Goal: Transaction & Acquisition: Purchase product/service

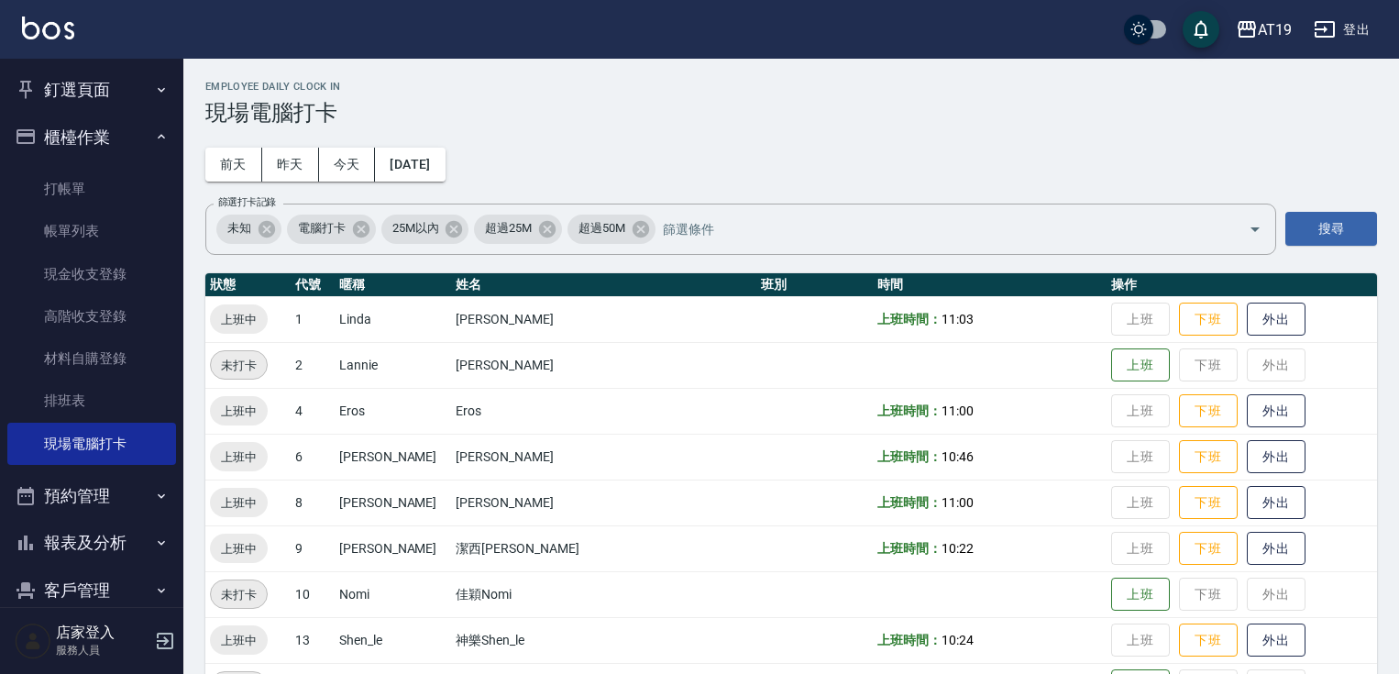
scroll to position [286, 0]
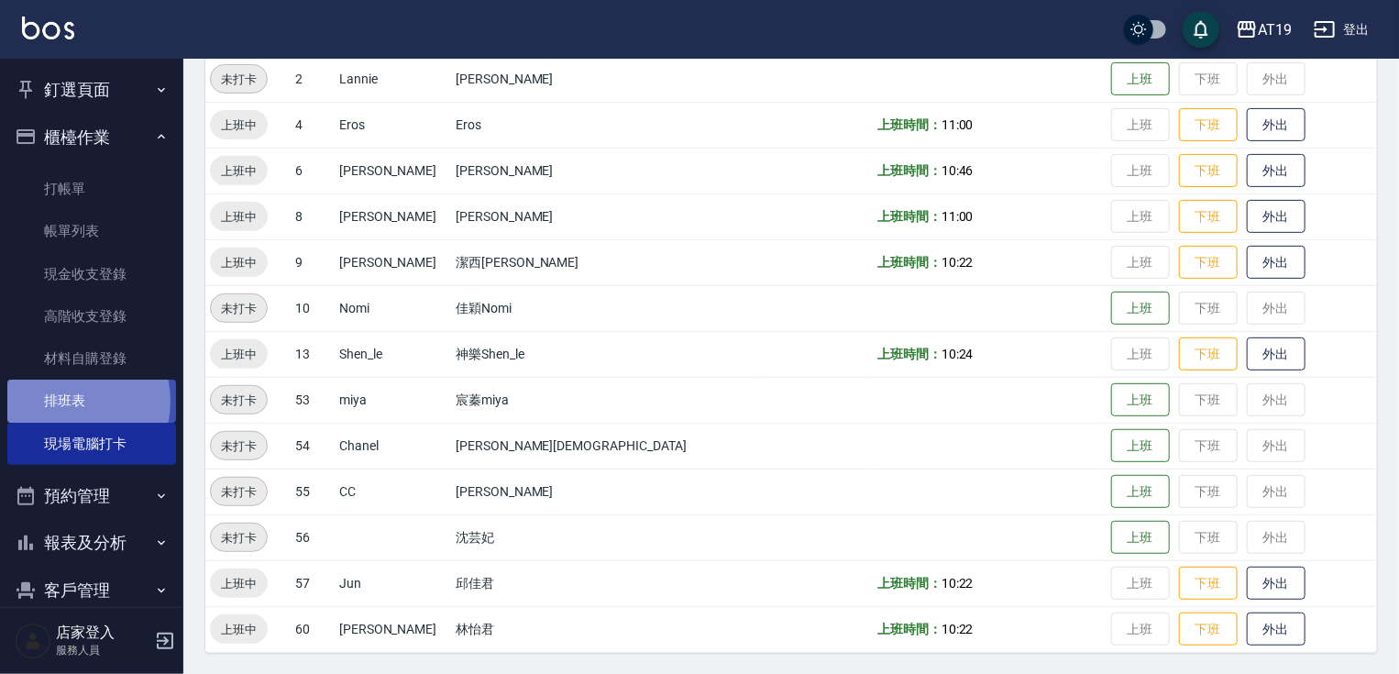
click at [70, 401] on link "排班表" at bounding box center [91, 400] width 169 height 42
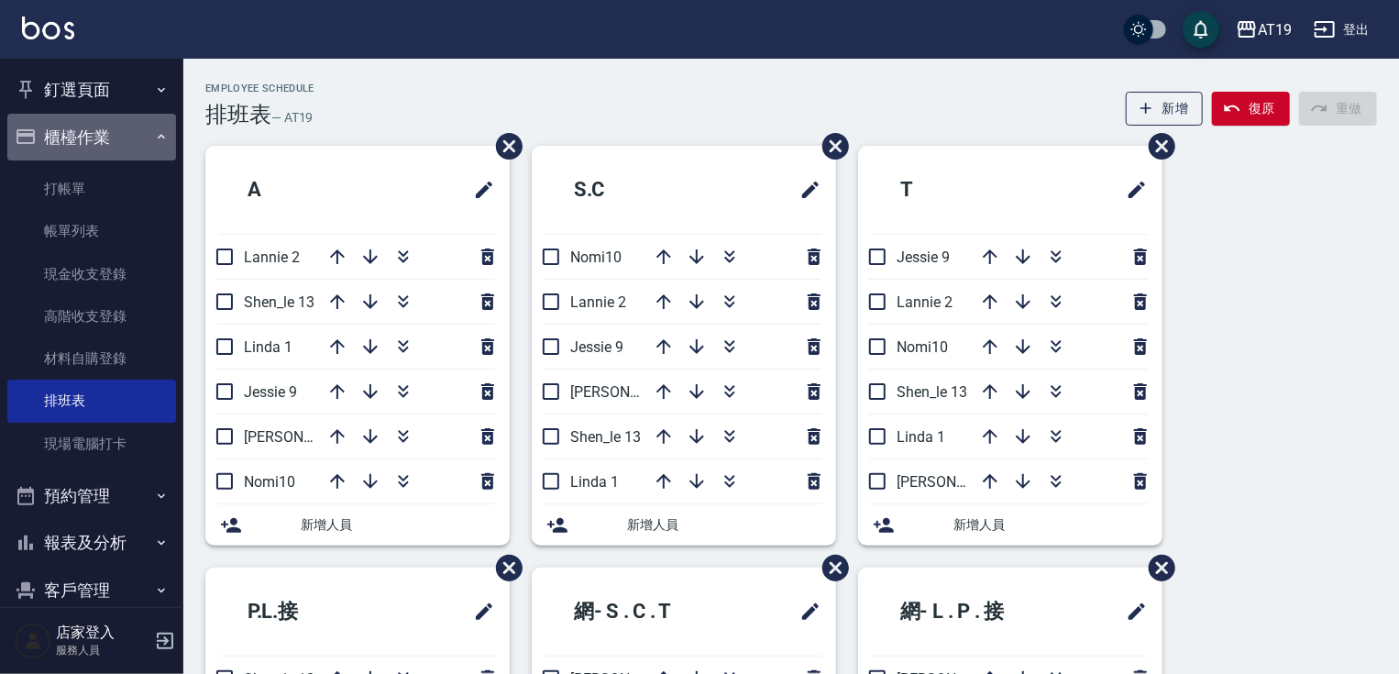
click at [104, 133] on button "櫃檯作業" at bounding box center [91, 138] width 169 height 48
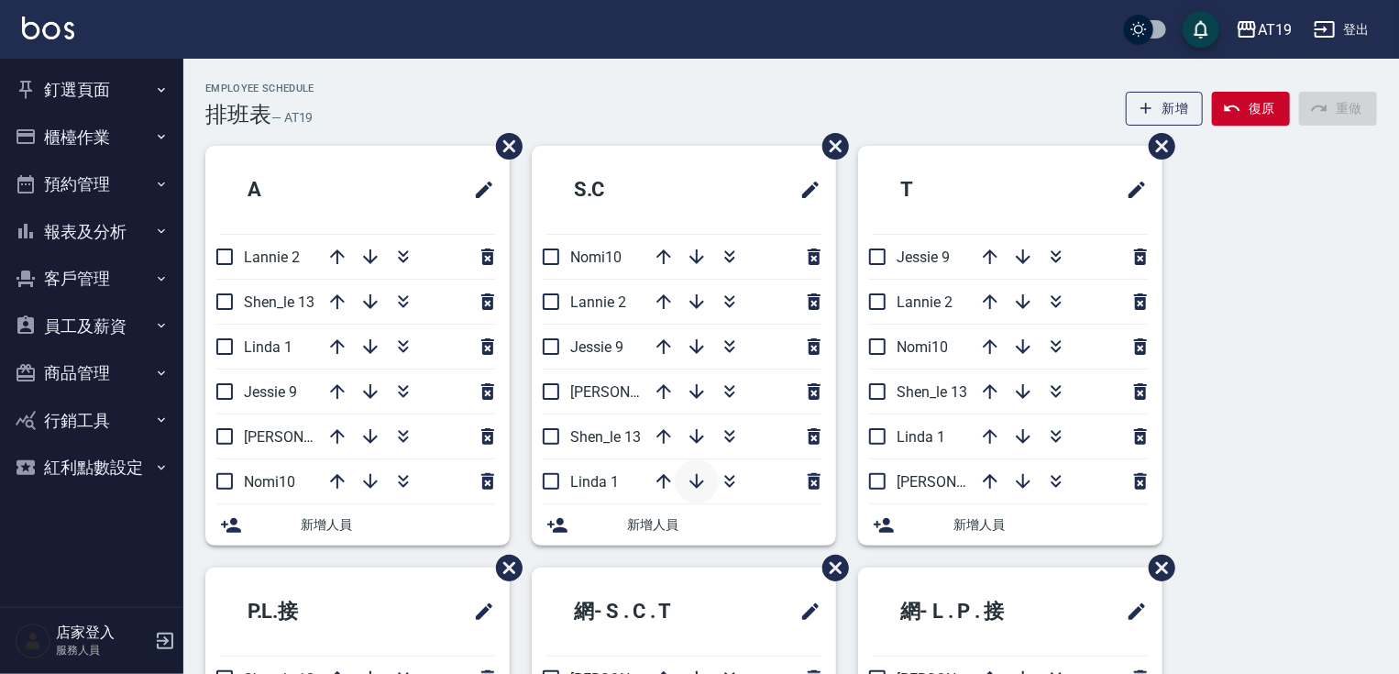
click at [696, 478] on icon "button" at bounding box center [696, 481] width 15 height 15
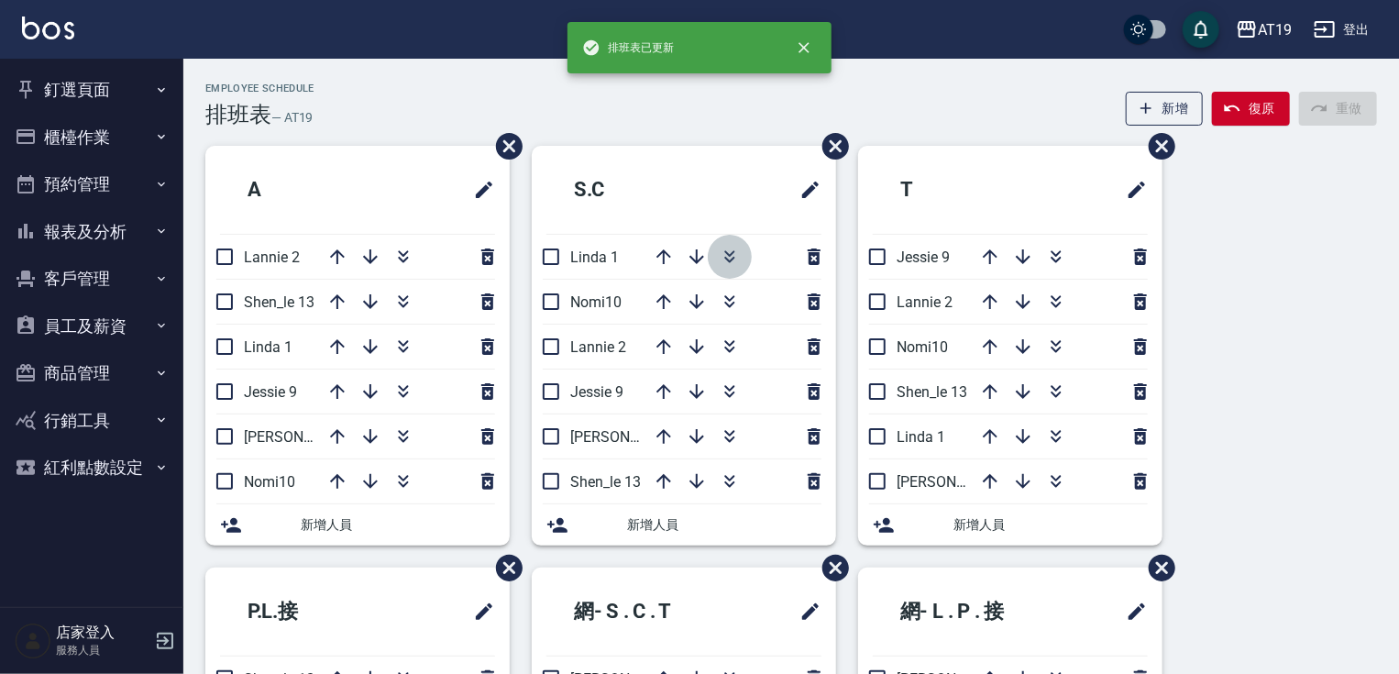
click at [739, 252] on icon "button" at bounding box center [729, 257] width 22 height 22
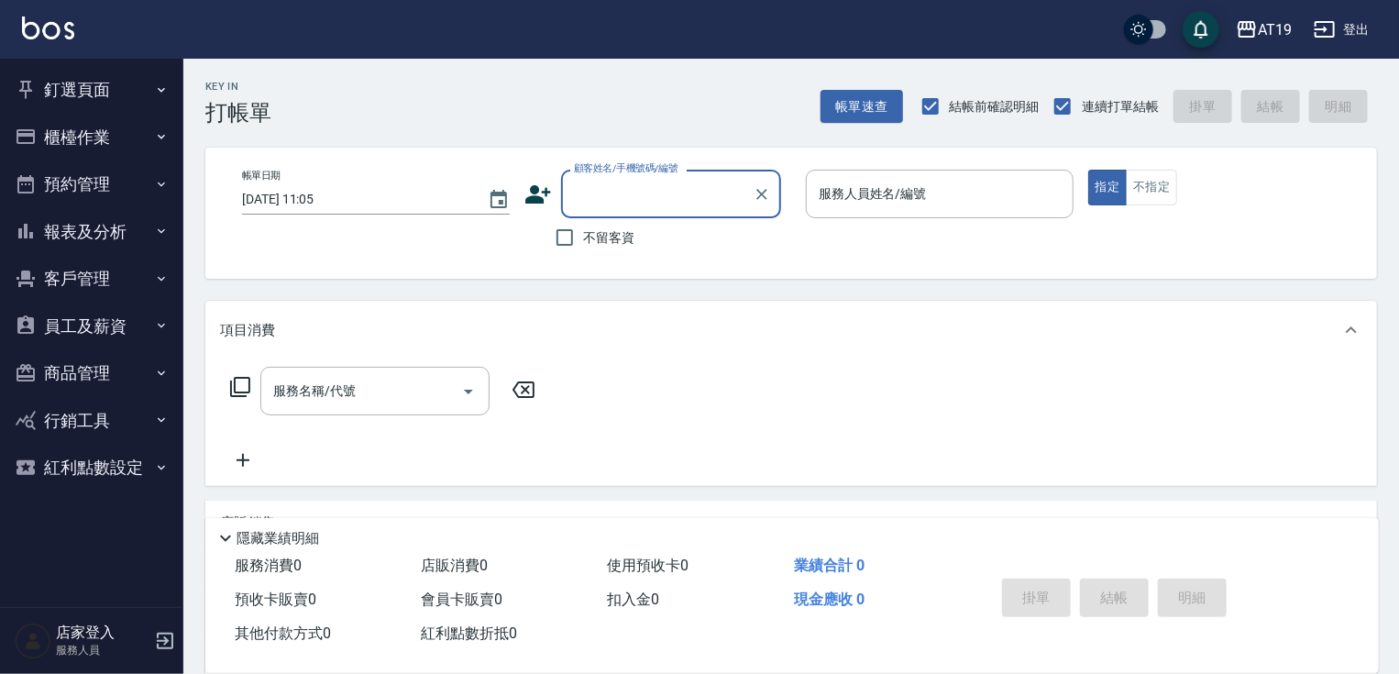
drag, startPoint x: 623, startPoint y: 196, endPoint x: 658, endPoint y: 101, distance: 101.5
click at [623, 194] on input "顧客姓名/手機號碼/編號" at bounding box center [657, 194] width 176 height 32
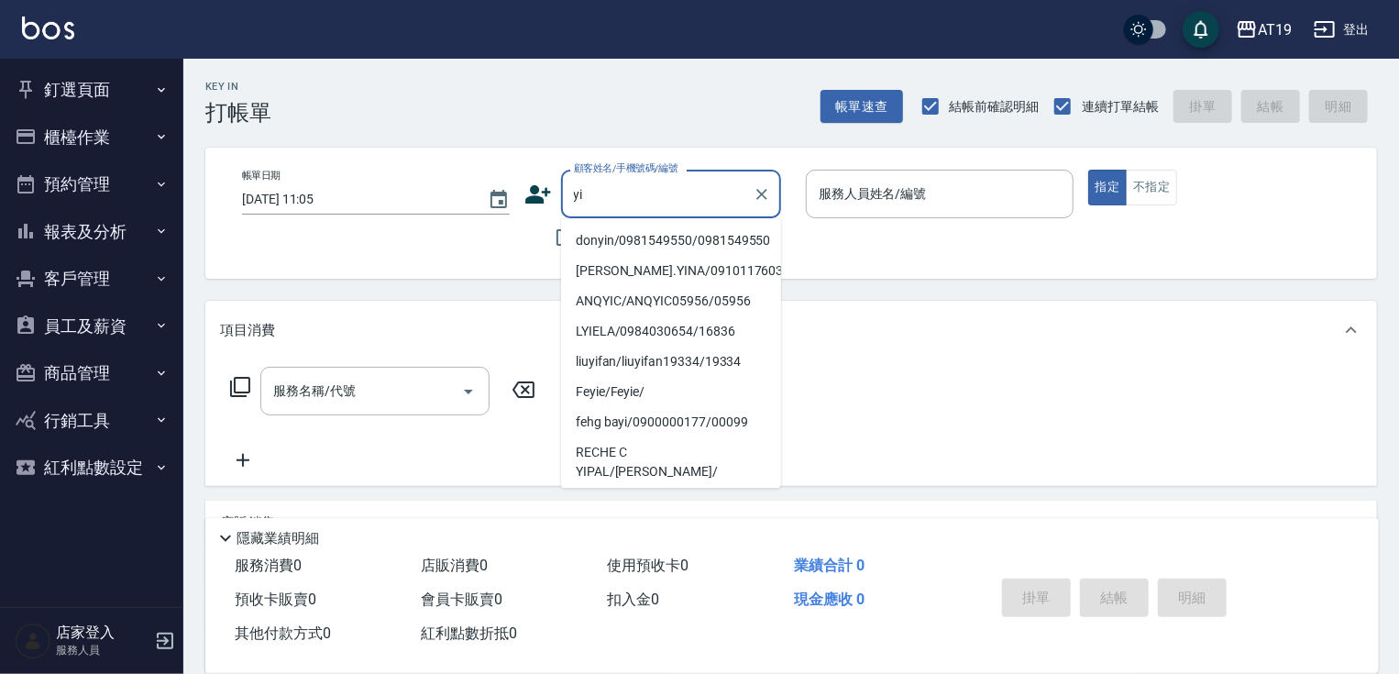
type input "y"
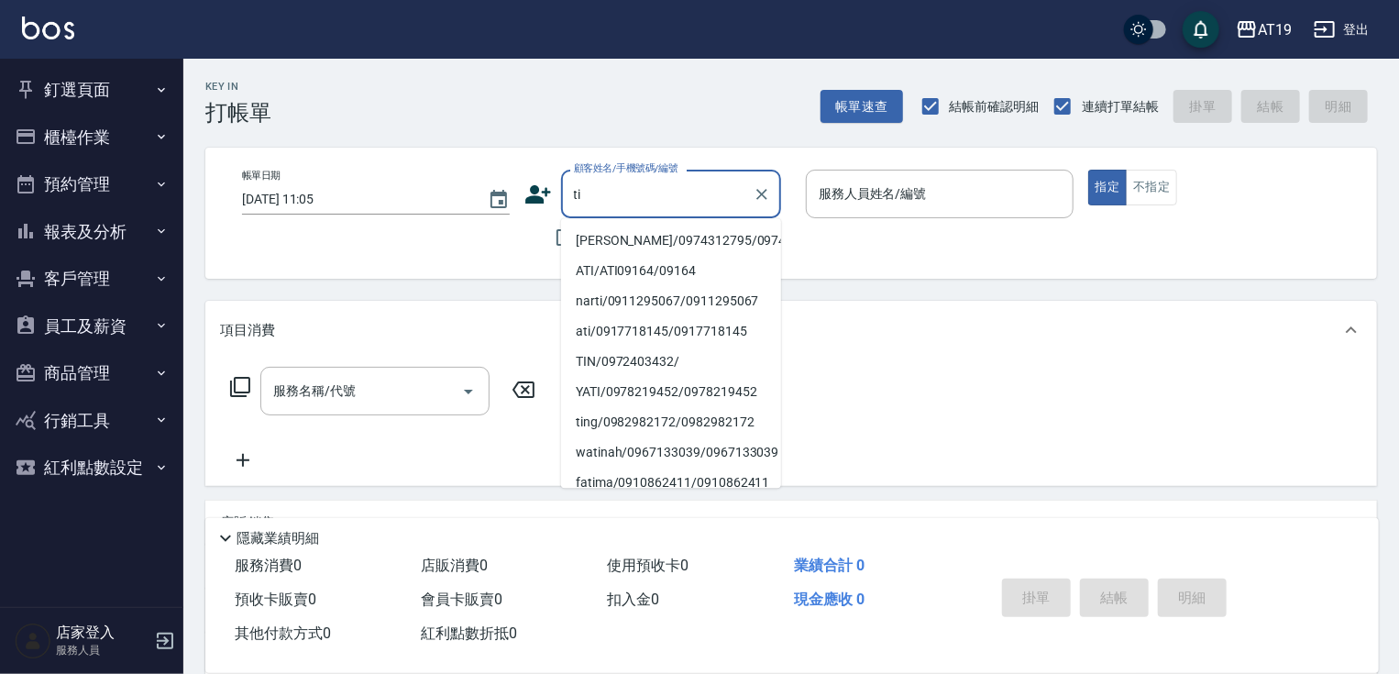
type input "tina/0974312795/0974312795"
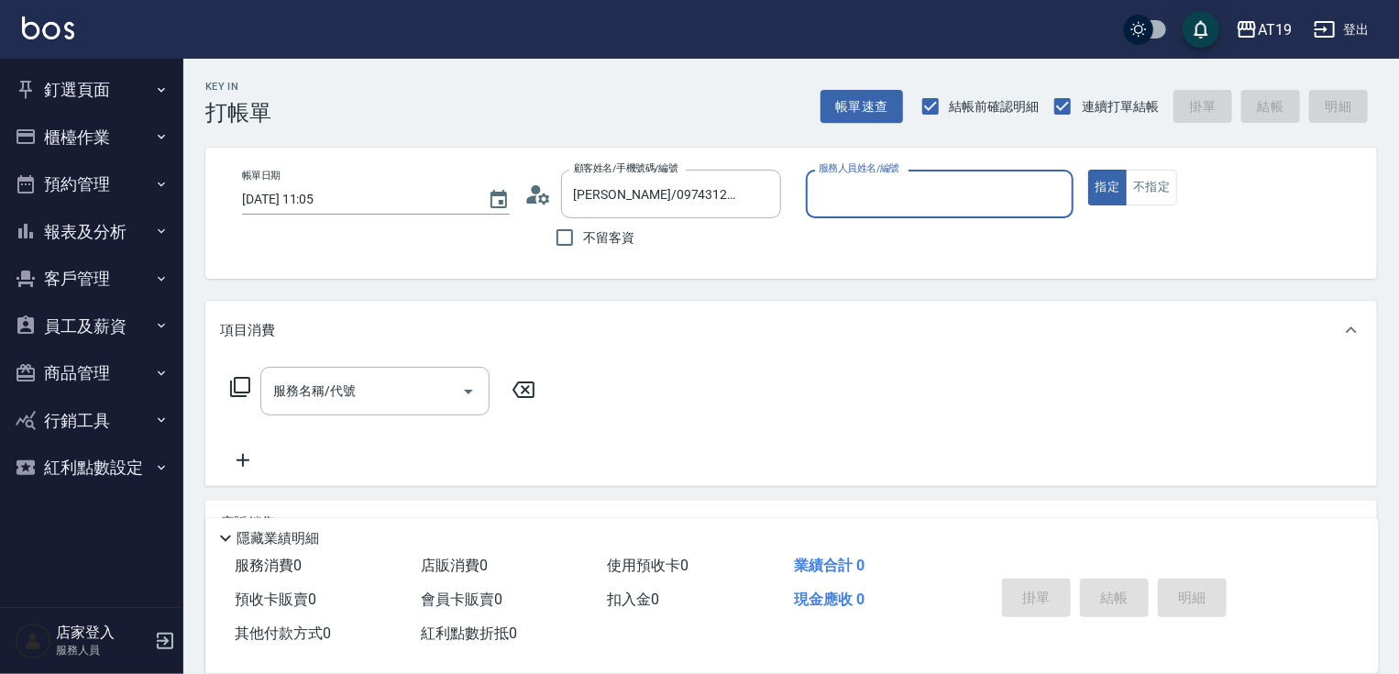
type input "Julie- 6"
click at [1088, 170] on button "指定" at bounding box center [1107, 188] width 39 height 36
type button "true"
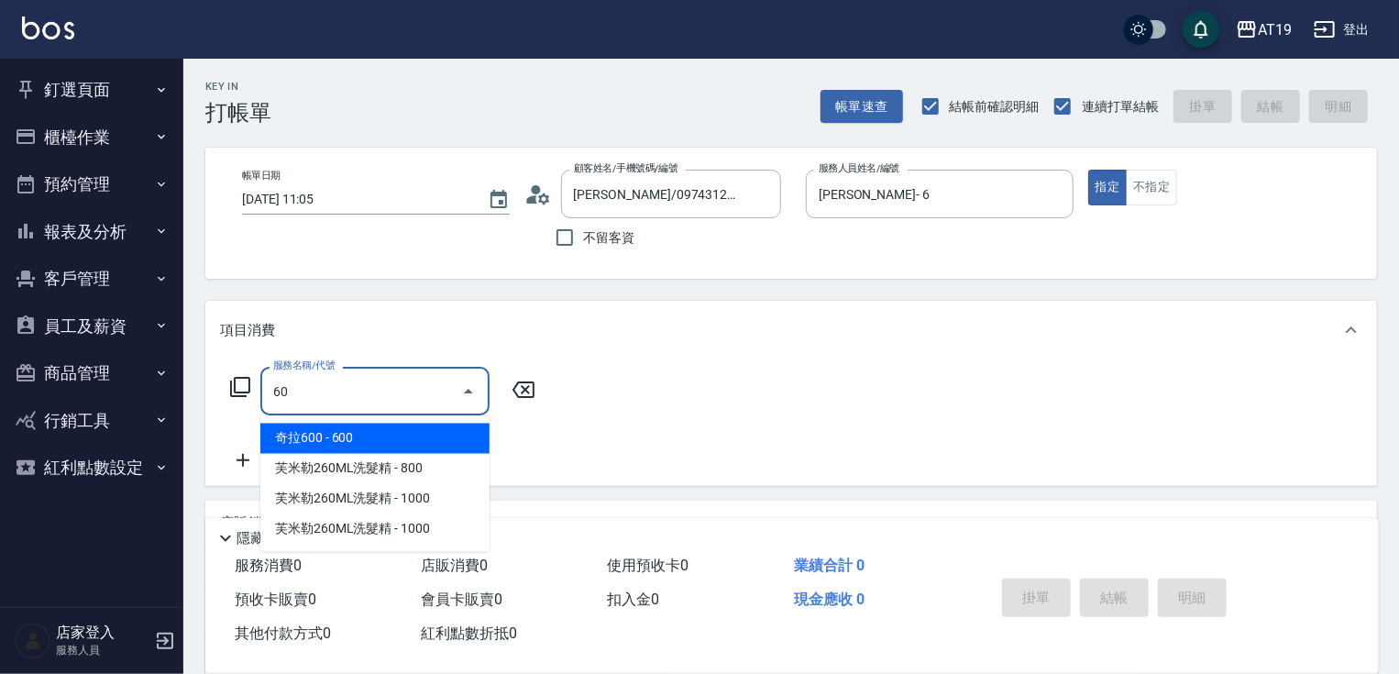
type input "601"
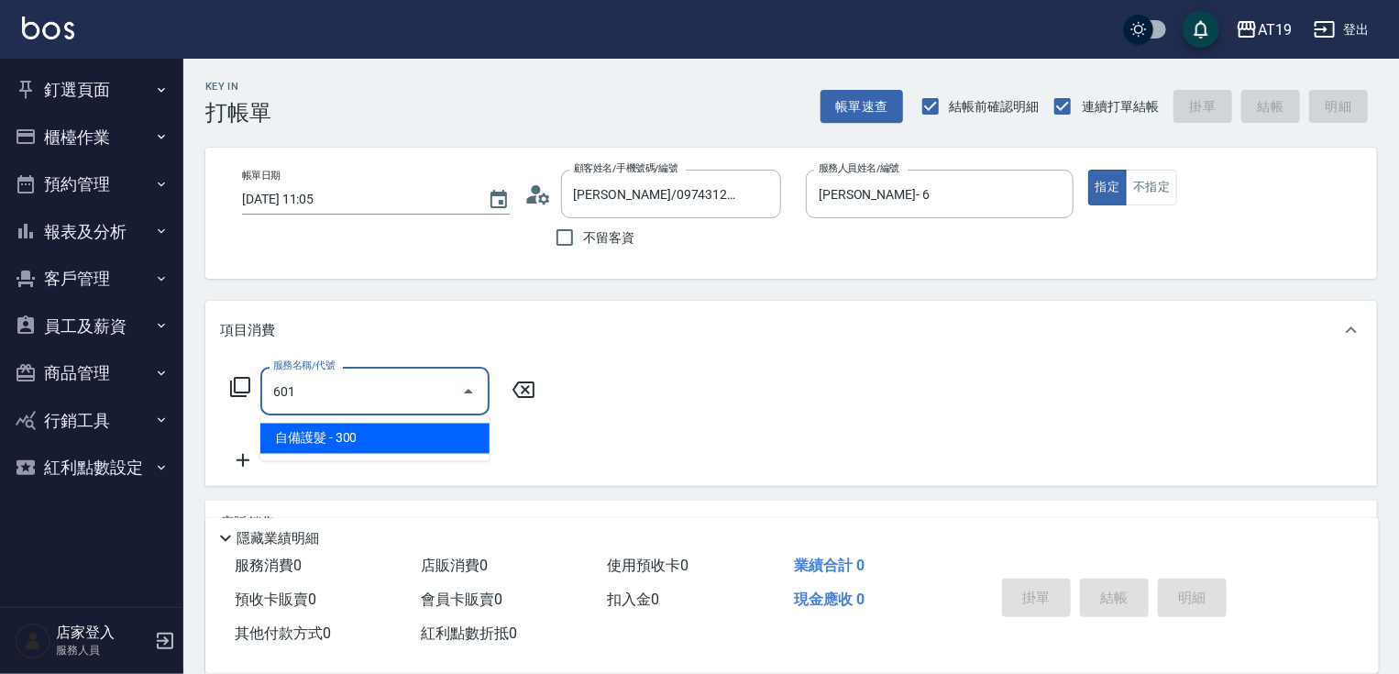
type input "30"
type input "自備護髮(601)"
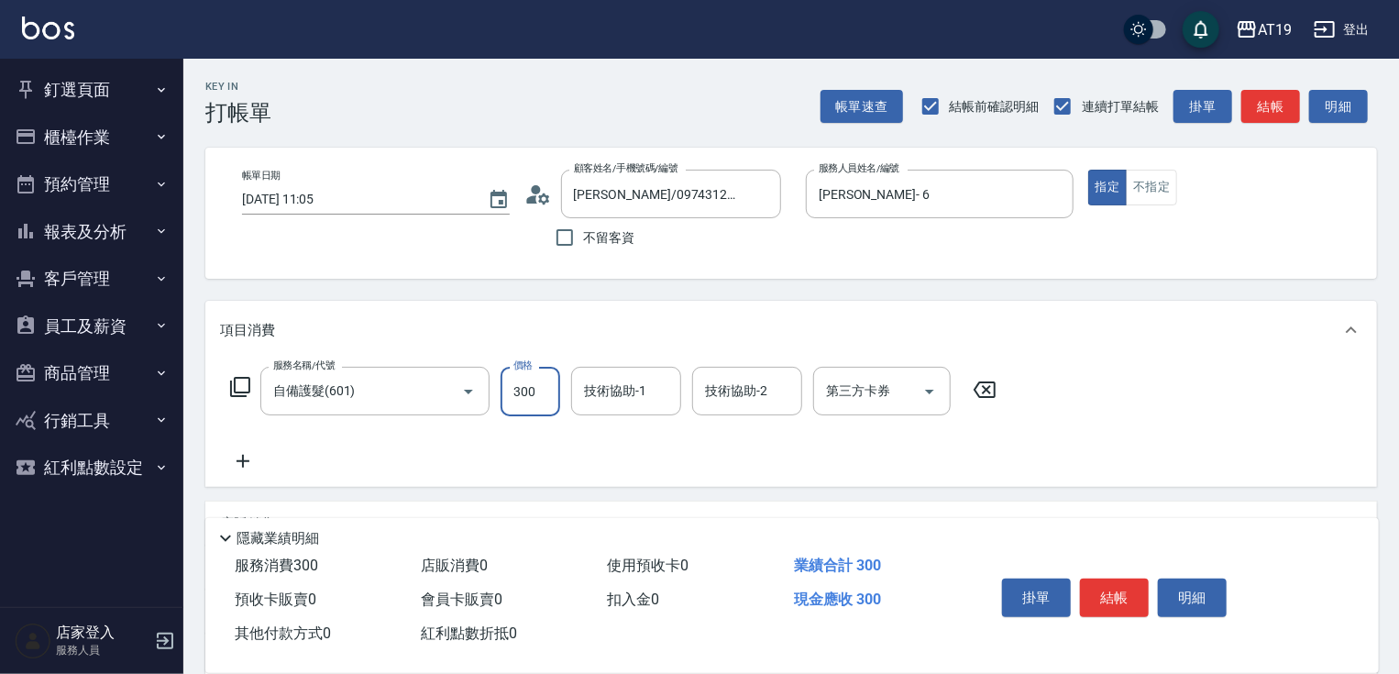
type input "1"
type input "0"
type input "100"
type input "1000"
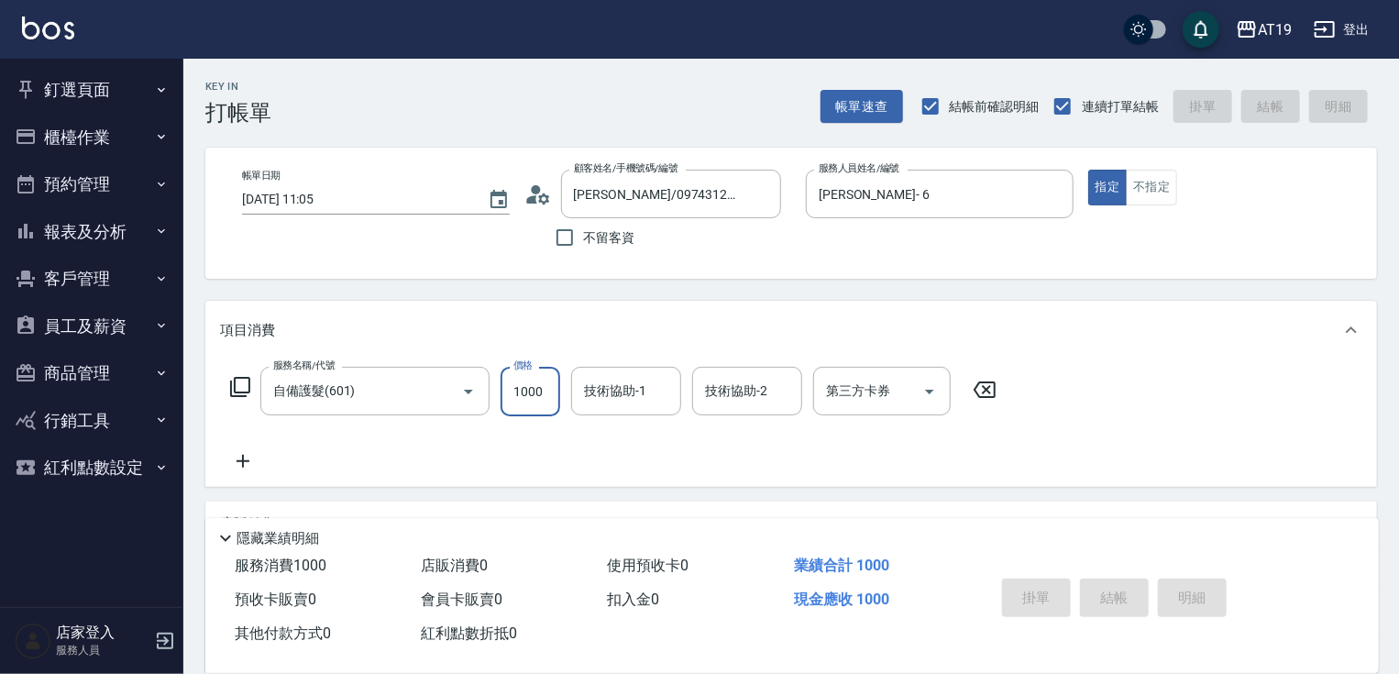
type input "2025/10/10 16:09"
type input "0"
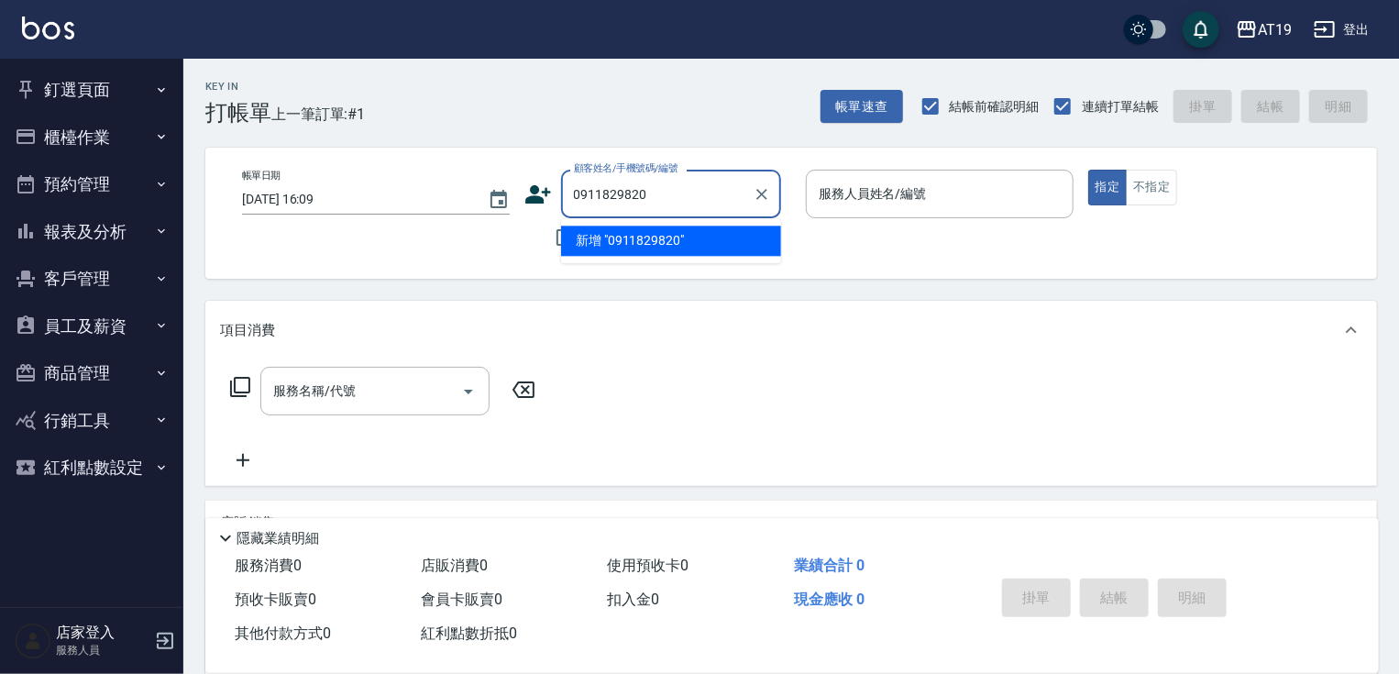
type input "0911829820"
click at [535, 188] on icon at bounding box center [538, 194] width 26 height 18
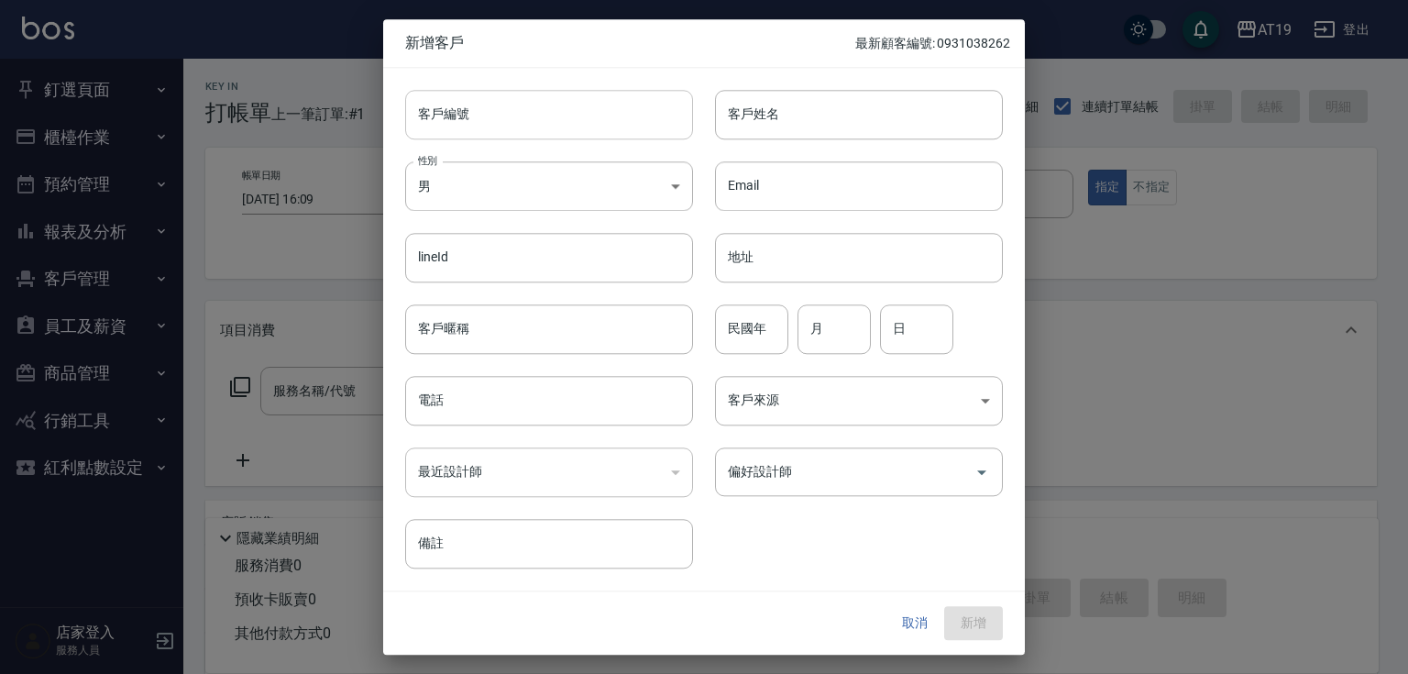
click at [561, 122] on input "客戶編號" at bounding box center [549, 114] width 288 height 49
paste input "0911829820"
type input "0911829820"
click at [570, 392] on input "電話" at bounding box center [549, 400] width 288 height 49
paste input "0911829820"
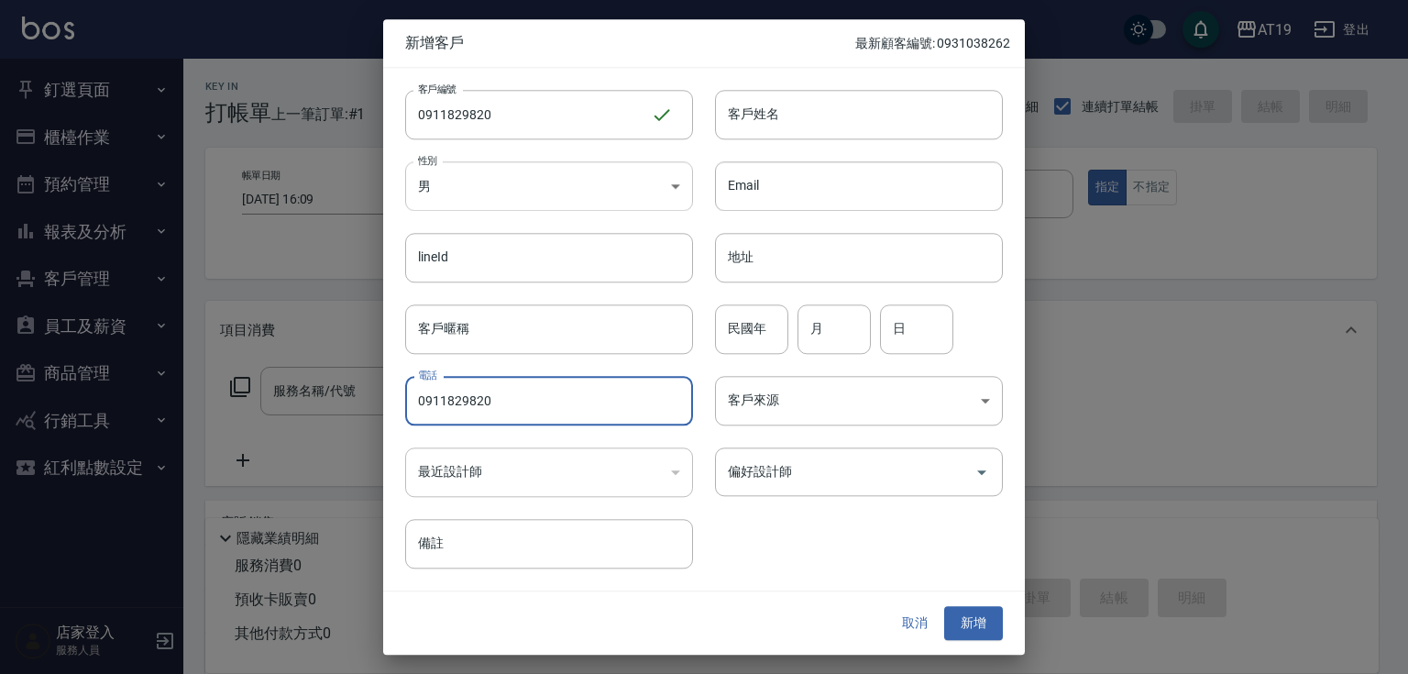
type input "0911829820"
click at [572, 205] on body "AT19 登出 釘選頁面 打帳單 帳單列表 材料自購登錄 排班表 現場電腦打卡 店家日報表 互助日報表 設計師排行榜 設計師日報表 櫃檯作業 打帳單 帳單列表…" at bounding box center [704, 469] width 1408 height 938
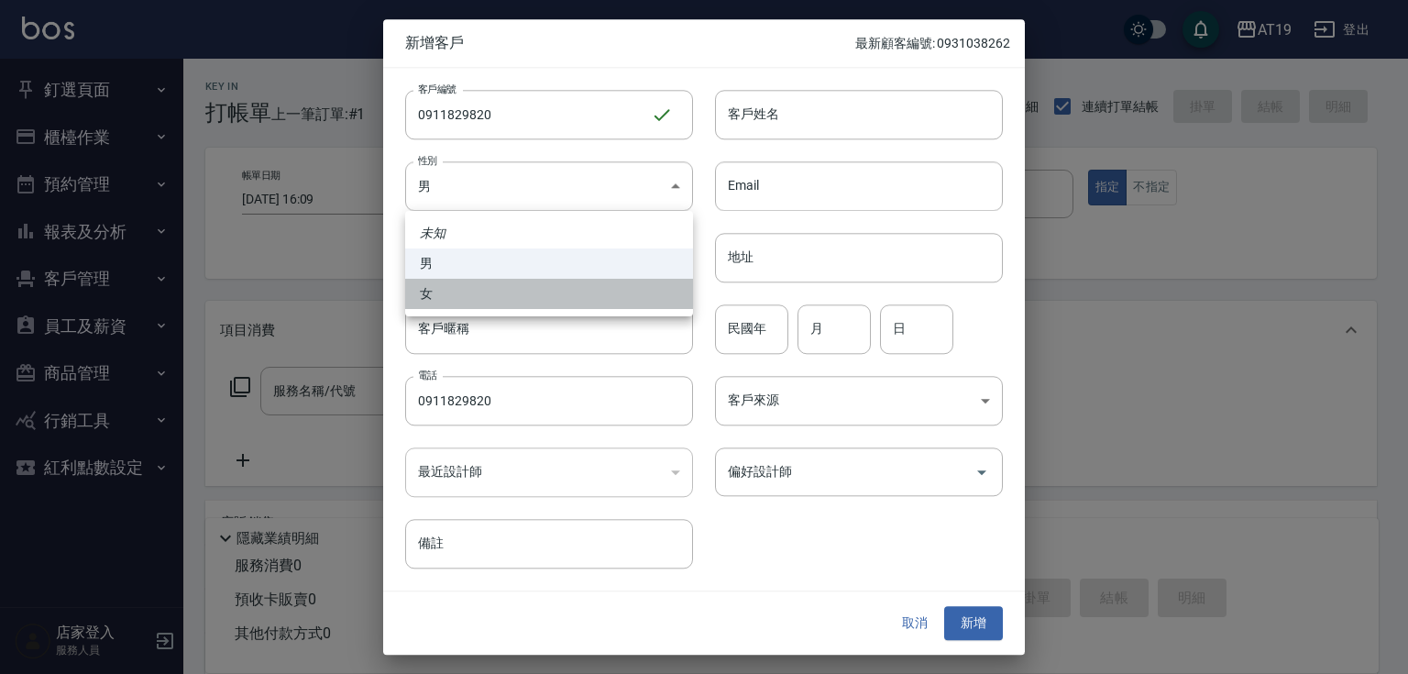
drag, startPoint x: 600, startPoint y: 291, endPoint x: 657, endPoint y: 220, distance: 91.3
click at [601, 289] on li "女" at bounding box center [549, 294] width 288 height 30
type input "FEMALE"
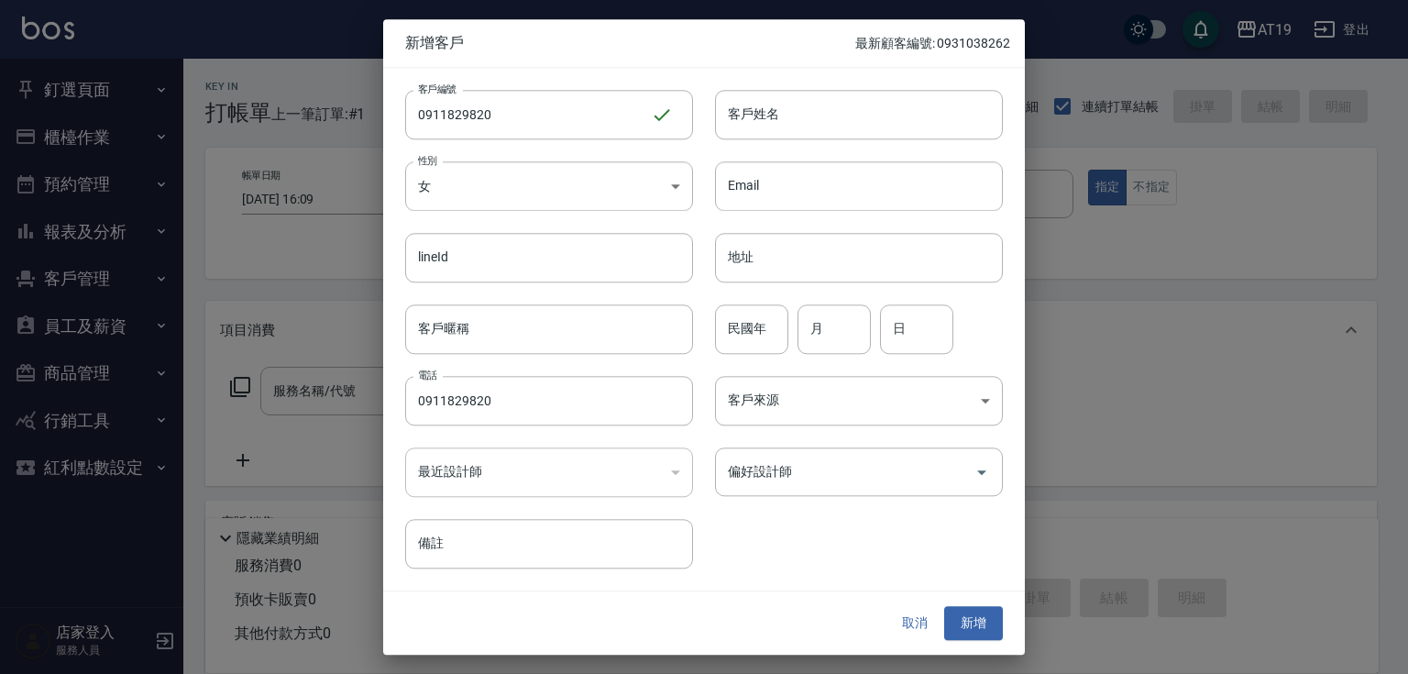
drag, startPoint x: 740, startPoint y: 110, endPoint x: 743, endPoint y: 73, distance: 36.8
click at [742, 106] on input "客戶姓名" at bounding box center [859, 114] width 288 height 49
type input "yining"
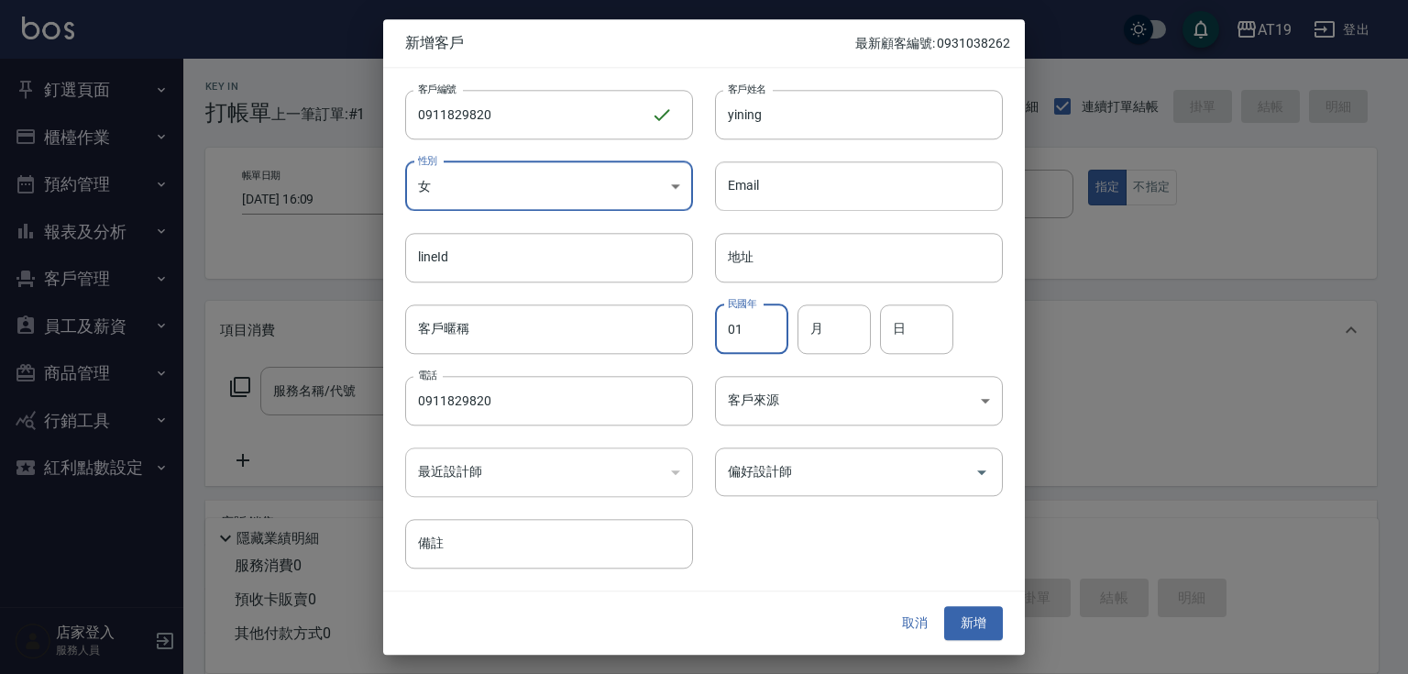
type input "01"
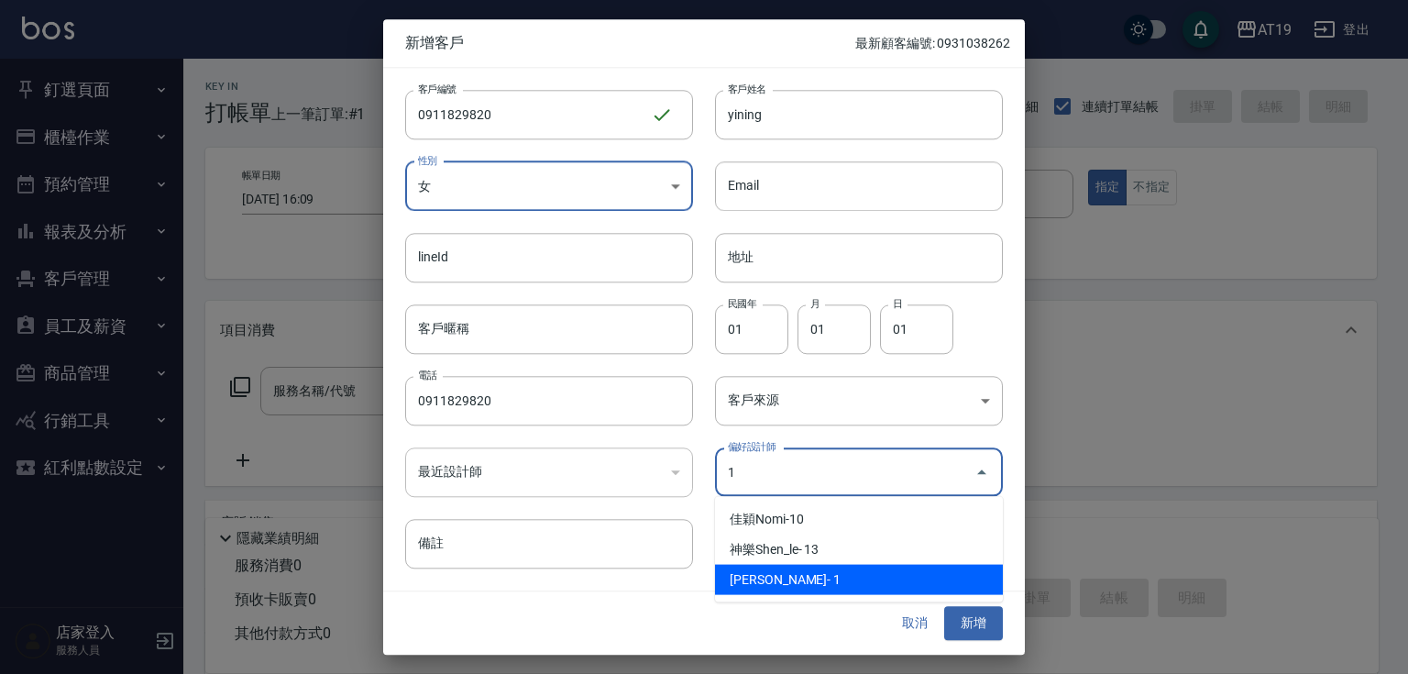
type input "[PERSON_NAME]"
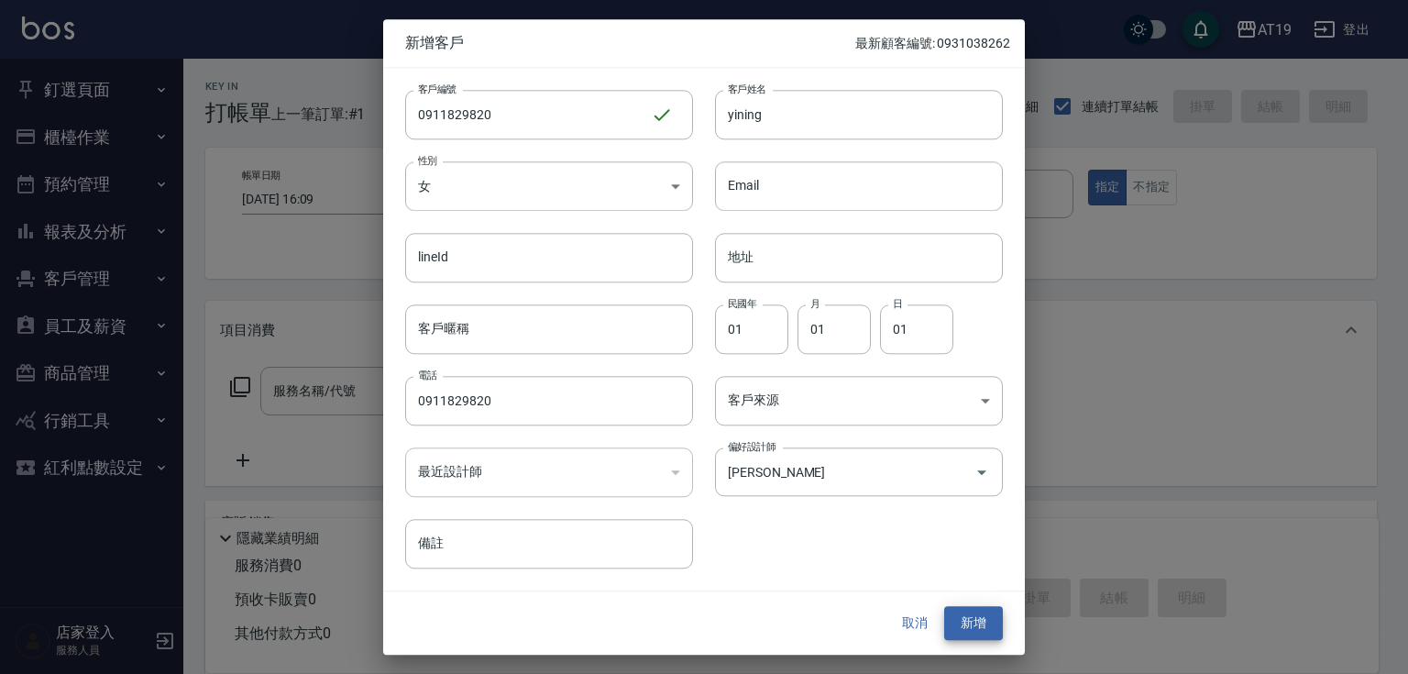
click at [944, 607] on button "新增" at bounding box center [973, 624] width 59 height 34
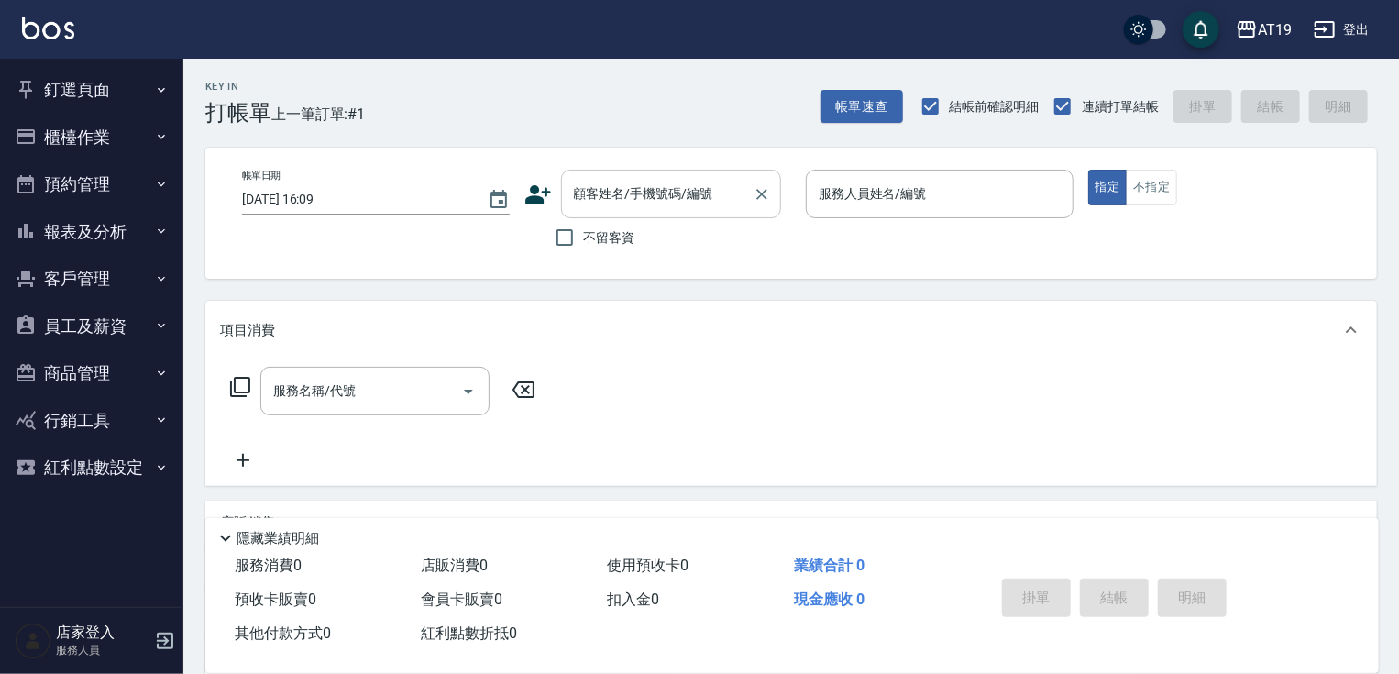
click at [663, 201] on input "顧客姓名/手機號碼/編號" at bounding box center [657, 194] width 176 height 32
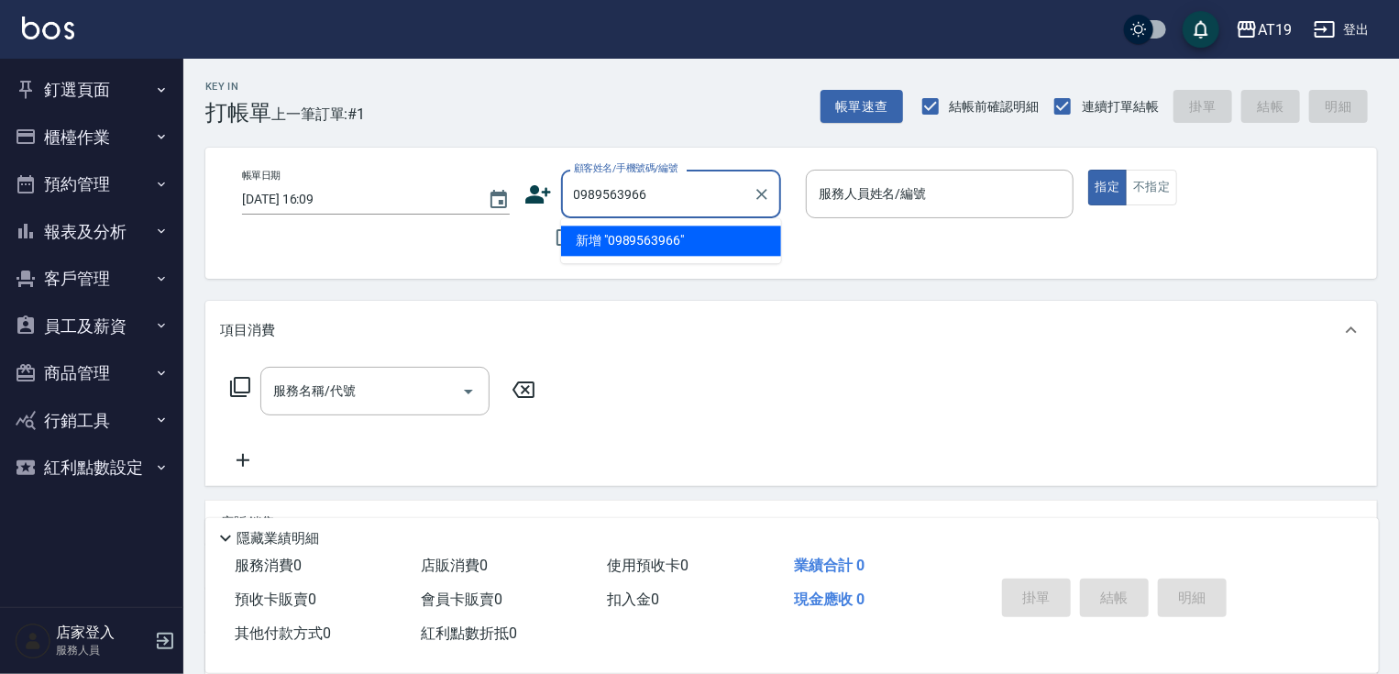
type input "0989563966"
click at [533, 191] on icon at bounding box center [538, 194] width 26 height 18
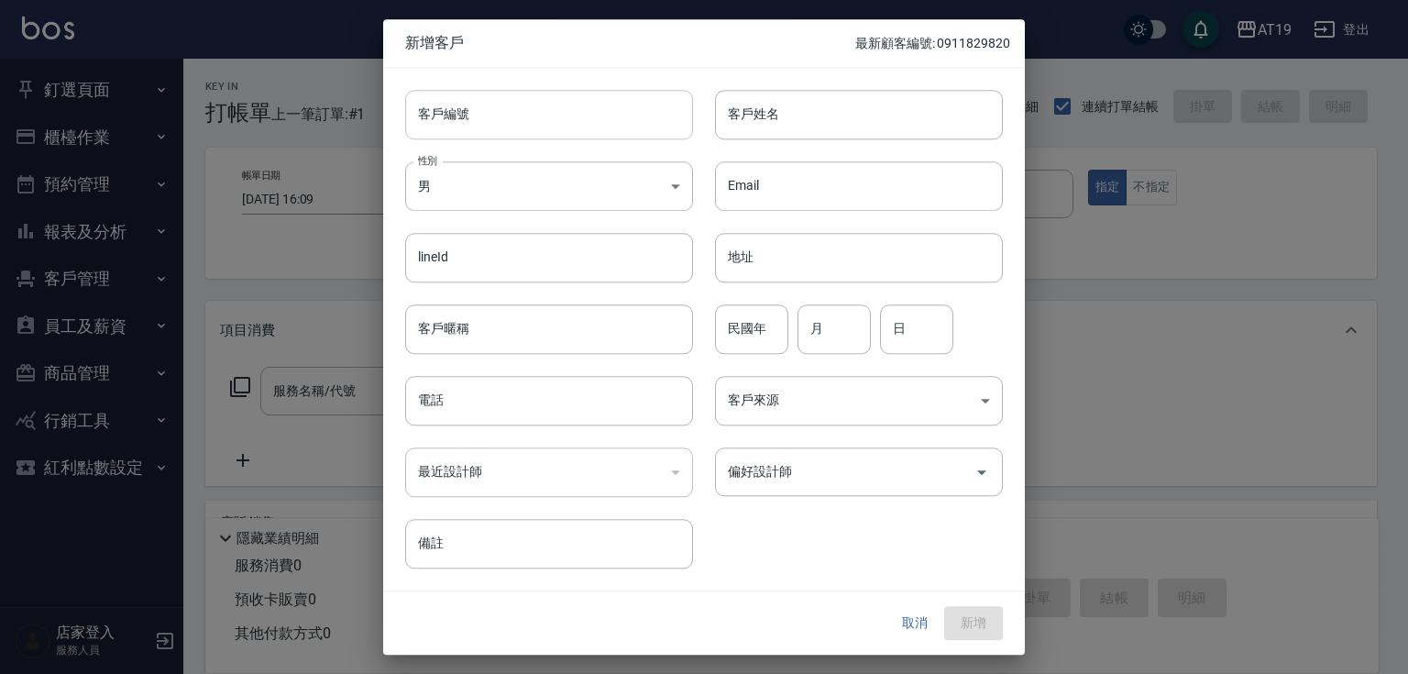
click at [611, 103] on input "客戶編號" at bounding box center [549, 114] width 288 height 49
paste input "0989563966"
type input "0989563966"
click at [510, 386] on input "電話" at bounding box center [549, 400] width 288 height 49
paste input "0989563966"
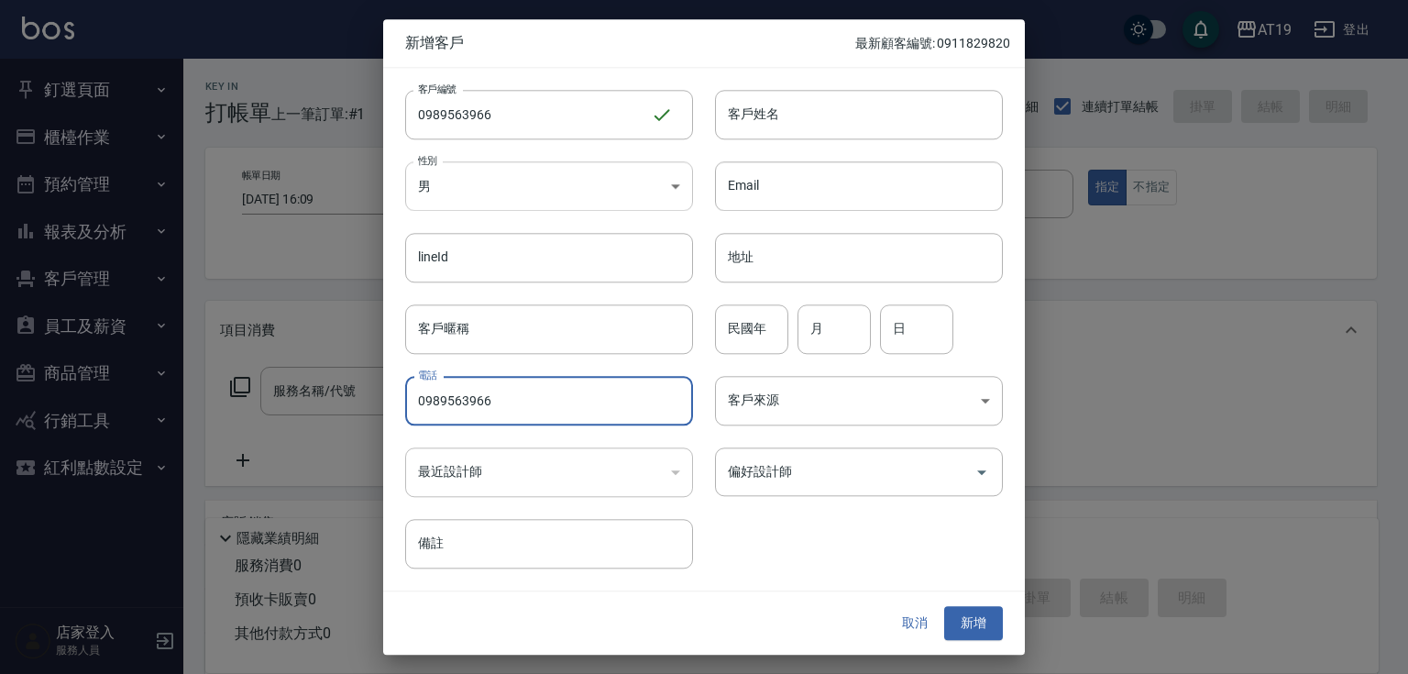
type input "0989563966"
click at [517, 164] on body "AT19 登出 釘選頁面 打帳單 帳單列表 材料自購登錄 排班表 現場電腦打卡 店家日報表 互助日報表 設計師排行榜 設計師日報表 櫃檯作業 打帳單 帳單列表…" at bounding box center [704, 469] width 1408 height 938
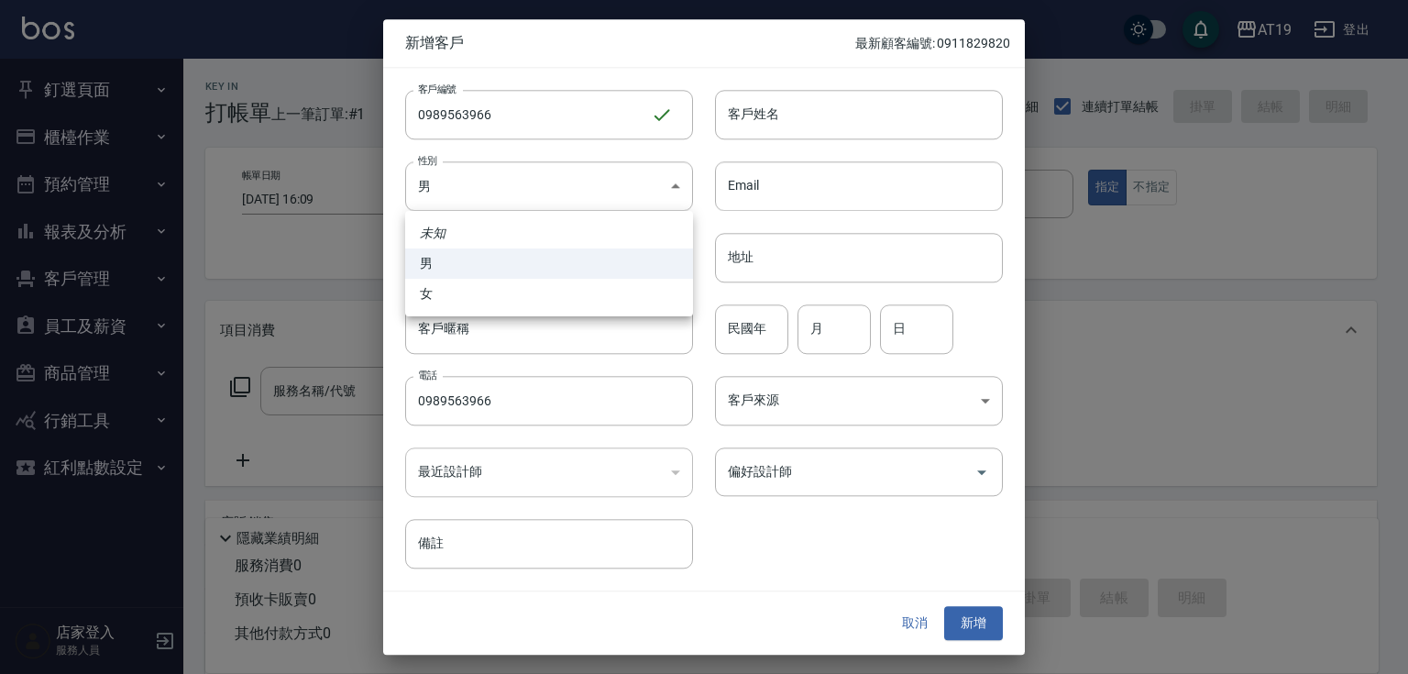
click at [531, 286] on li "女" at bounding box center [549, 294] width 288 height 30
type input "FEMALE"
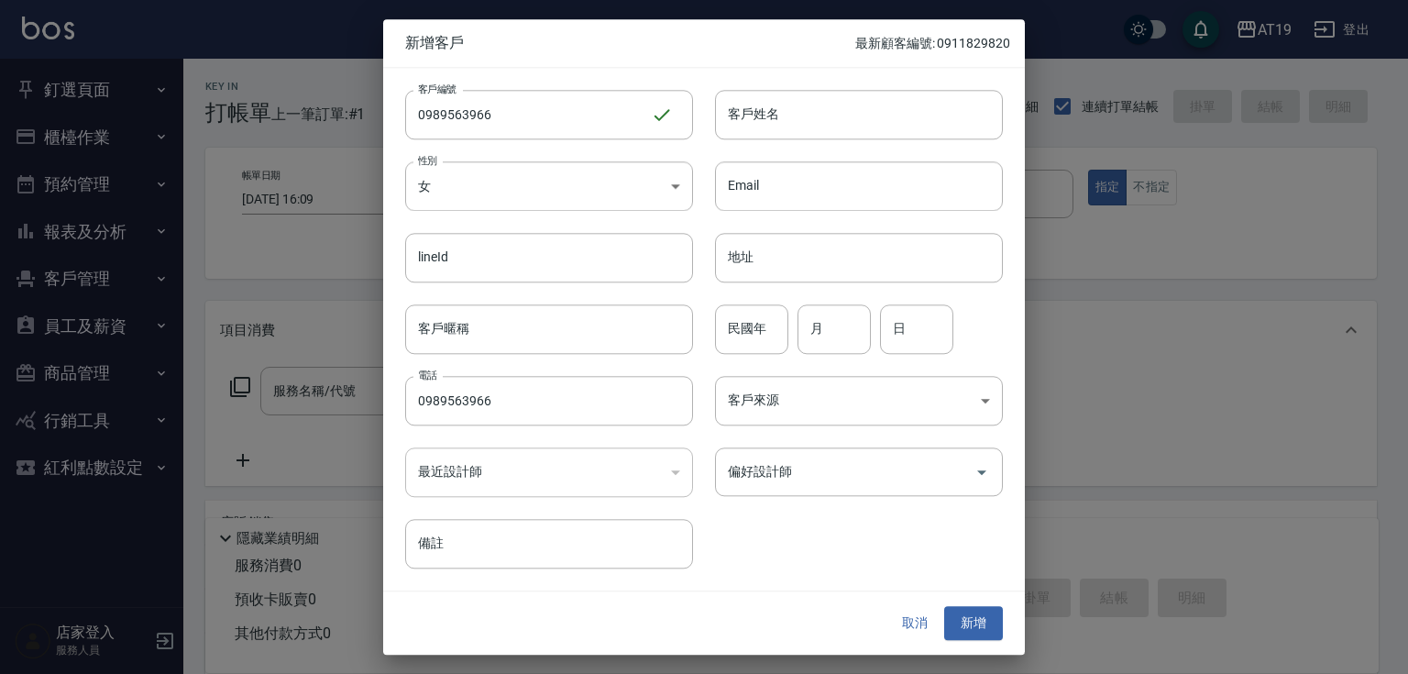
drag, startPoint x: 760, startPoint y: 106, endPoint x: 785, endPoint y: 59, distance: 54.1
click at [762, 105] on input "客戶姓名" at bounding box center [859, 114] width 288 height 49
type input "藍雁姍"
type input "0"
type input "01"
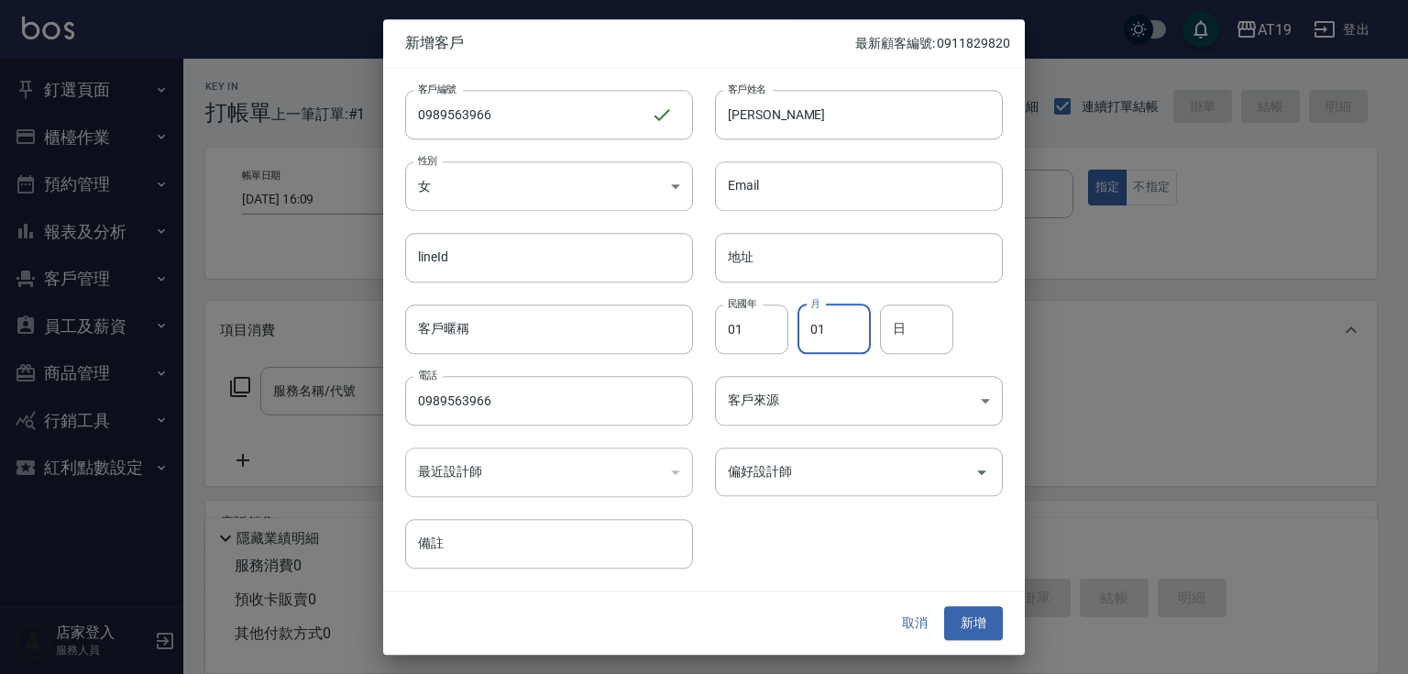
type input "01"
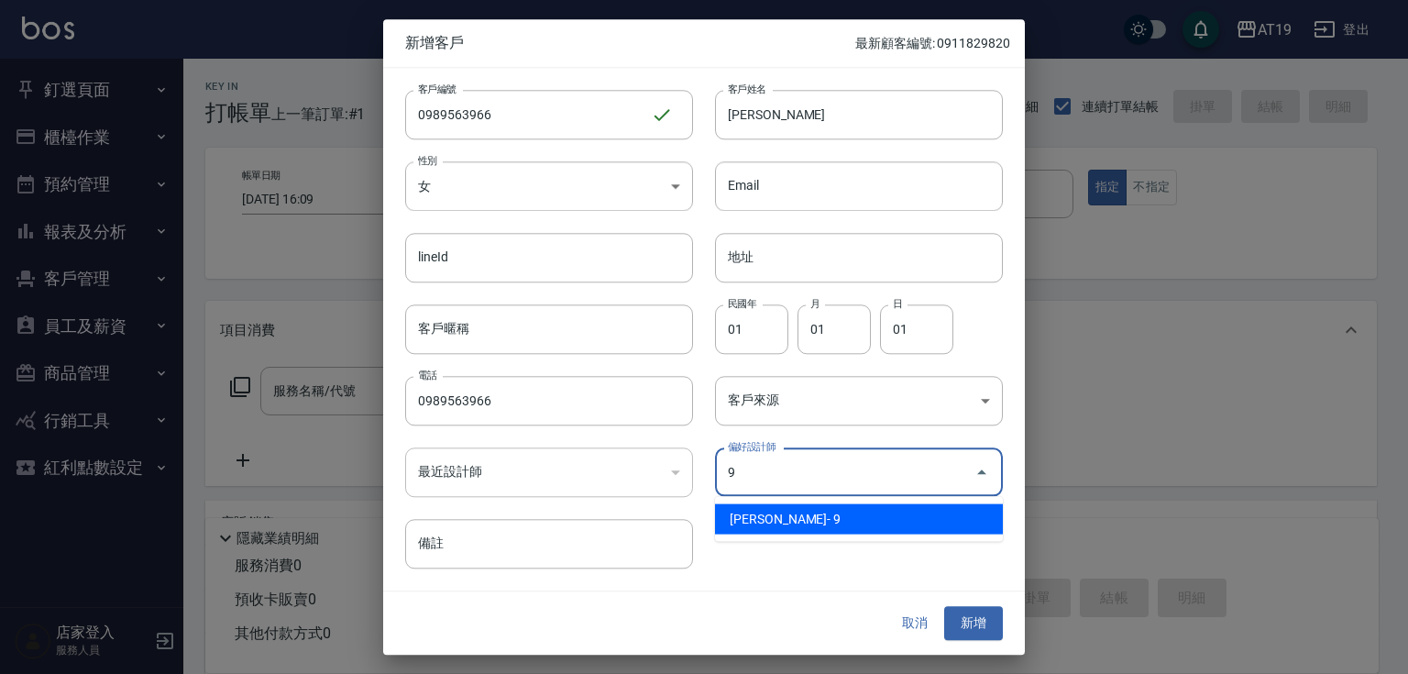
type input "潔西[PERSON_NAME]"
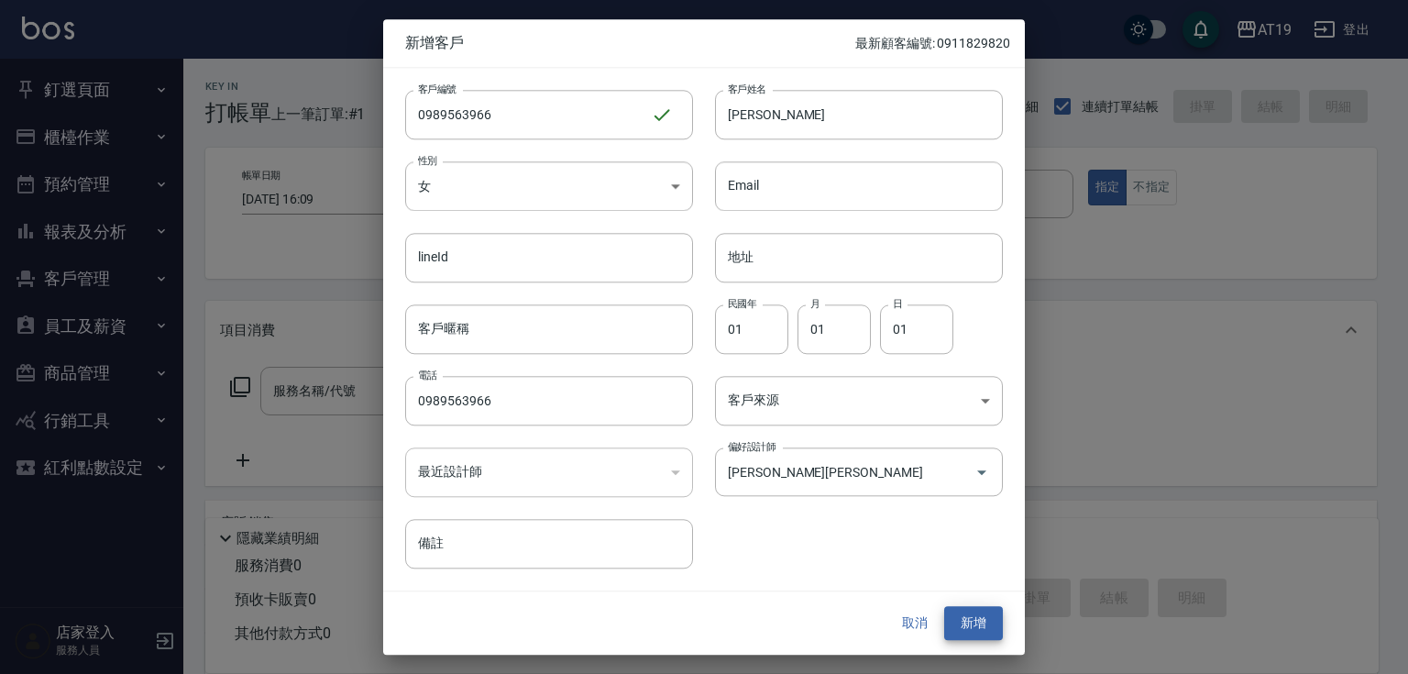
click at [944, 607] on button "新增" at bounding box center [973, 624] width 59 height 34
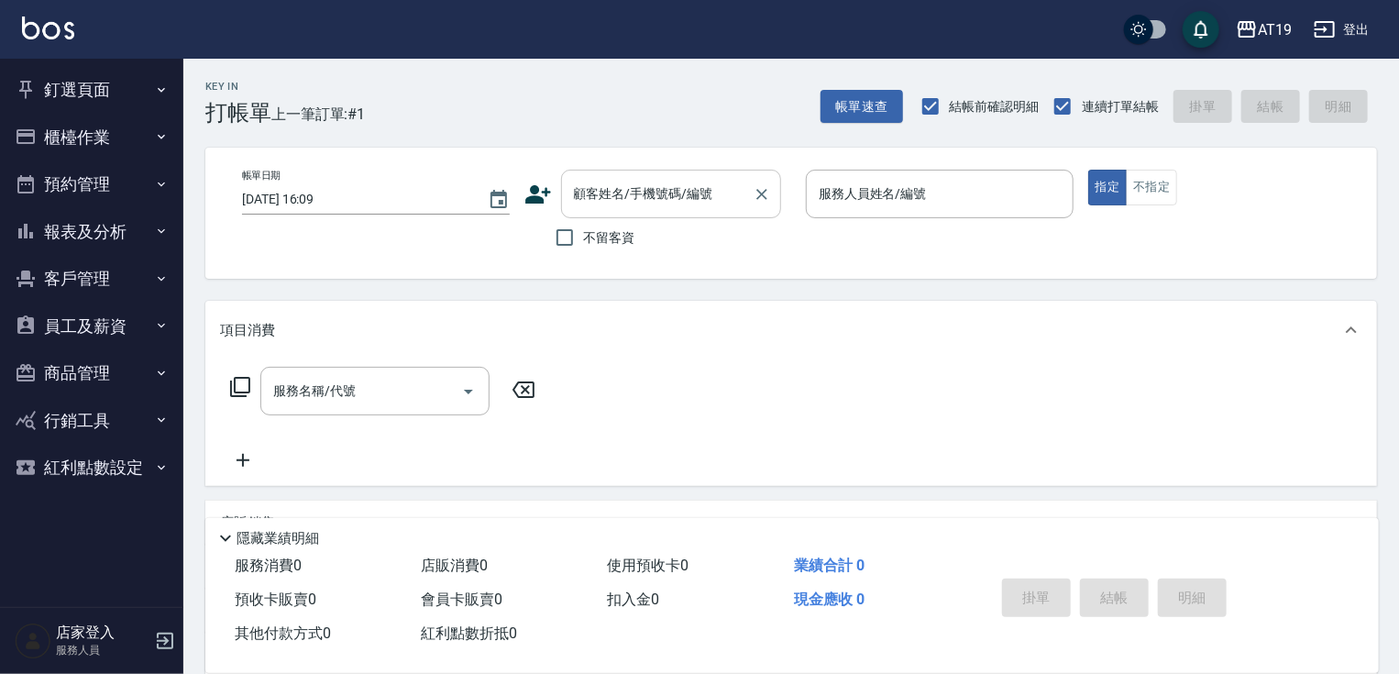
drag, startPoint x: 682, startPoint y: 203, endPoint x: 689, endPoint y: 187, distance: 18.1
click at [688, 196] on input "顧客姓名/手機號碼/編號" at bounding box center [657, 194] width 176 height 32
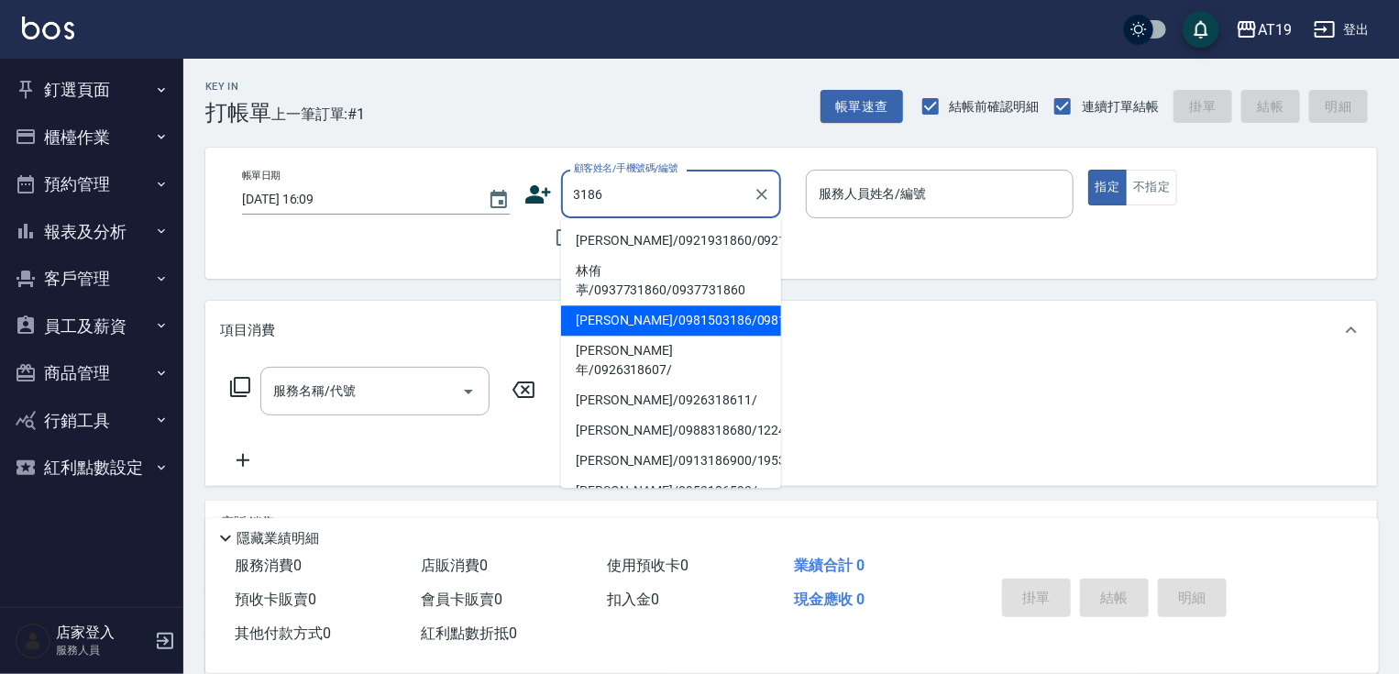
type input "林芳如/0981503186/0981503186"
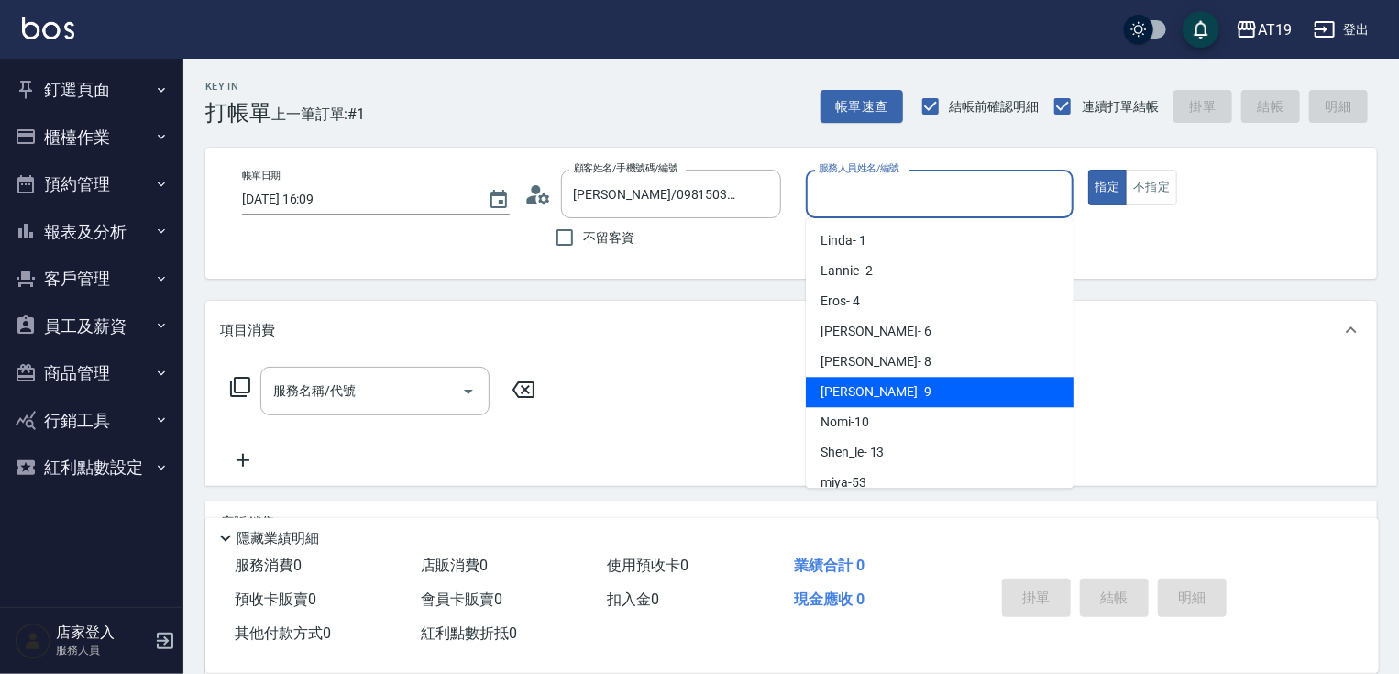
type input "Jessie- 9"
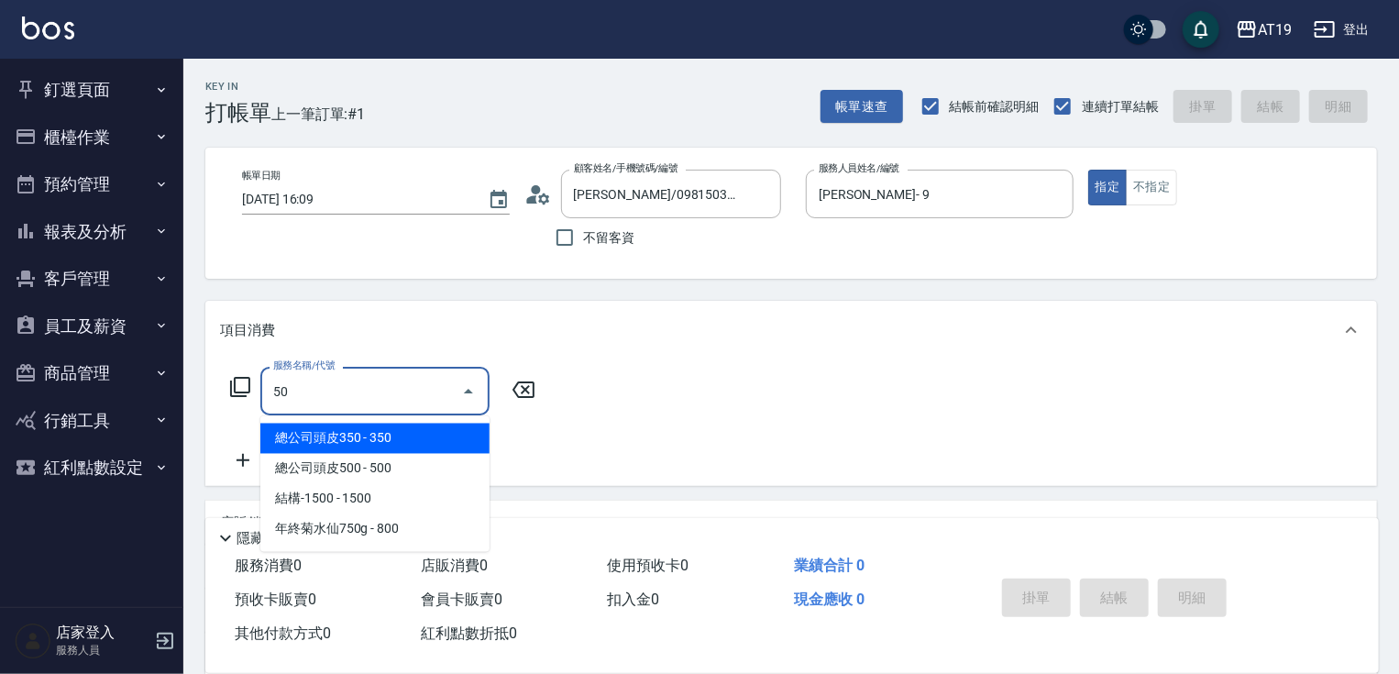
type input "501"
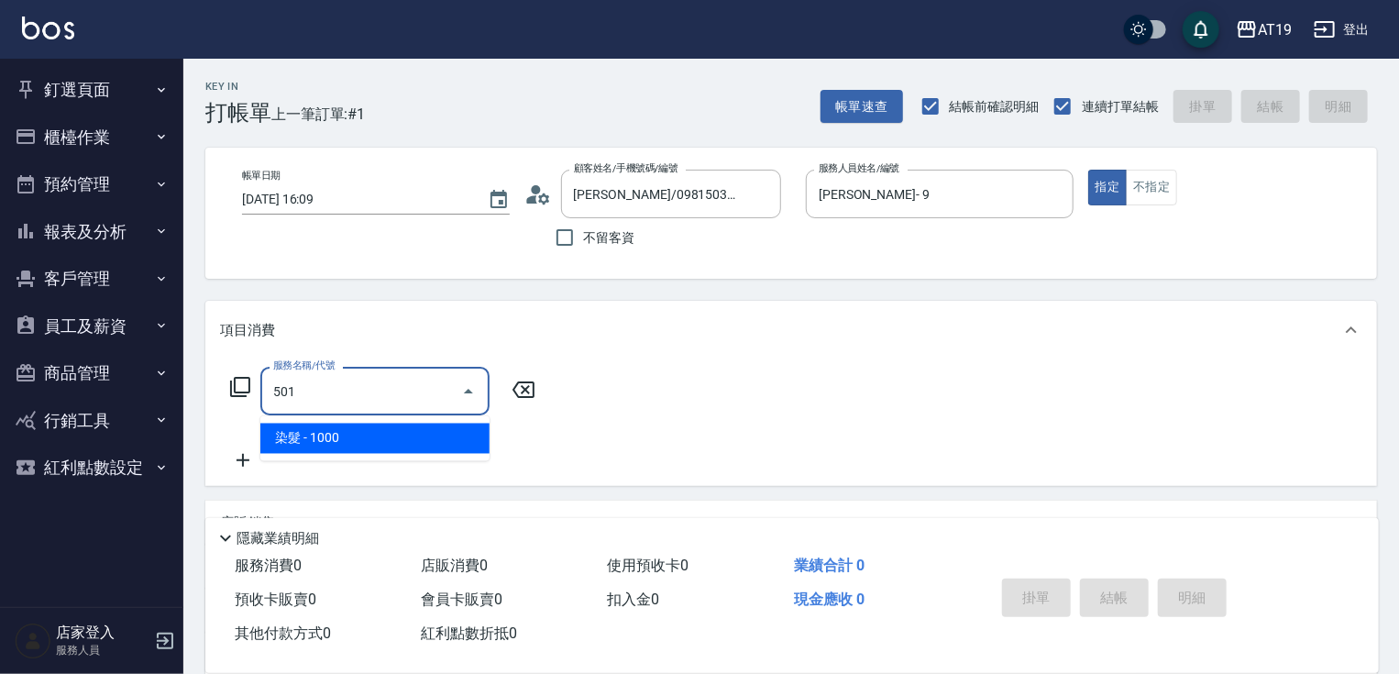
type input "100"
type input "染髮(501)"
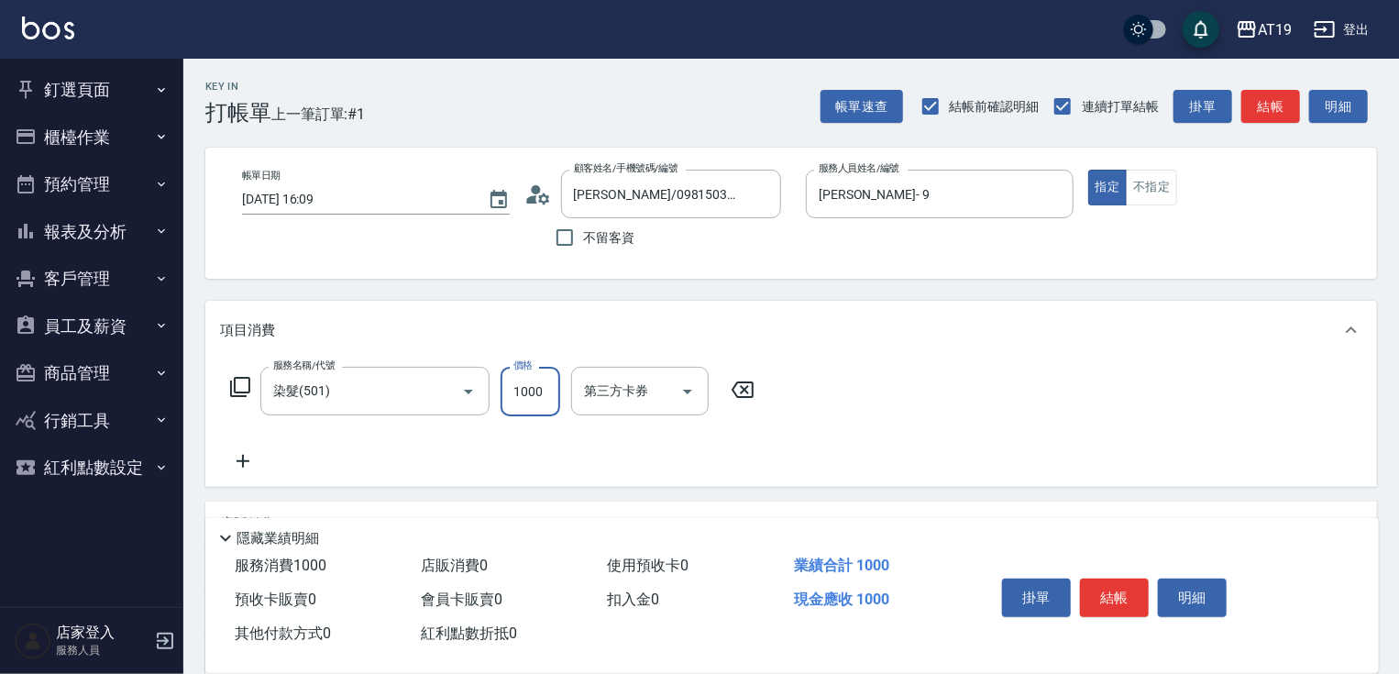
type input "1"
type input "0"
type input "159"
type input "10"
type input "1599"
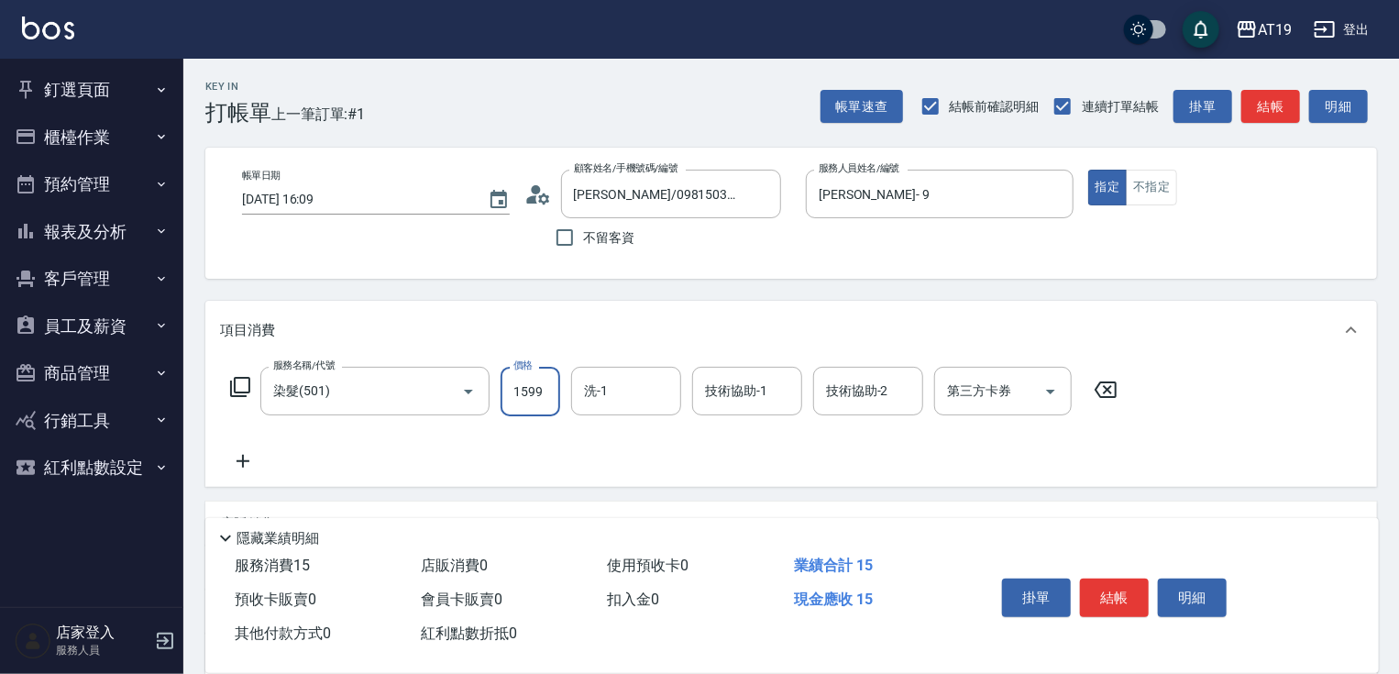
type input "150"
type input "1599"
type input "Lana-60"
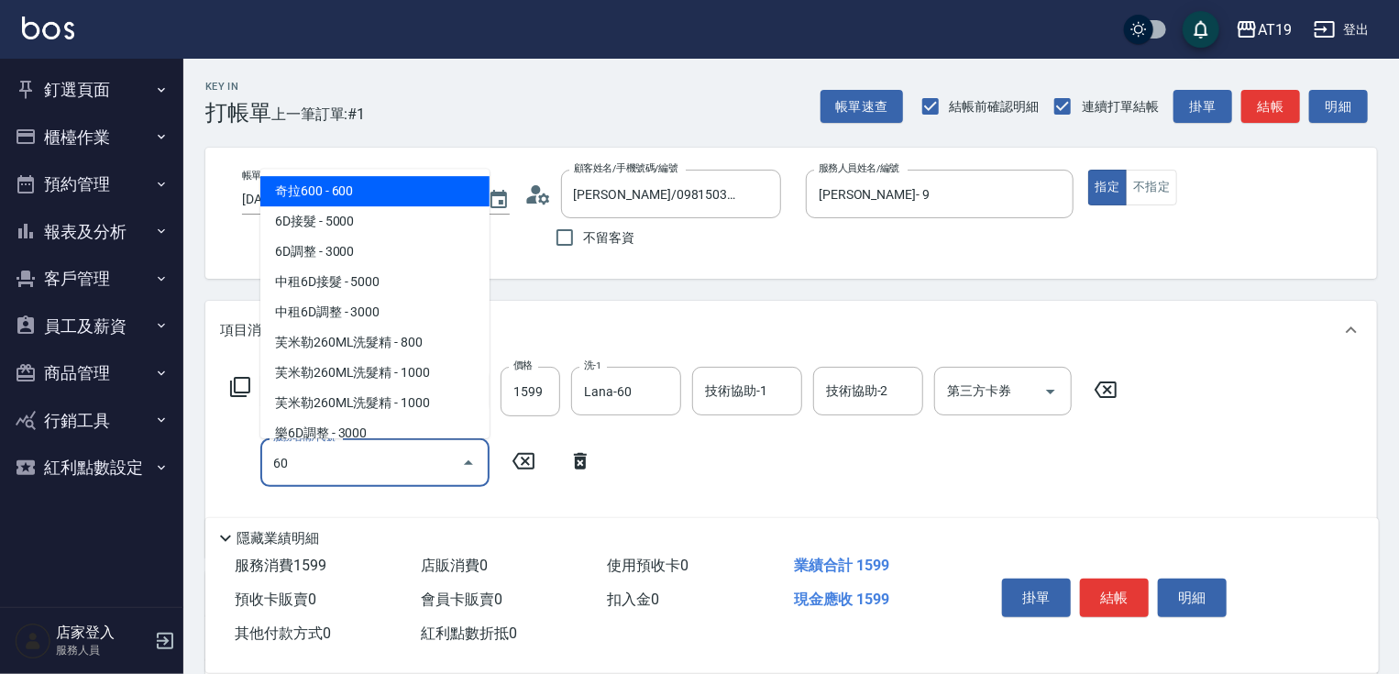
type input "601"
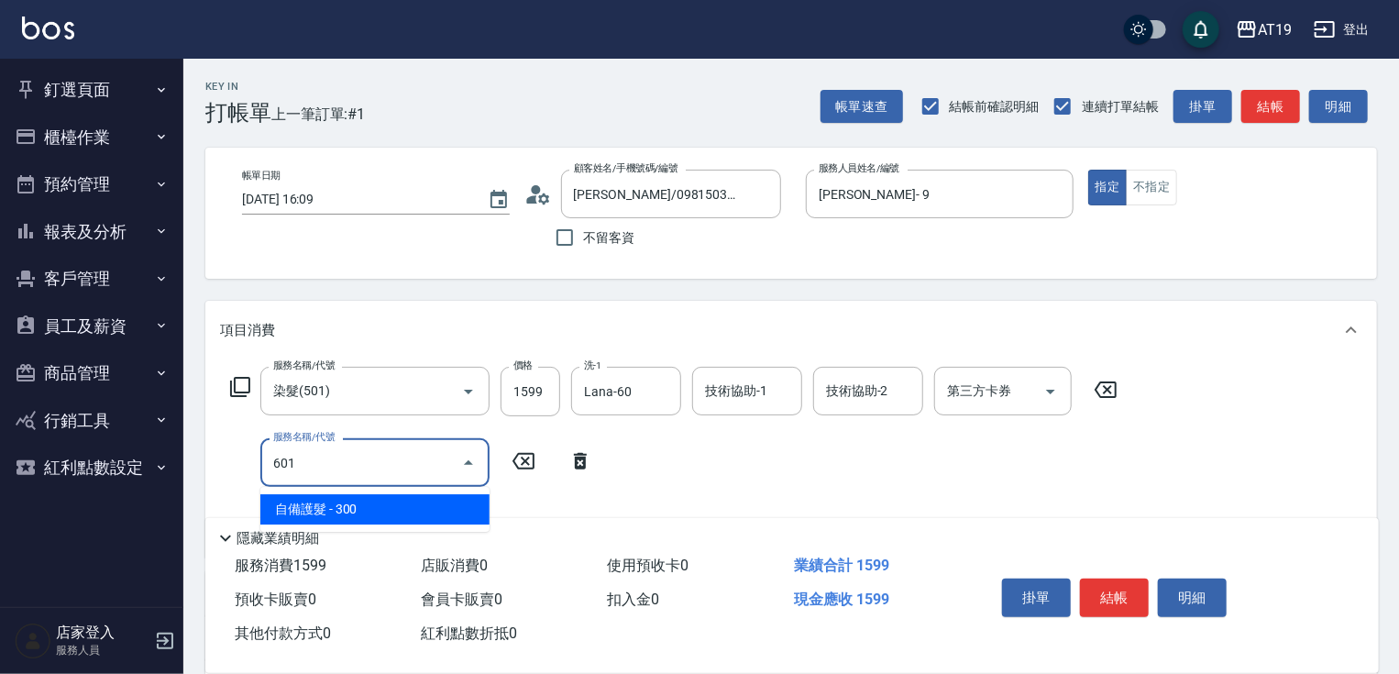
type input "180"
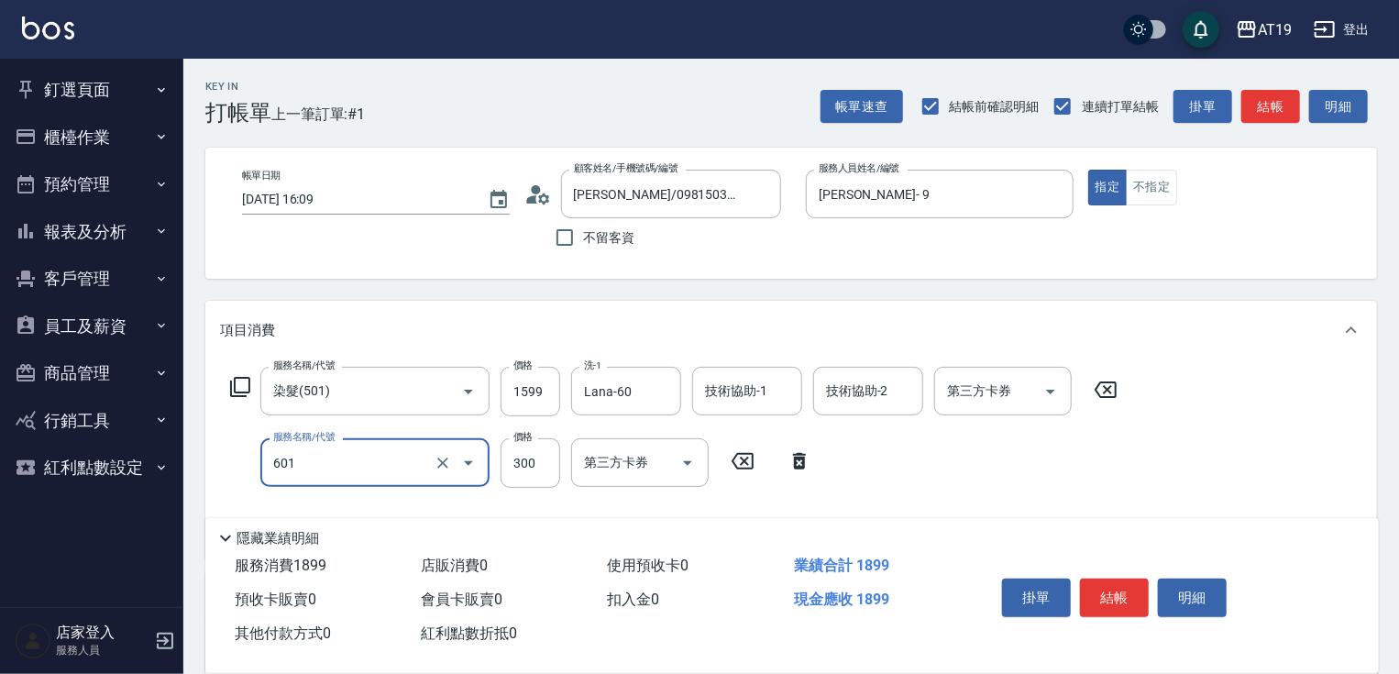
type input "自備護髮(601)"
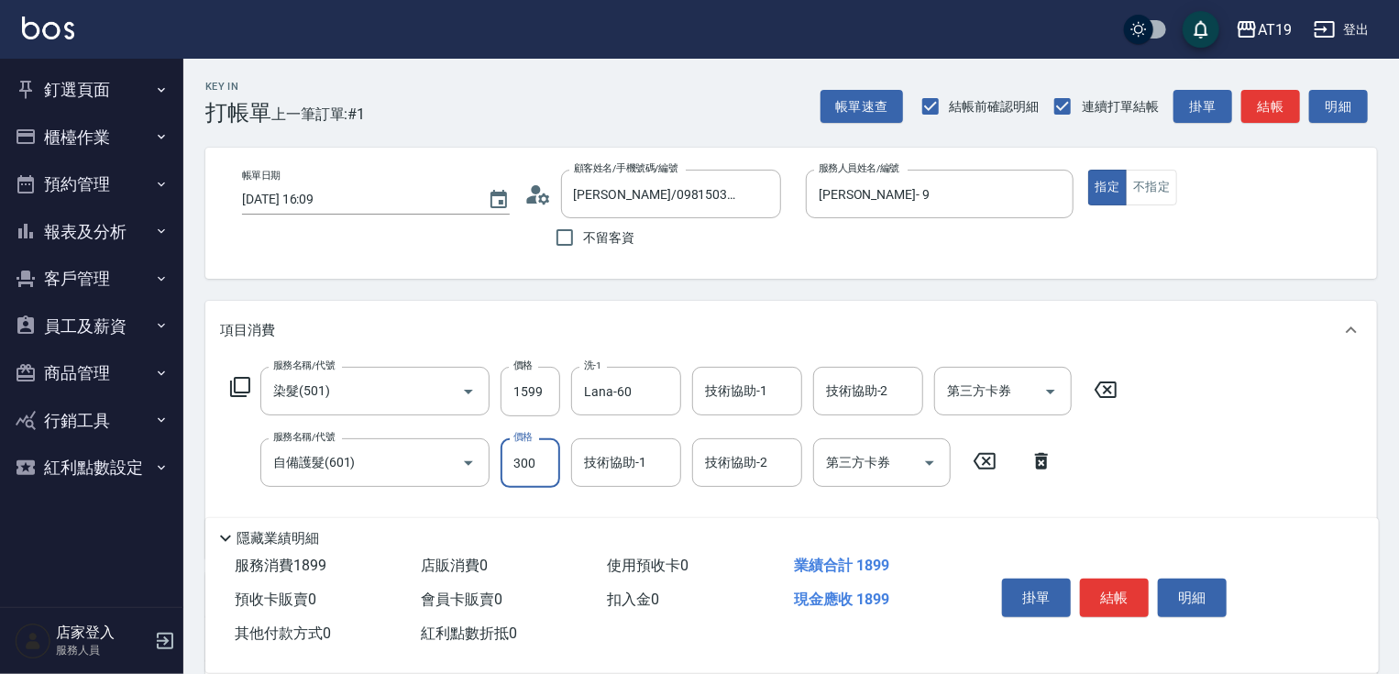
type input "1"
type input "160"
type input "1000"
type input "250"
type input "1000"
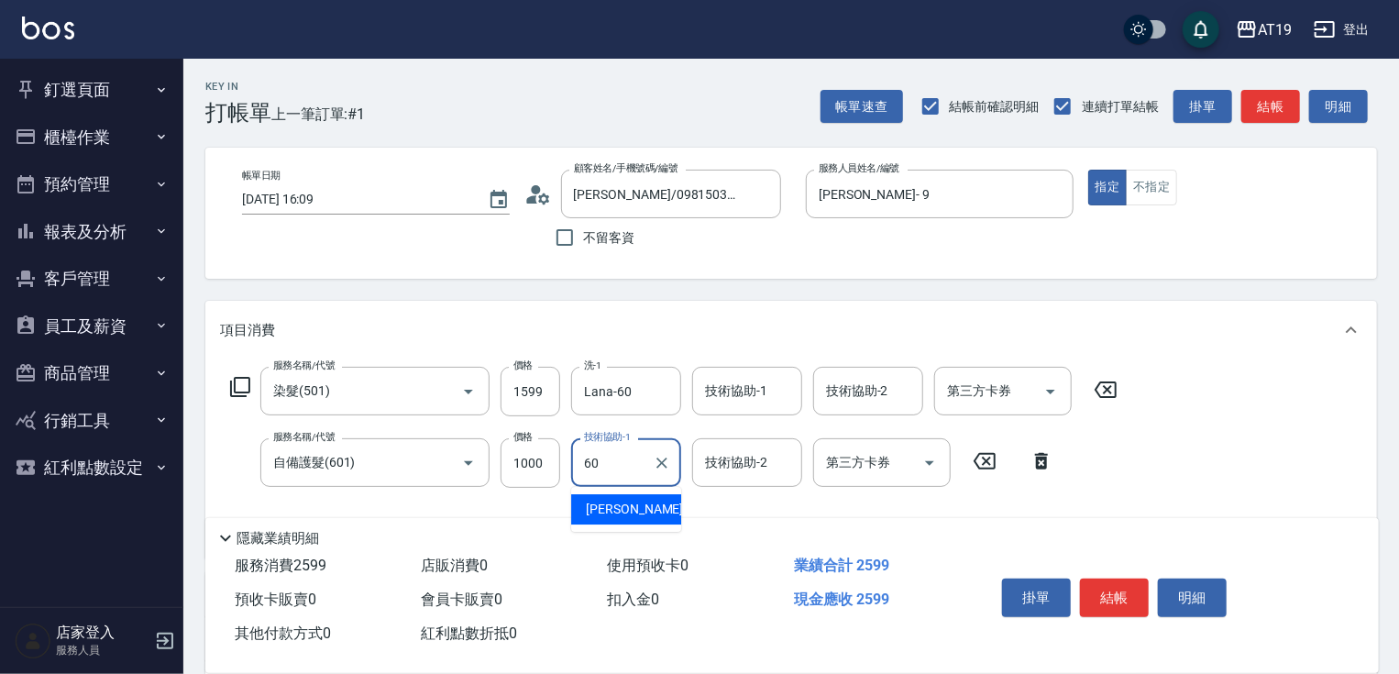
type input "Lana-60"
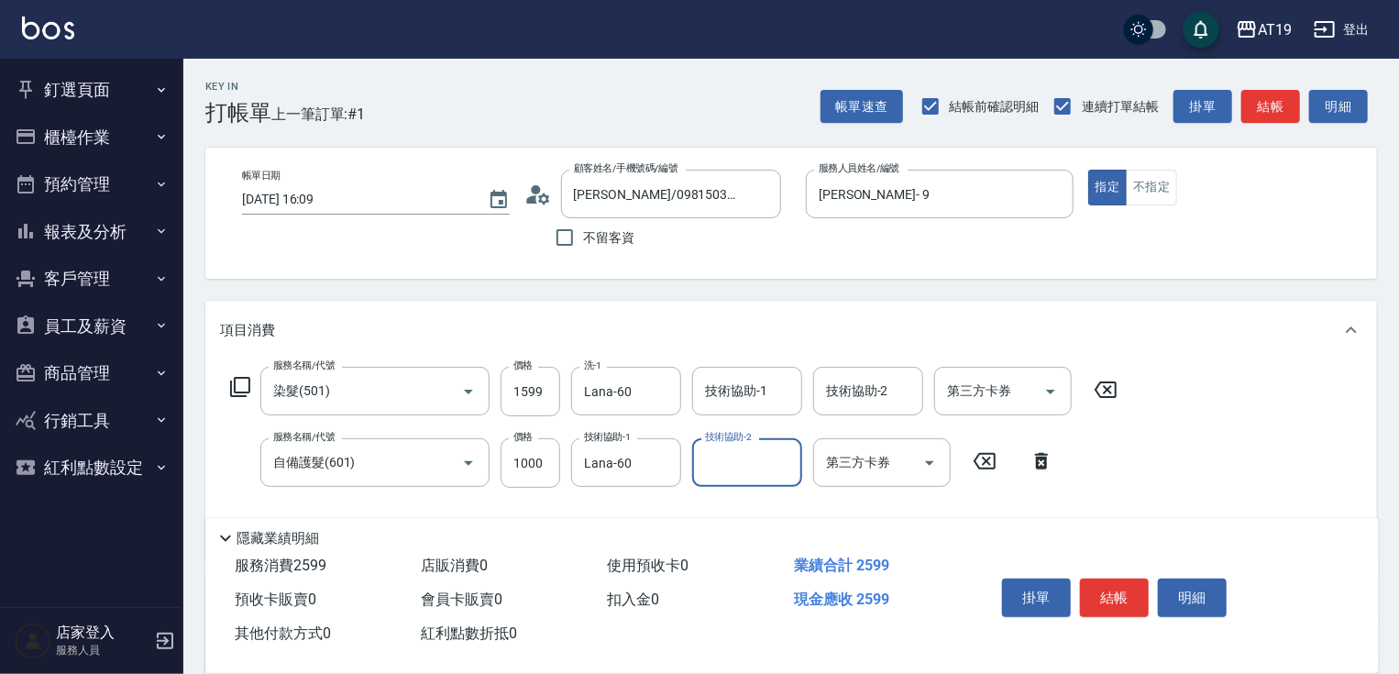
click at [543, 198] on icon at bounding box center [537, 194] width 27 height 27
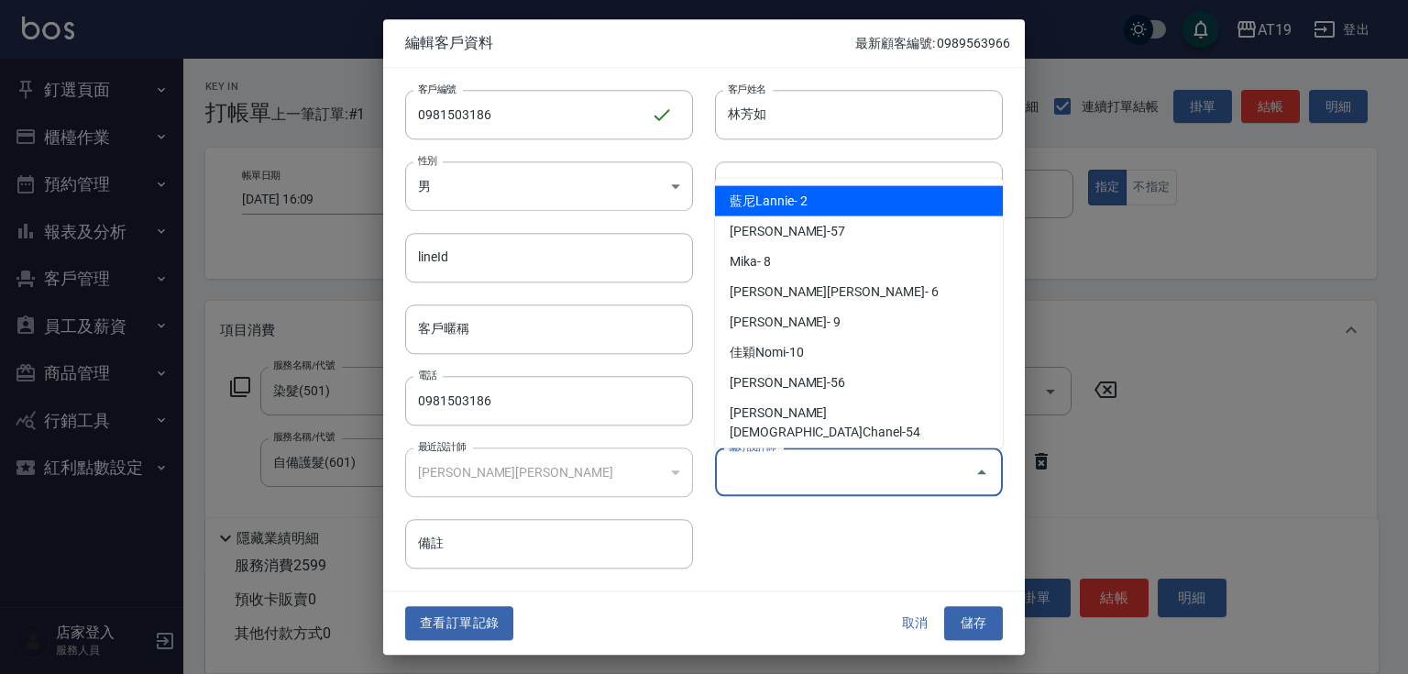
click at [795, 470] on input "偏好設計師" at bounding box center [845, 471] width 244 height 32
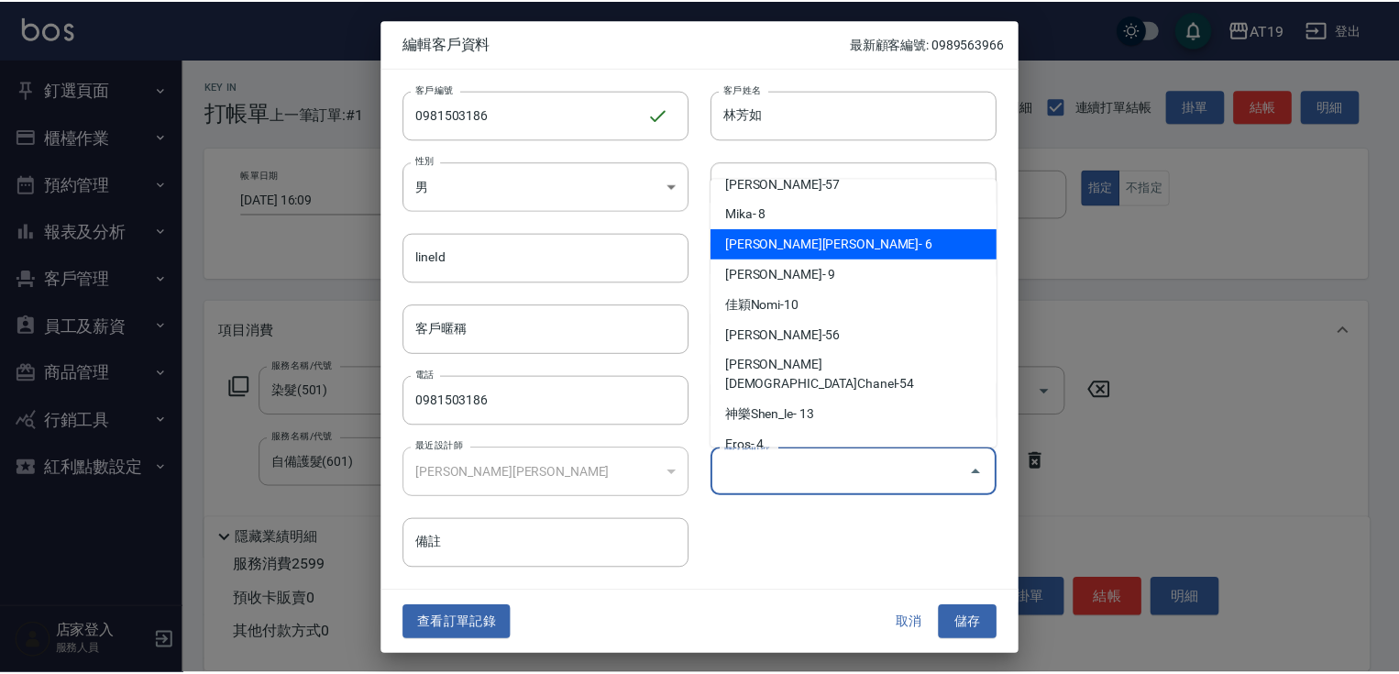
scroll to position [73, 0]
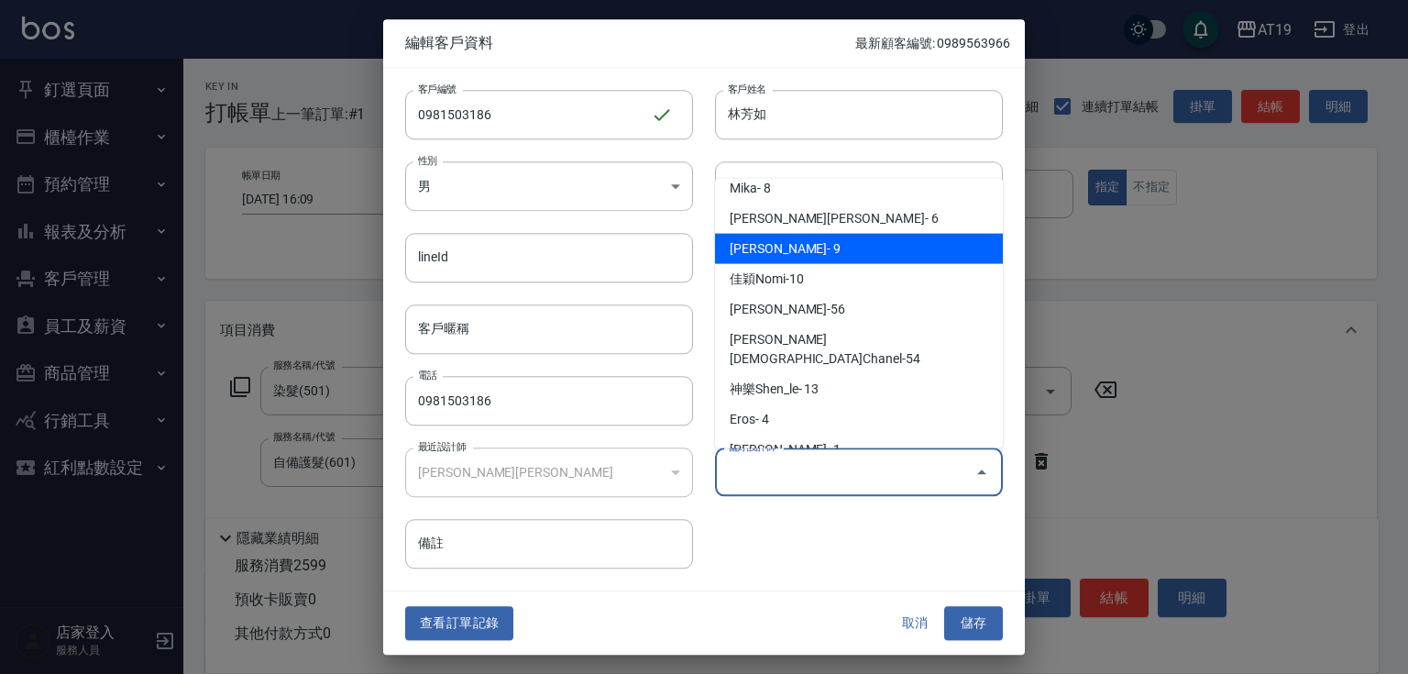
click at [804, 261] on li "潔西Jessie- 9" at bounding box center [859, 249] width 288 height 30
type input "潔西[PERSON_NAME]"
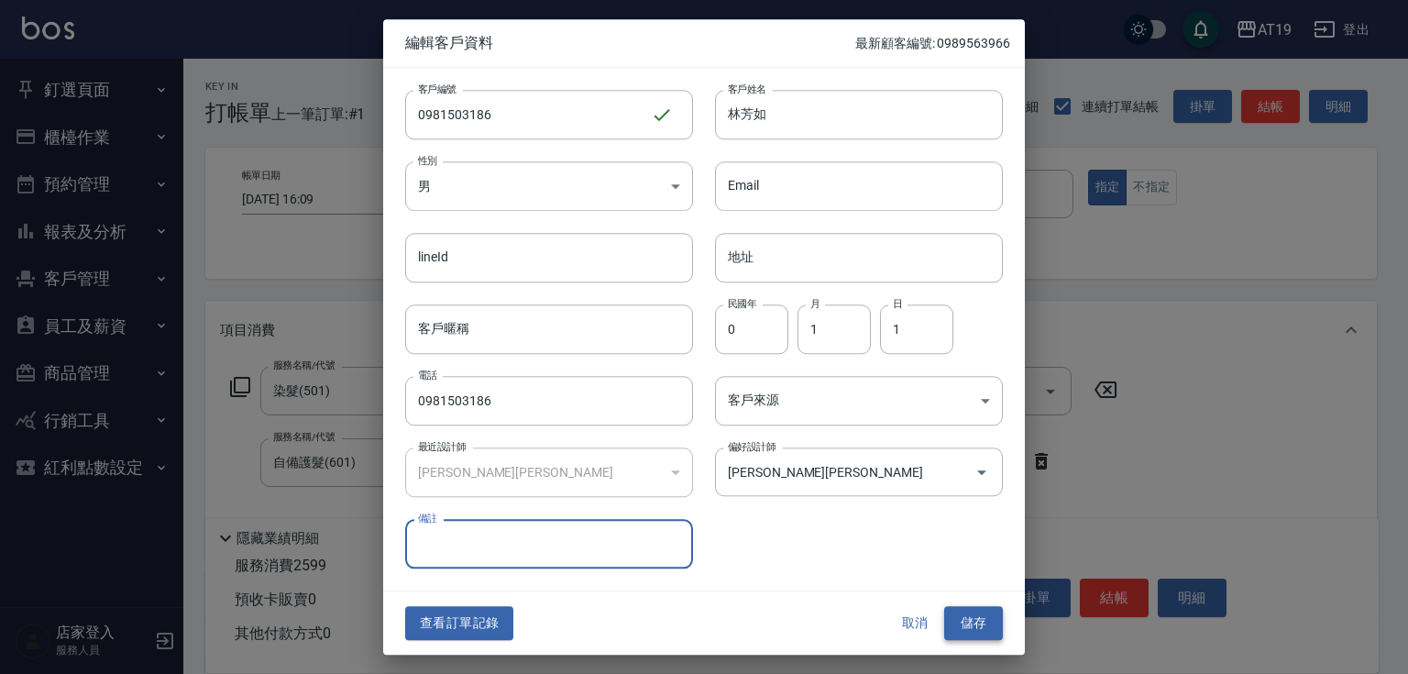
click at [982, 622] on button "儲存" at bounding box center [973, 624] width 59 height 34
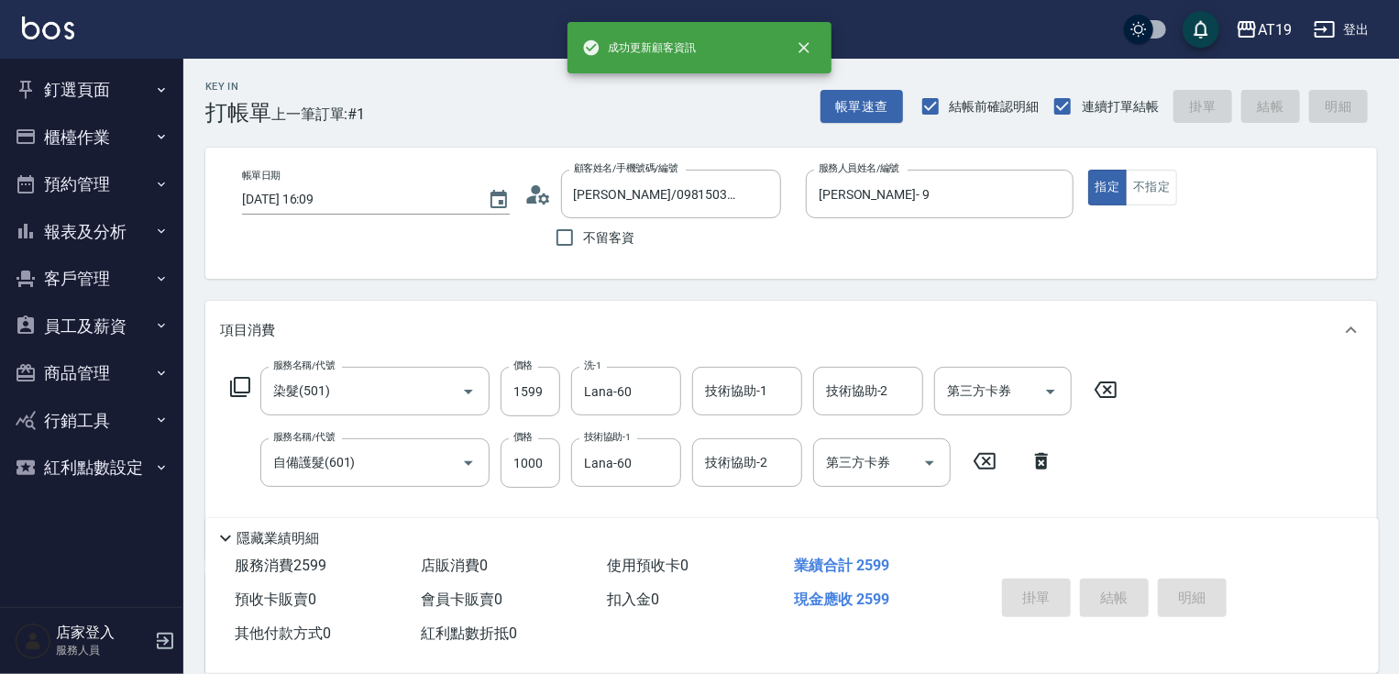
type input "2025/10/10 16:12"
type input "0"
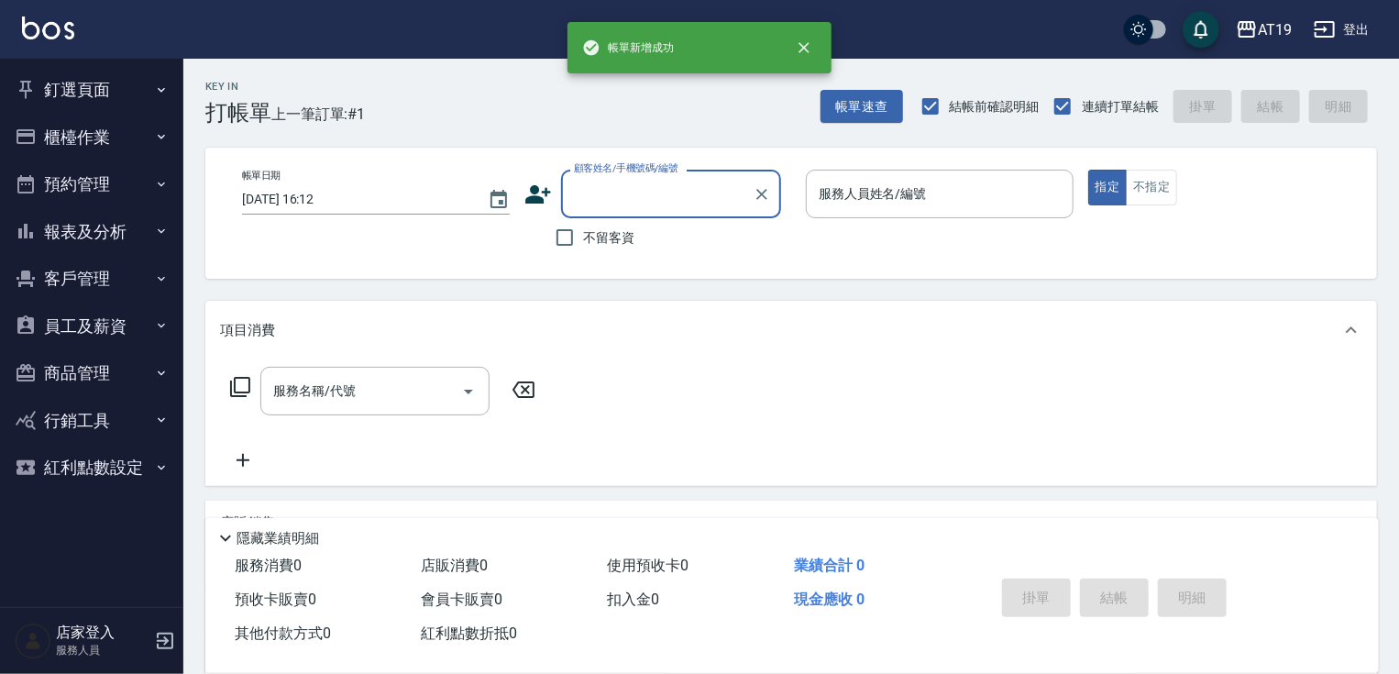
scroll to position [0, 0]
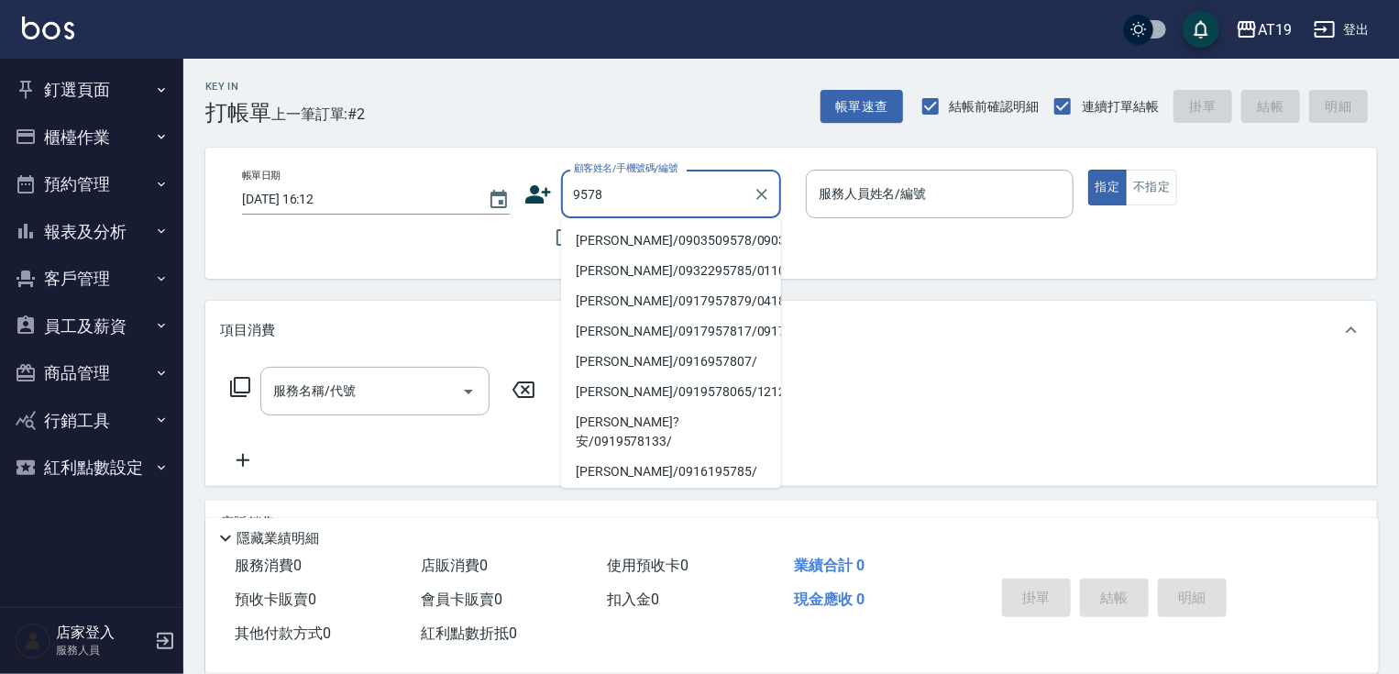
type input "王淑美/0903509578/0903509578"
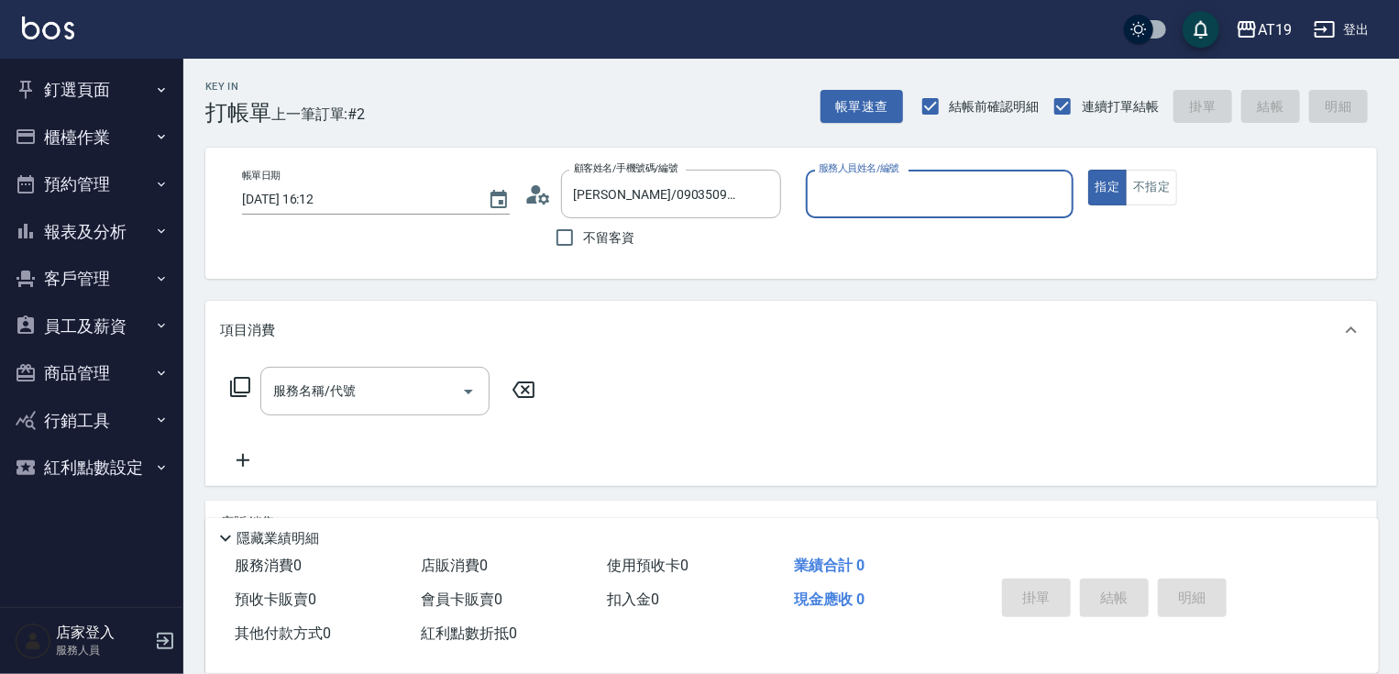
type input "Linda- 1"
click at [1088, 170] on button "指定" at bounding box center [1107, 188] width 39 height 36
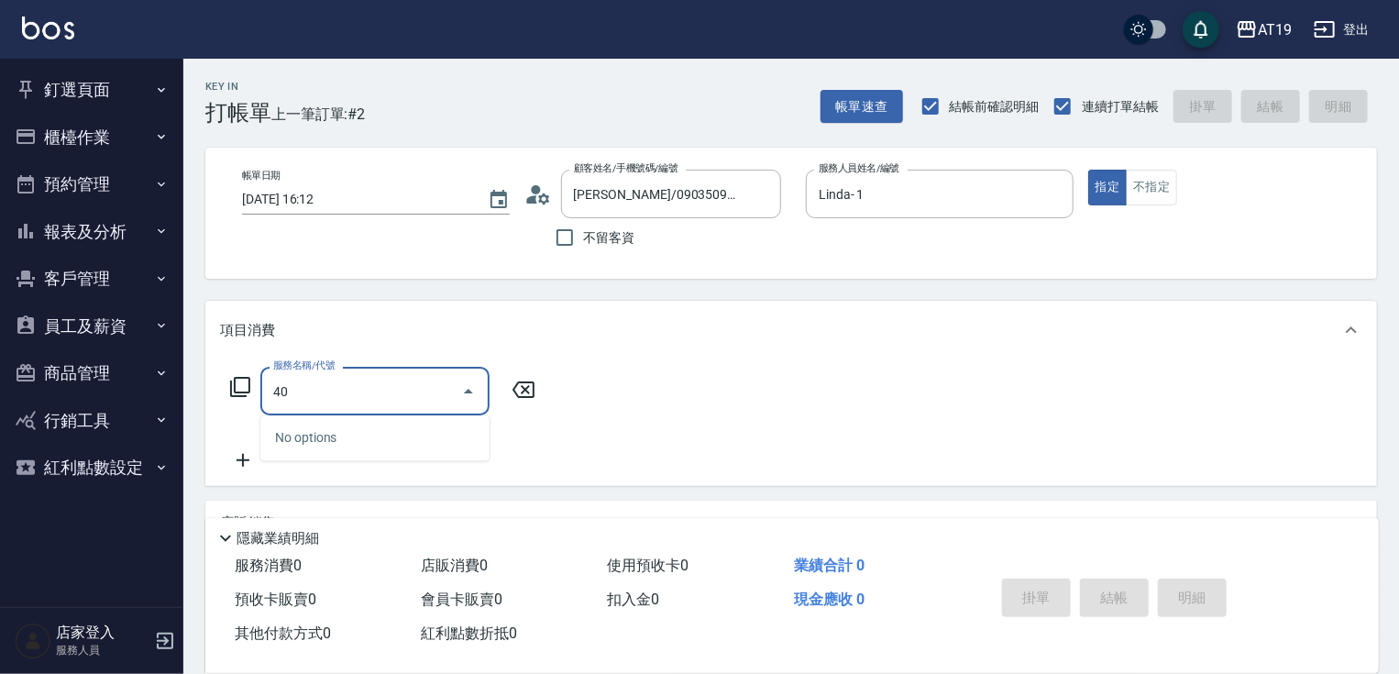
type input "401"
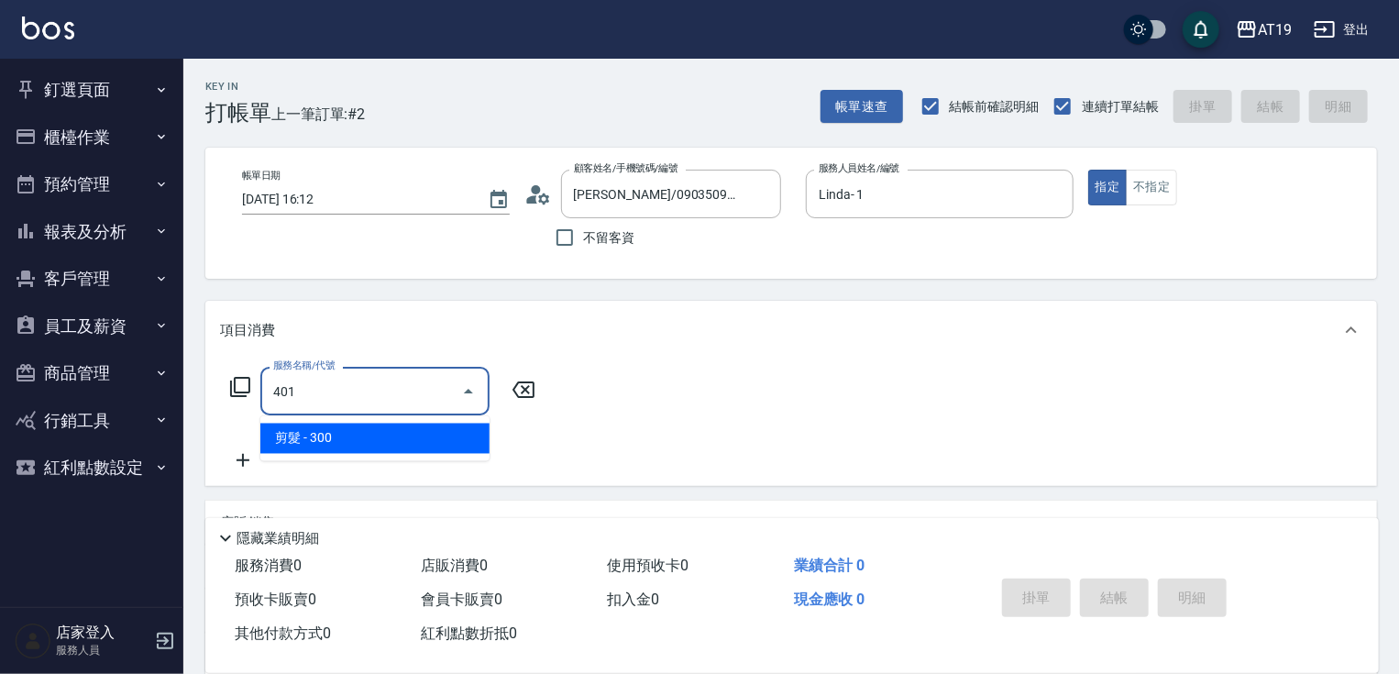
type input "30"
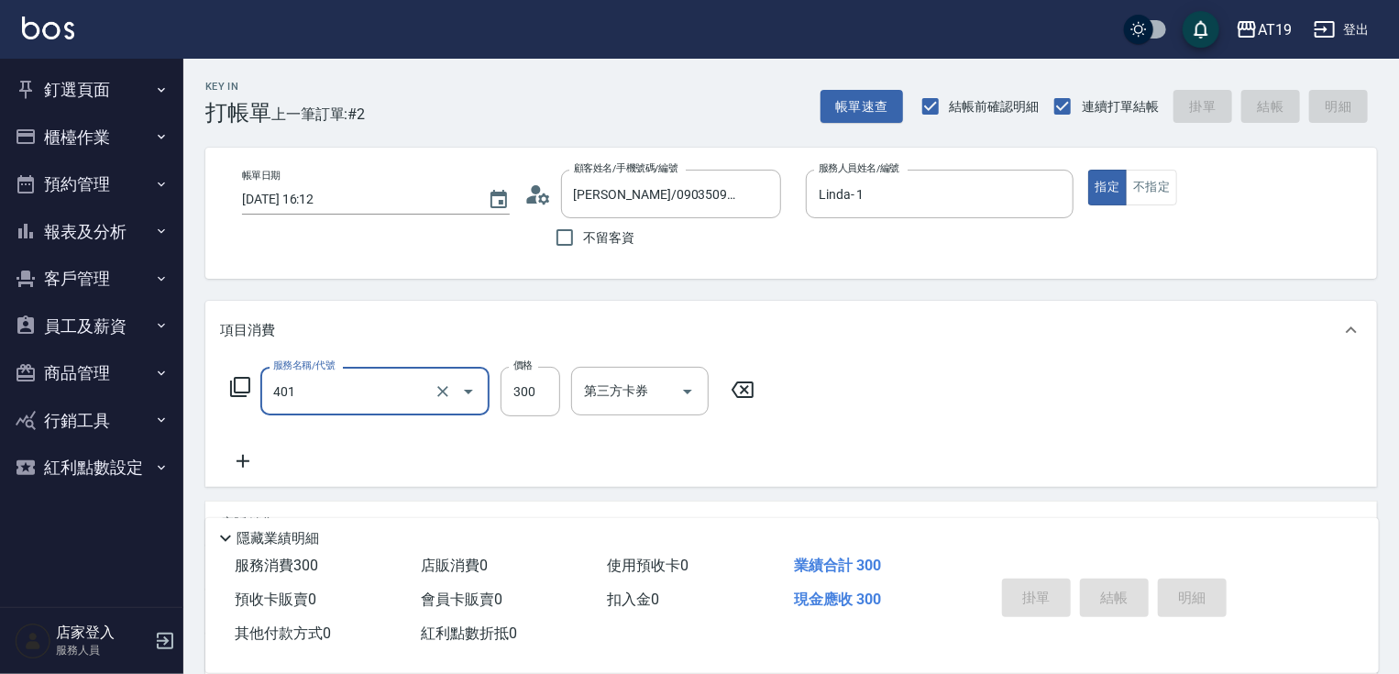
type input "401"
type input "2025/10/10 16:18"
type input "0"
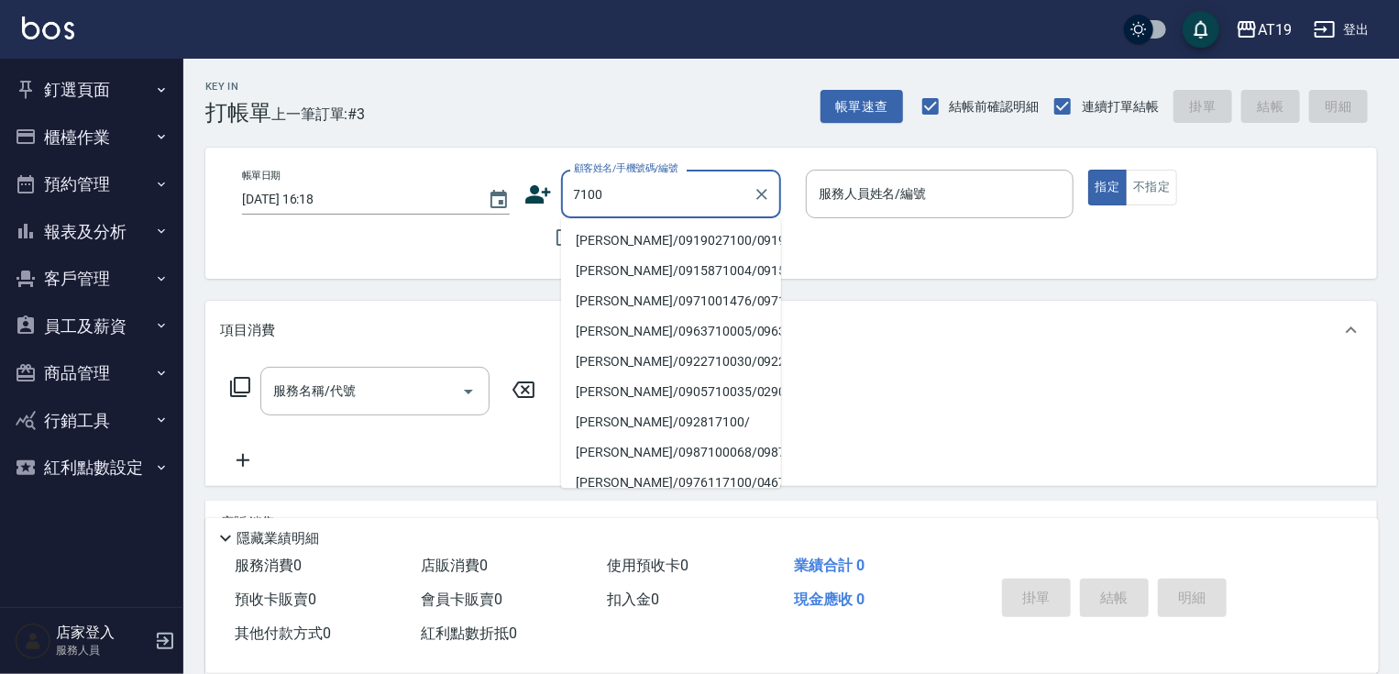
type input "林芷萱/0919027100/0919027100"
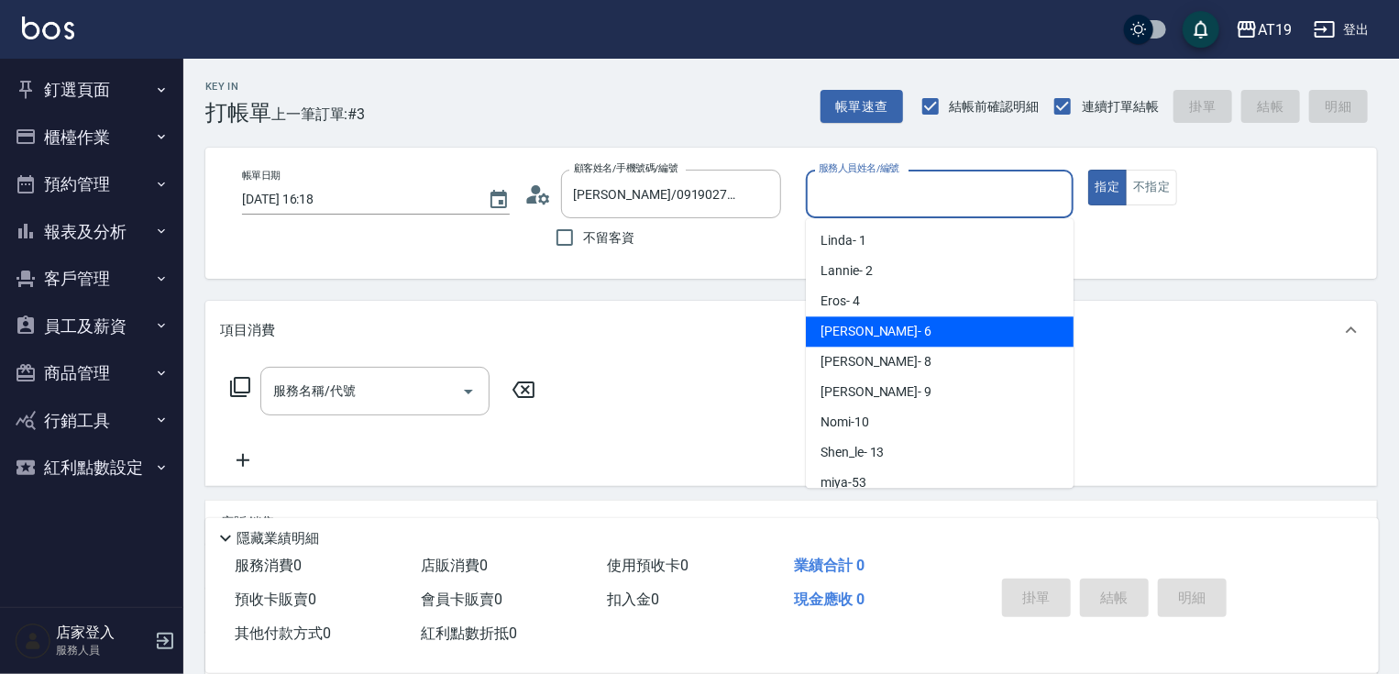
type input "Julie- 6"
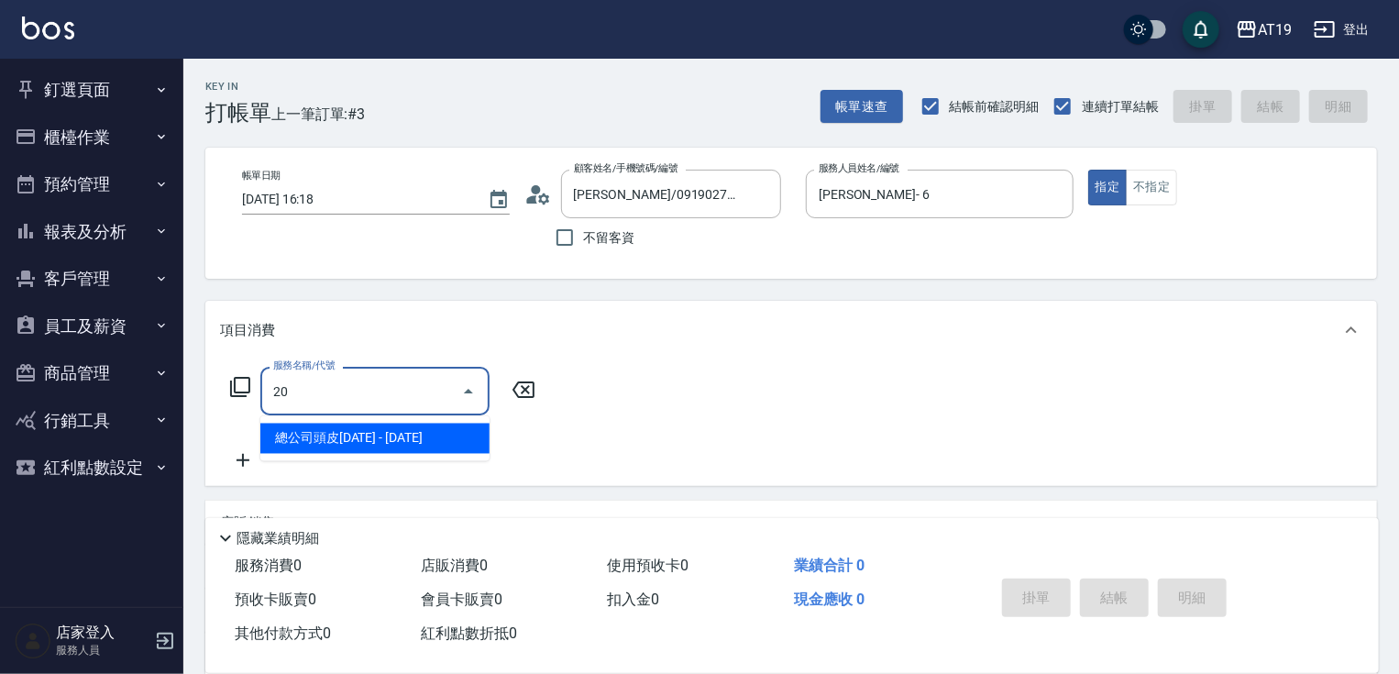
type input "201"
type input "30"
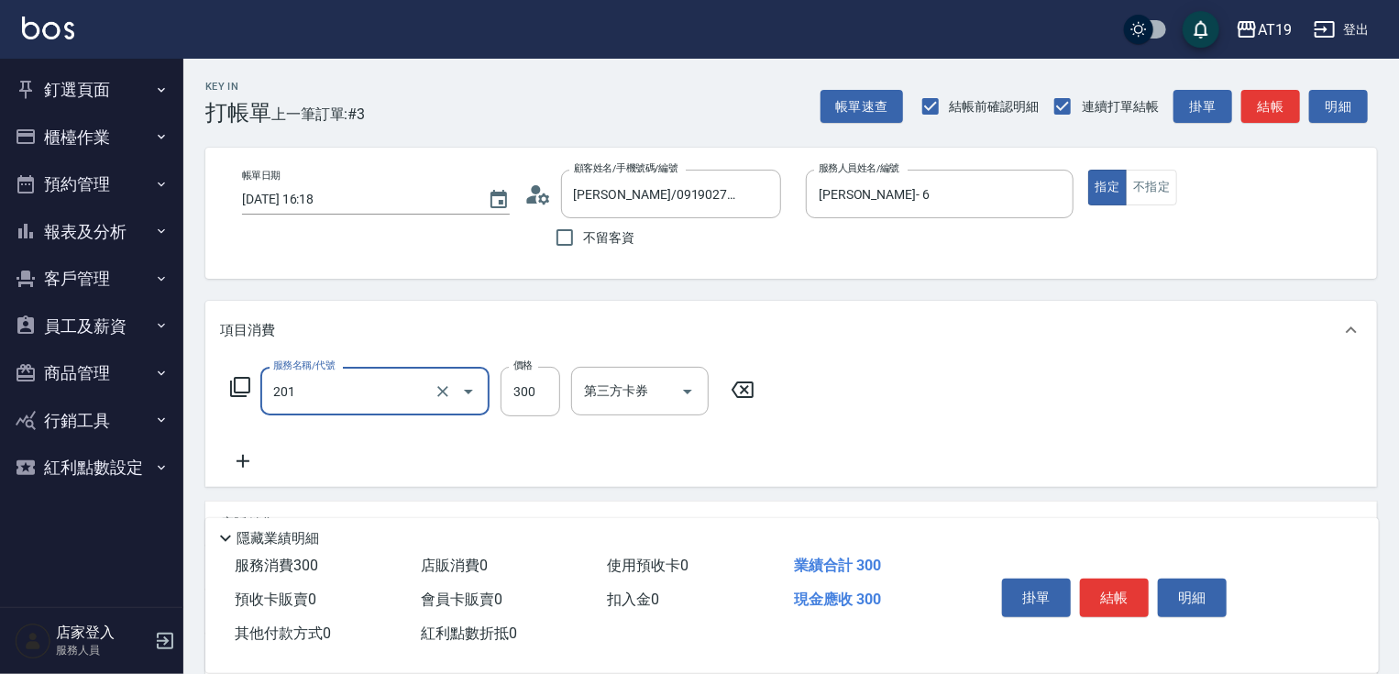
type input "洗髮(201)"
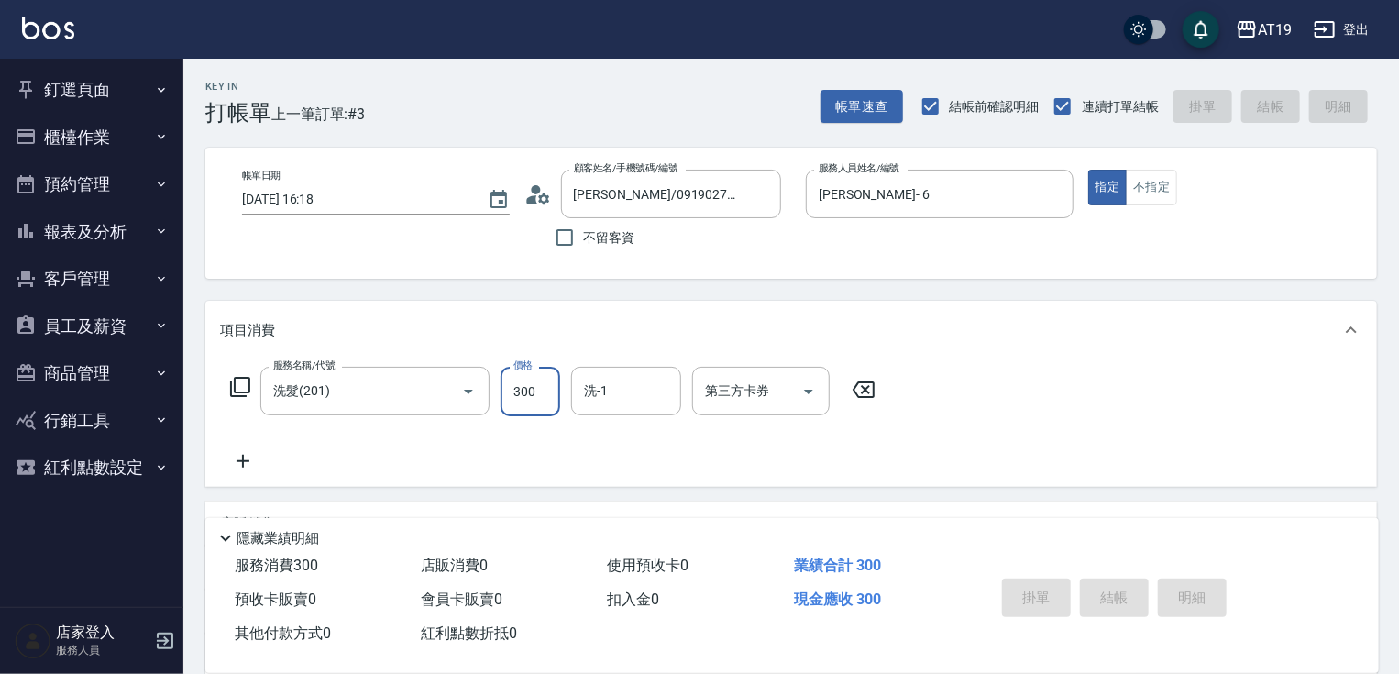
type input "0"
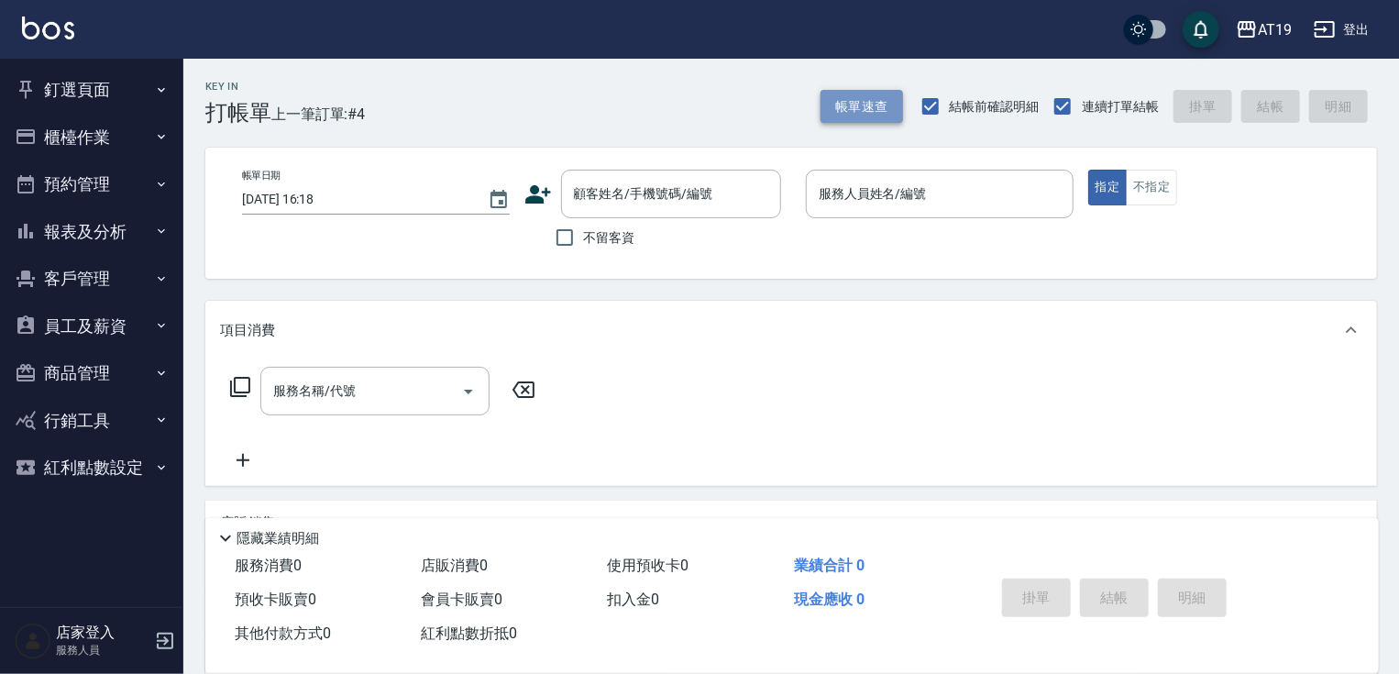
click at [875, 104] on button "帳單速查" at bounding box center [861, 107] width 82 height 34
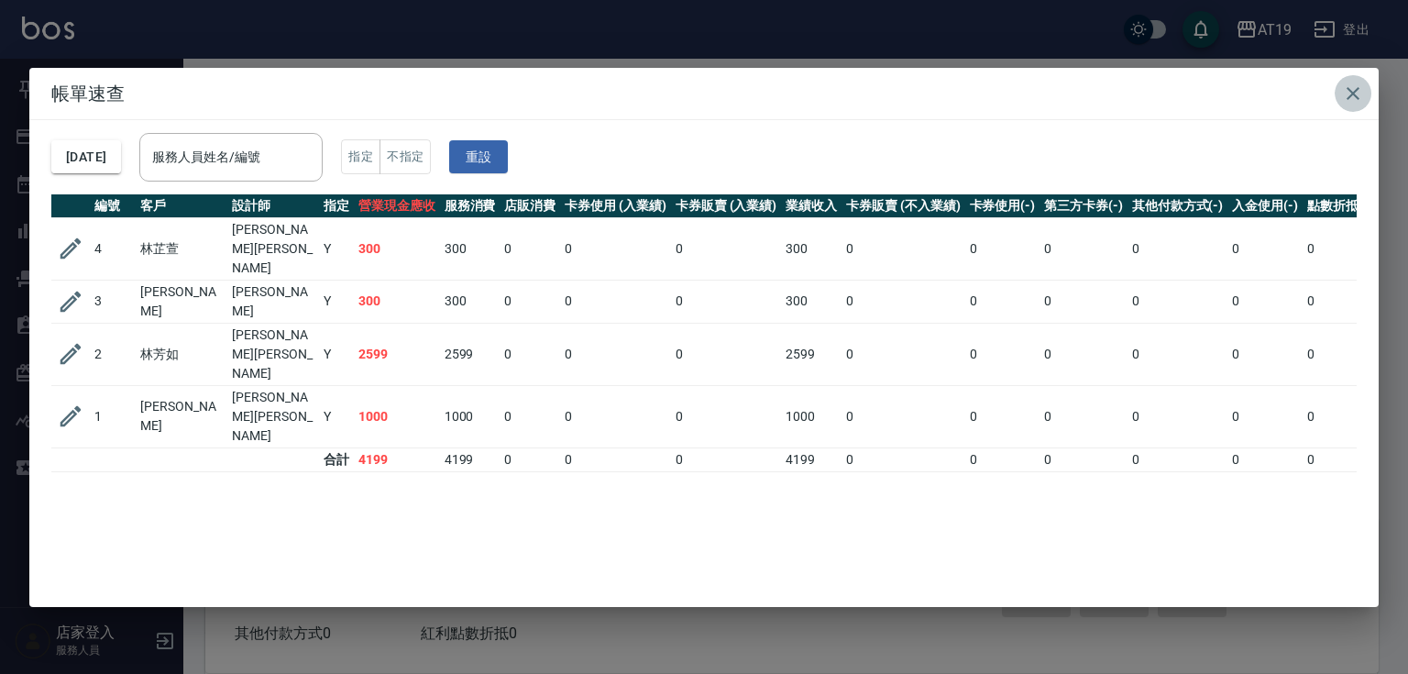
click at [1362, 94] on icon "button" at bounding box center [1353, 93] width 22 height 22
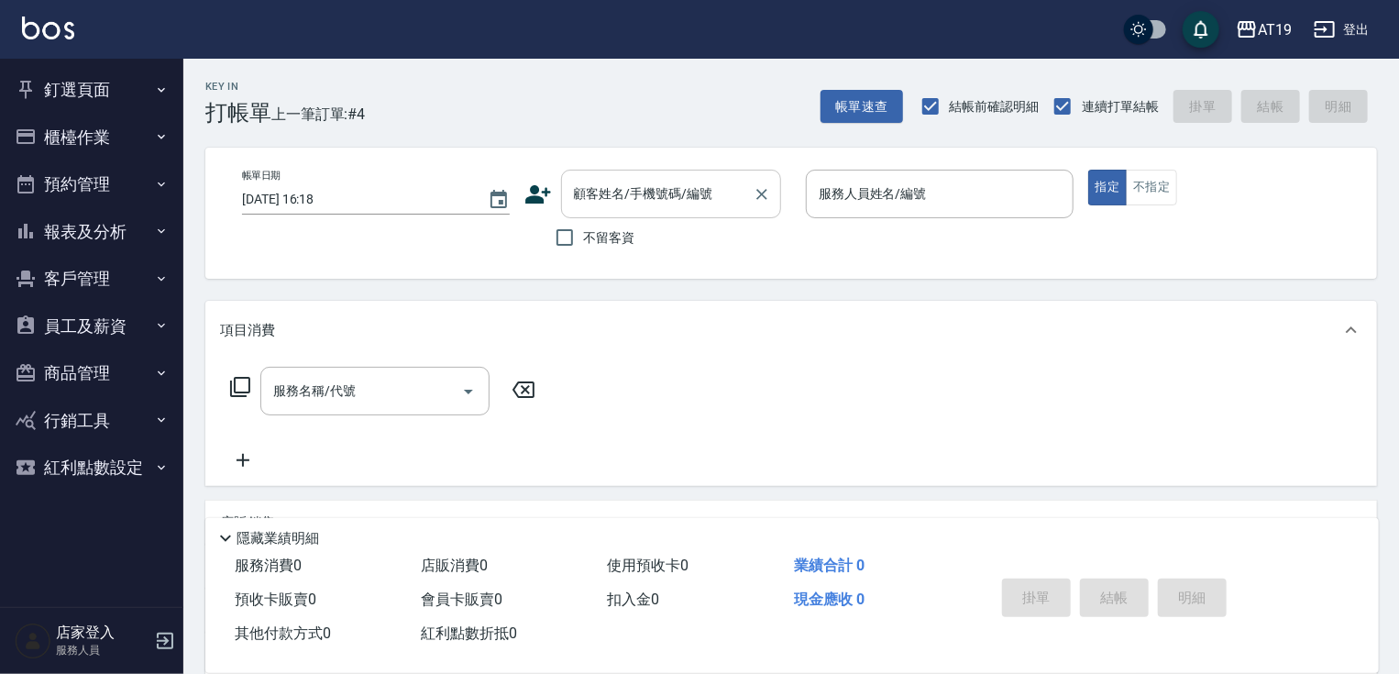
drag, startPoint x: 671, startPoint y: 210, endPoint x: 694, endPoint y: 143, distance: 70.7
click at [673, 205] on div "顧客姓名/手機號碼/編號" at bounding box center [671, 194] width 220 height 49
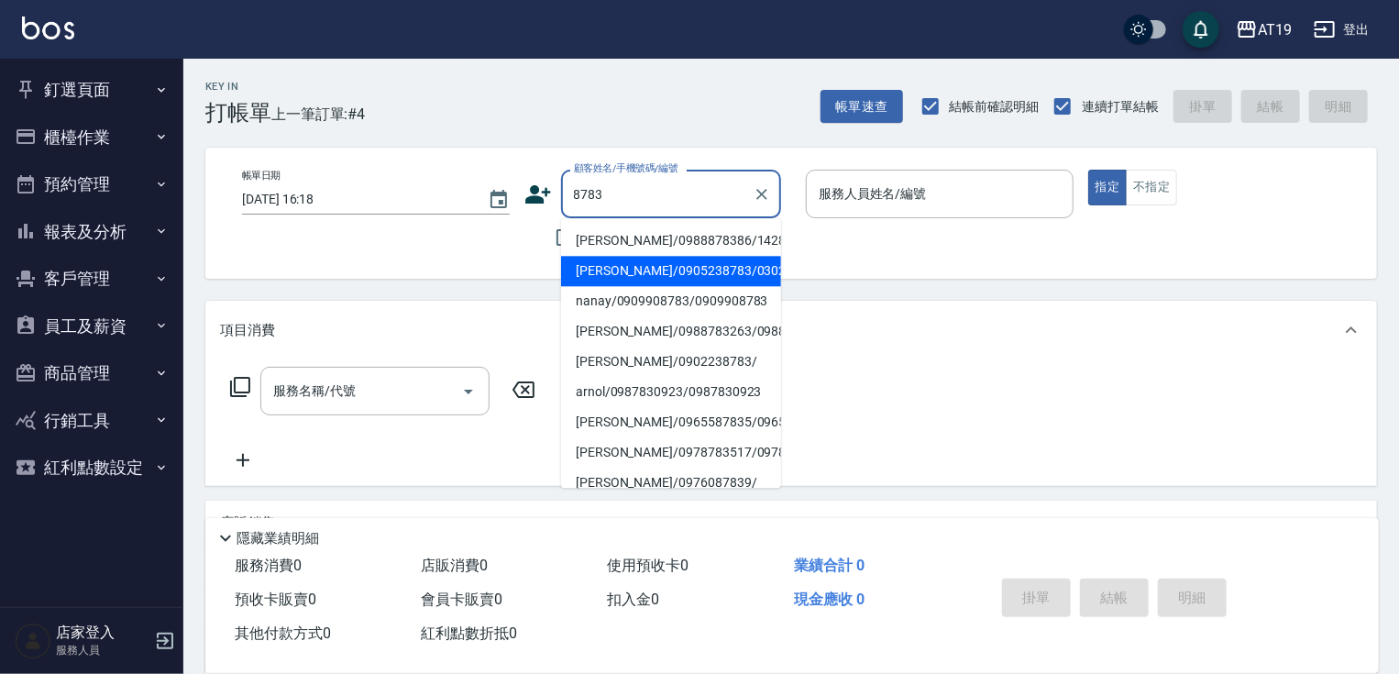
type input "郭世美/0905238783/03023"
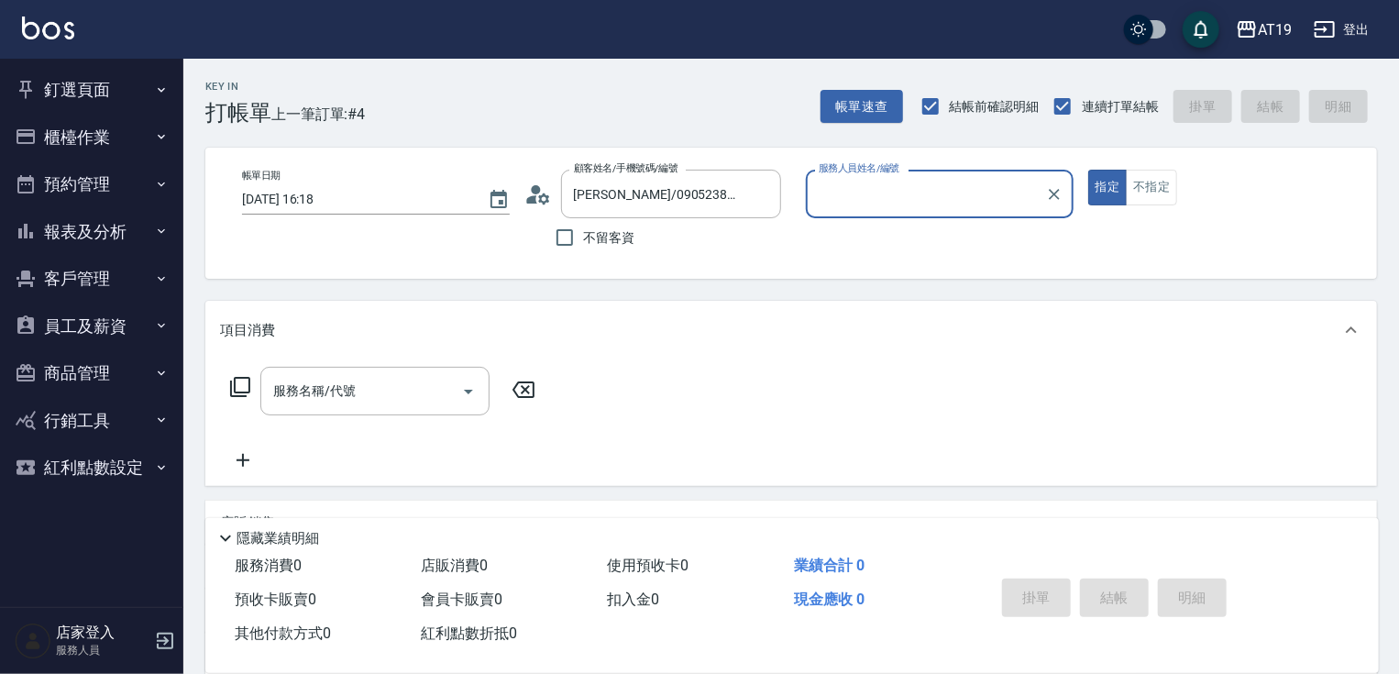
type input "Julie- 6"
click at [1088, 170] on button "指定" at bounding box center [1107, 188] width 39 height 36
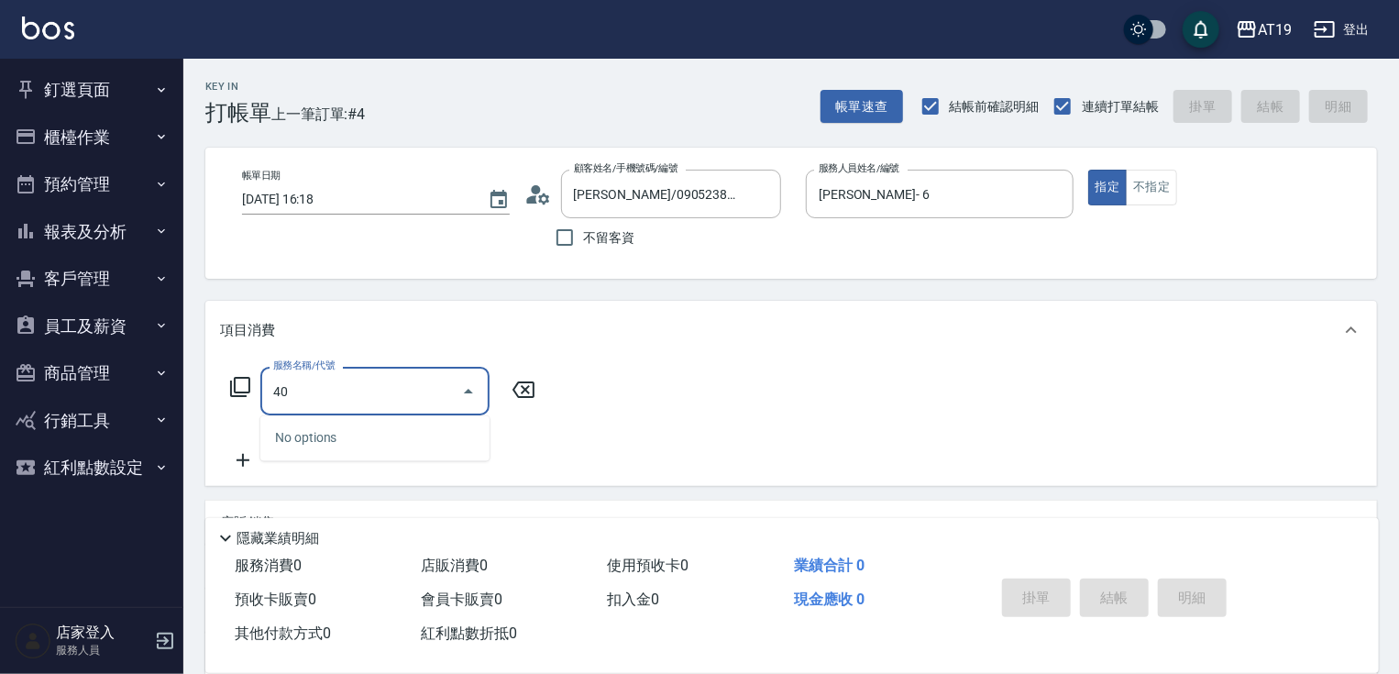
type input "401"
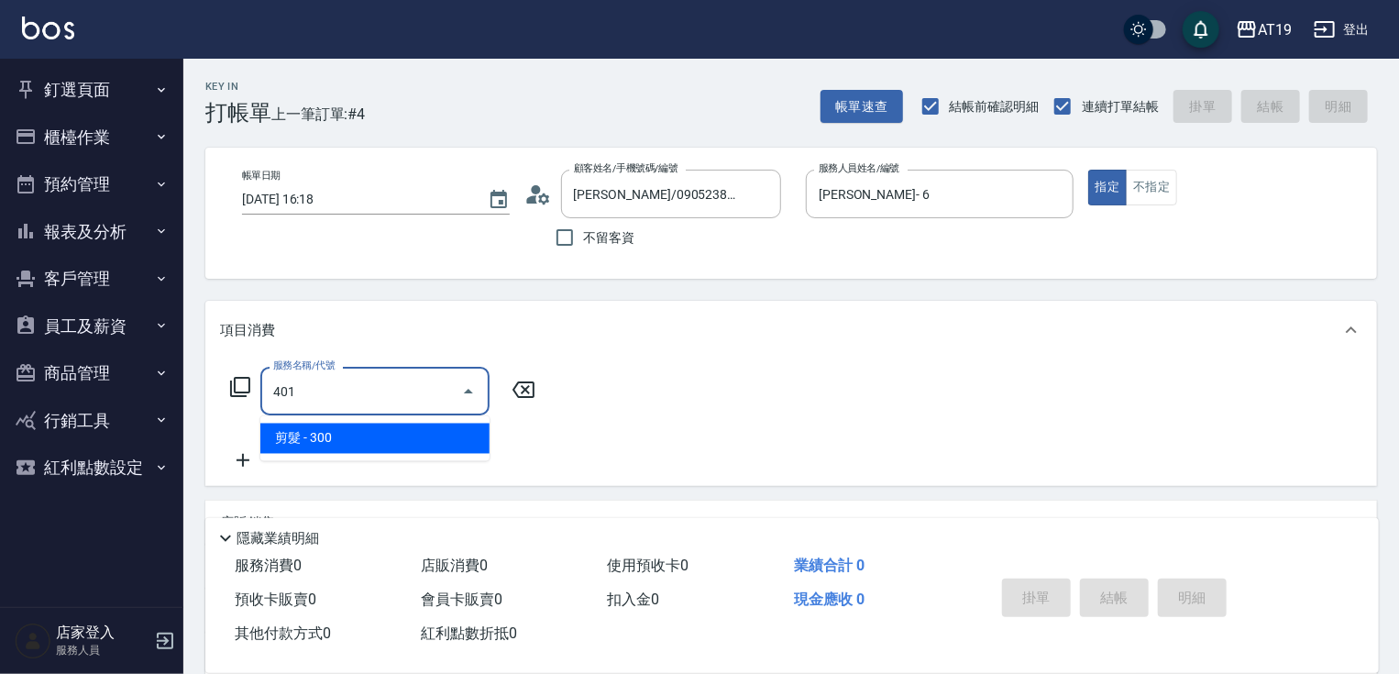
type input "30"
type input "剪髮(401)"
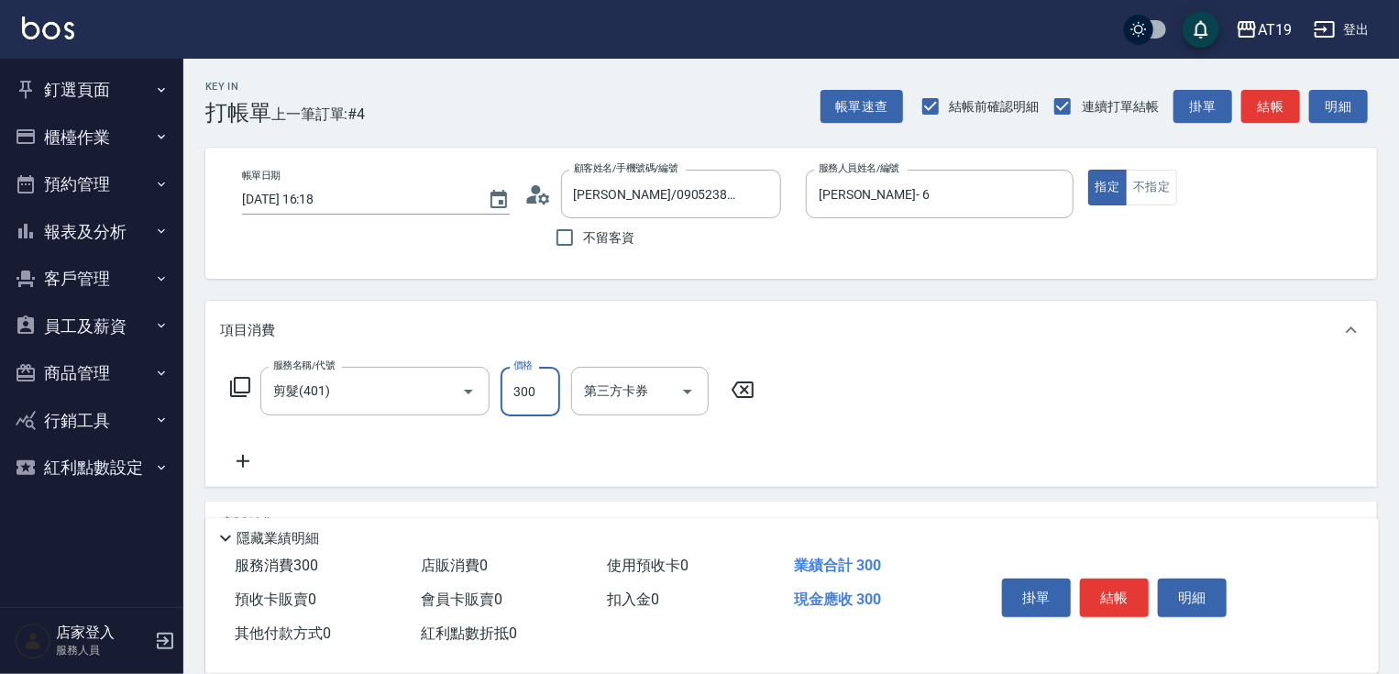
type input "0"
type input "30"
type input "300"
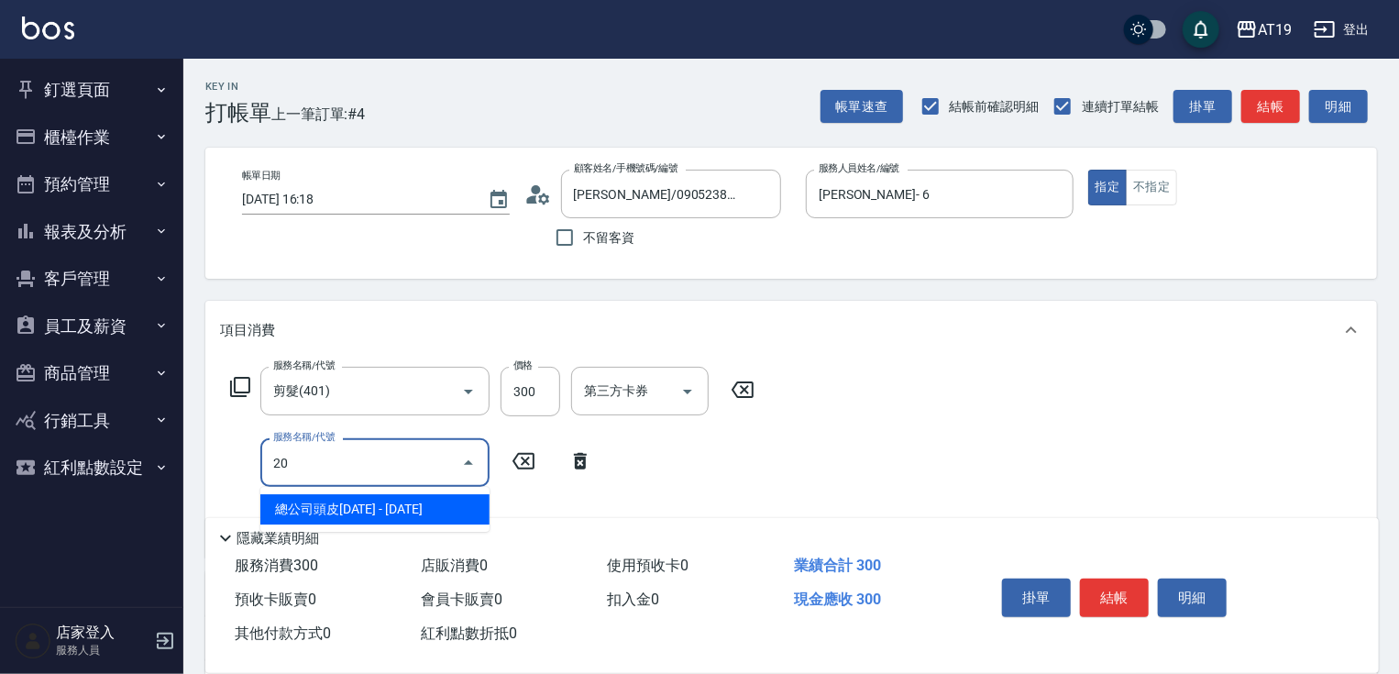
type input "201"
type input "60"
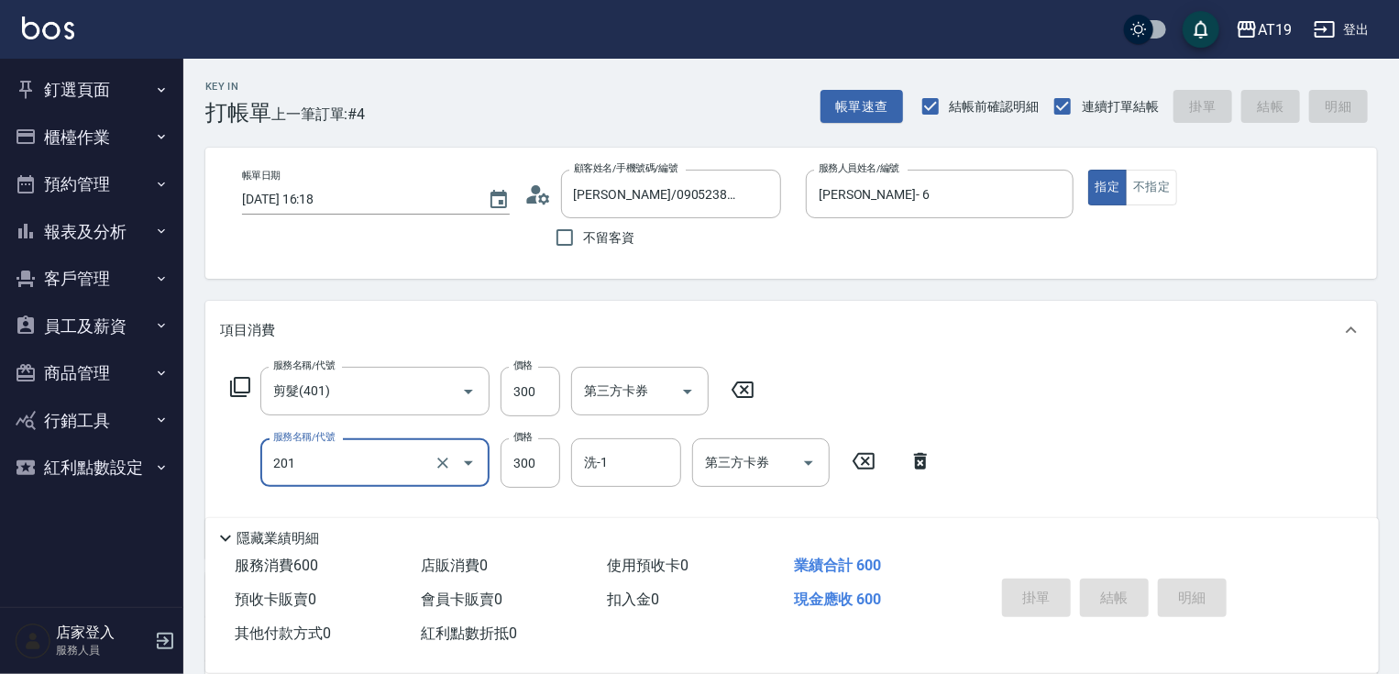
type input "0"
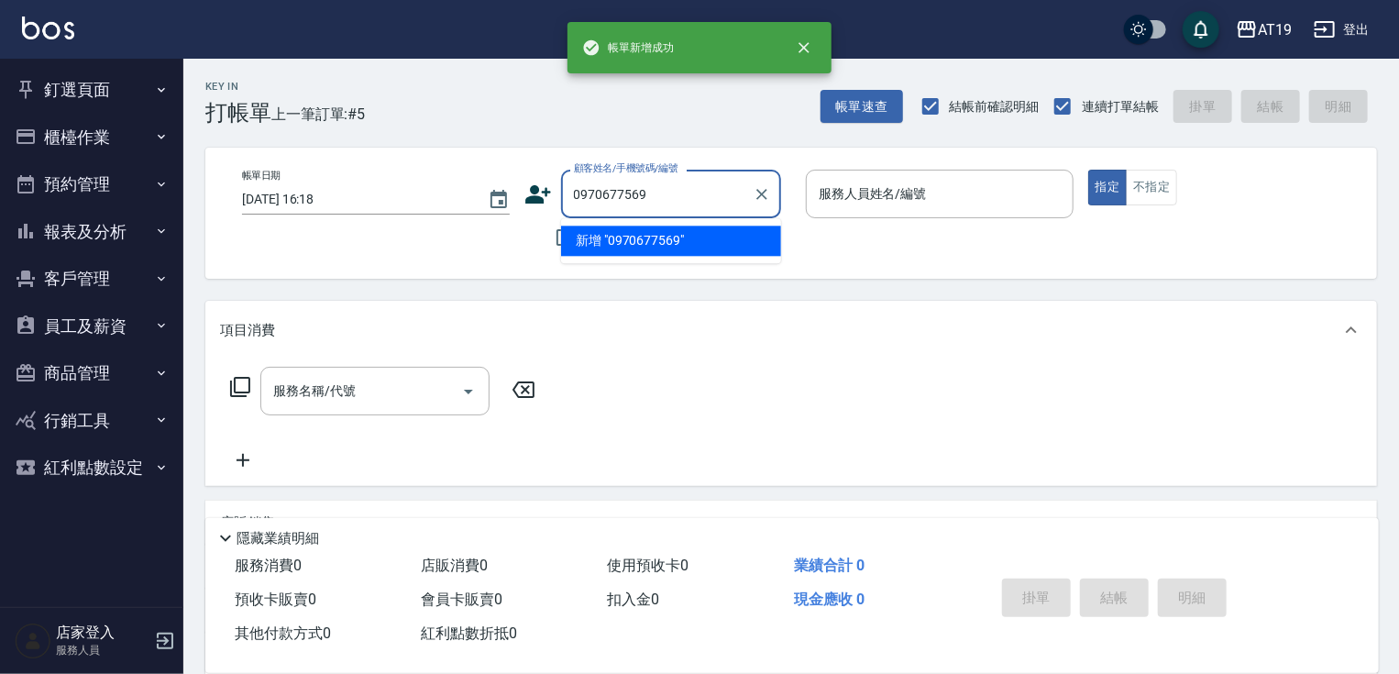
type input "0970677569"
click at [544, 192] on icon at bounding box center [538, 194] width 26 height 18
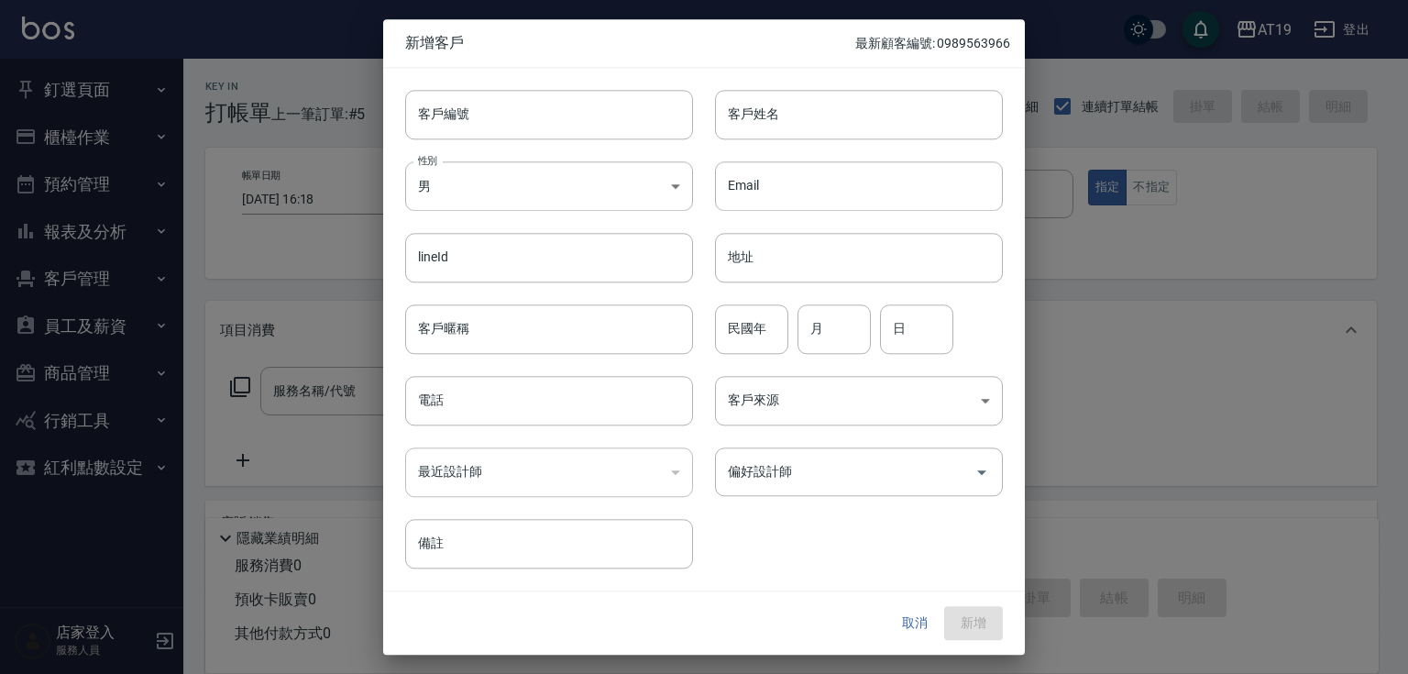
click at [593, 142] on div "性別 男 MALE 性別" at bounding box center [538, 174] width 310 height 71
click at [599, 123] on input "客戶編號" at bounding box center [549, 114] width 288 height 49
paste input "0970677569"
type input "0970677569"
drag, startPoint x: 543, startPoint y: 399, endPoint x: 543, endPoint y: 384, distance: 14.7
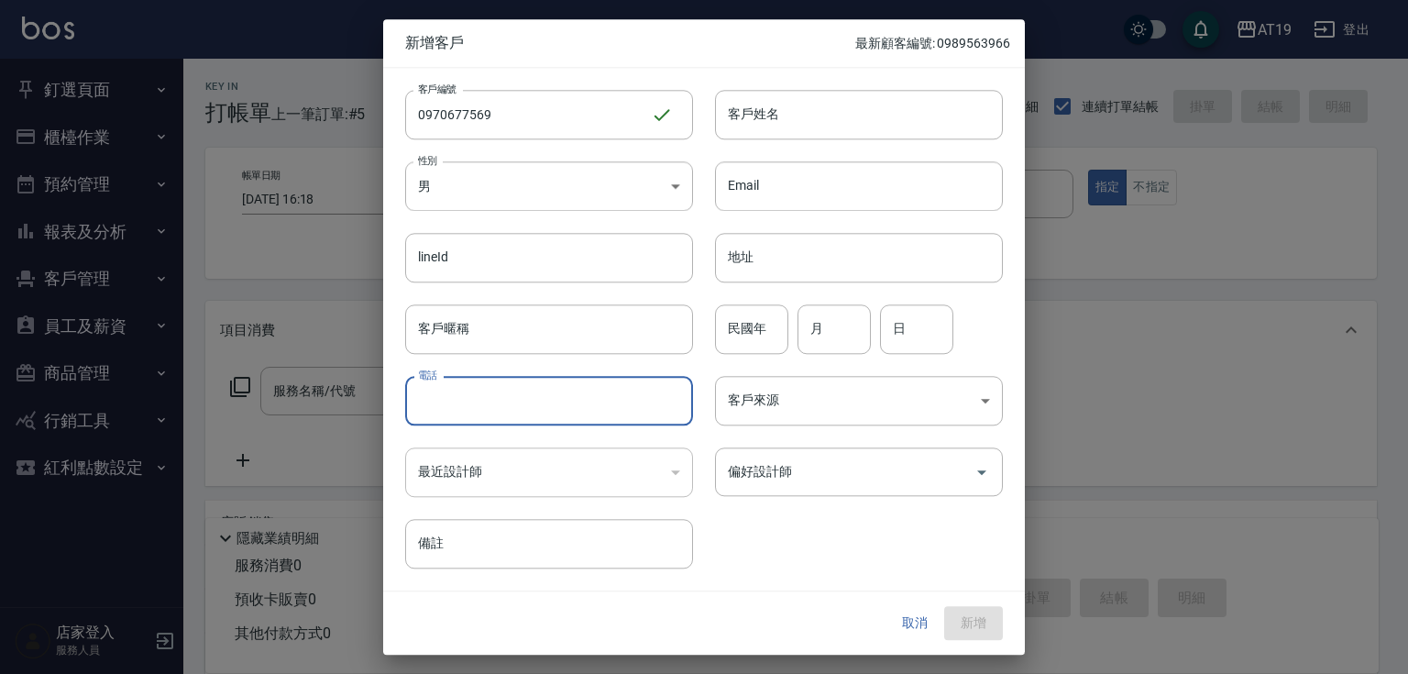
click at [543, 397] on input "電話" at bounding box center [549, 400] width 288 height 49
paste input "0970677569"
type input "0970677569"
click at [551, 174] on body "AT19 登出 釘選頁面 打帳單 帳單列表 材料自購登錄 排班表 現場電腦打卡 店家日報表 互助日報表 設計師排行榜 設計師日報表 櫃檯作業 打帳單 帳單列表…" at bounding box center [704, 469] width 1408 height 938
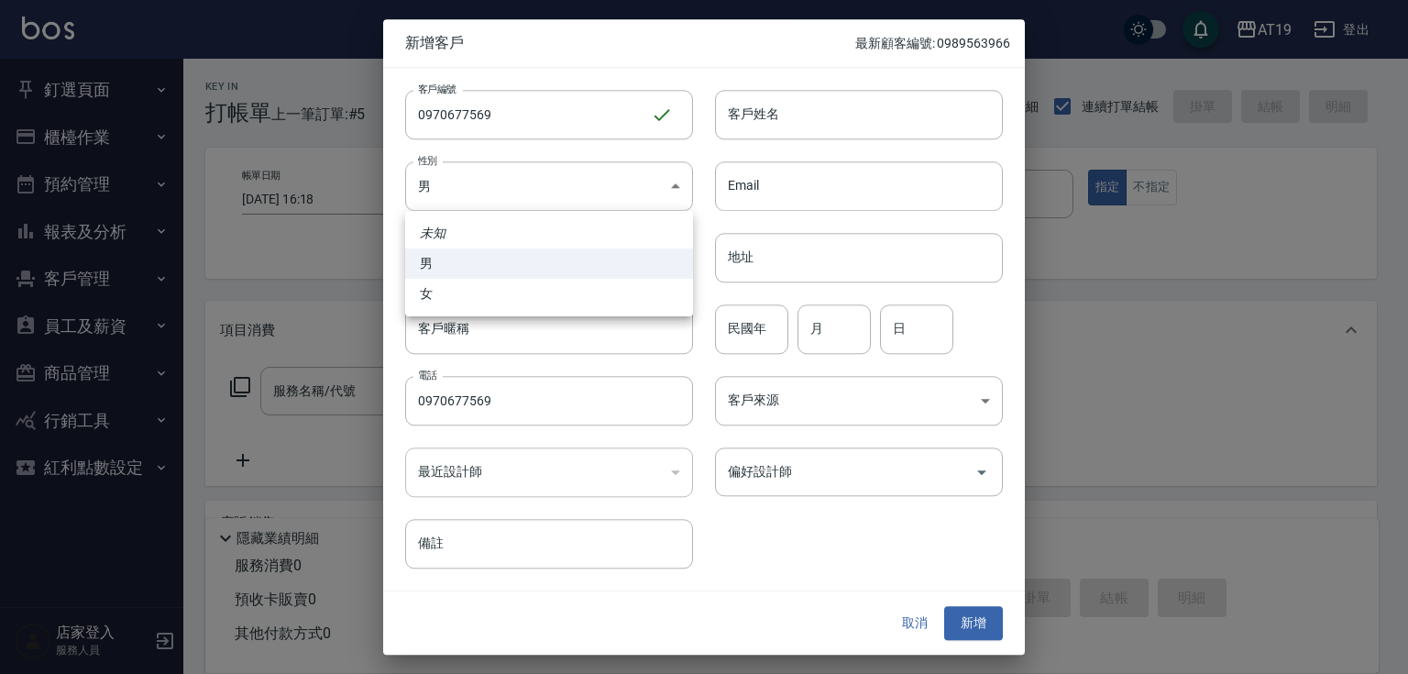
drag, startPoint x: 543, startPoint y: 290, endPoint x: 581, endPoint y: 264, distance: 46.3
click at [554, 285] on li "女" at bounding box center [549, 294] width 288 height 30
type input "FEMALE"
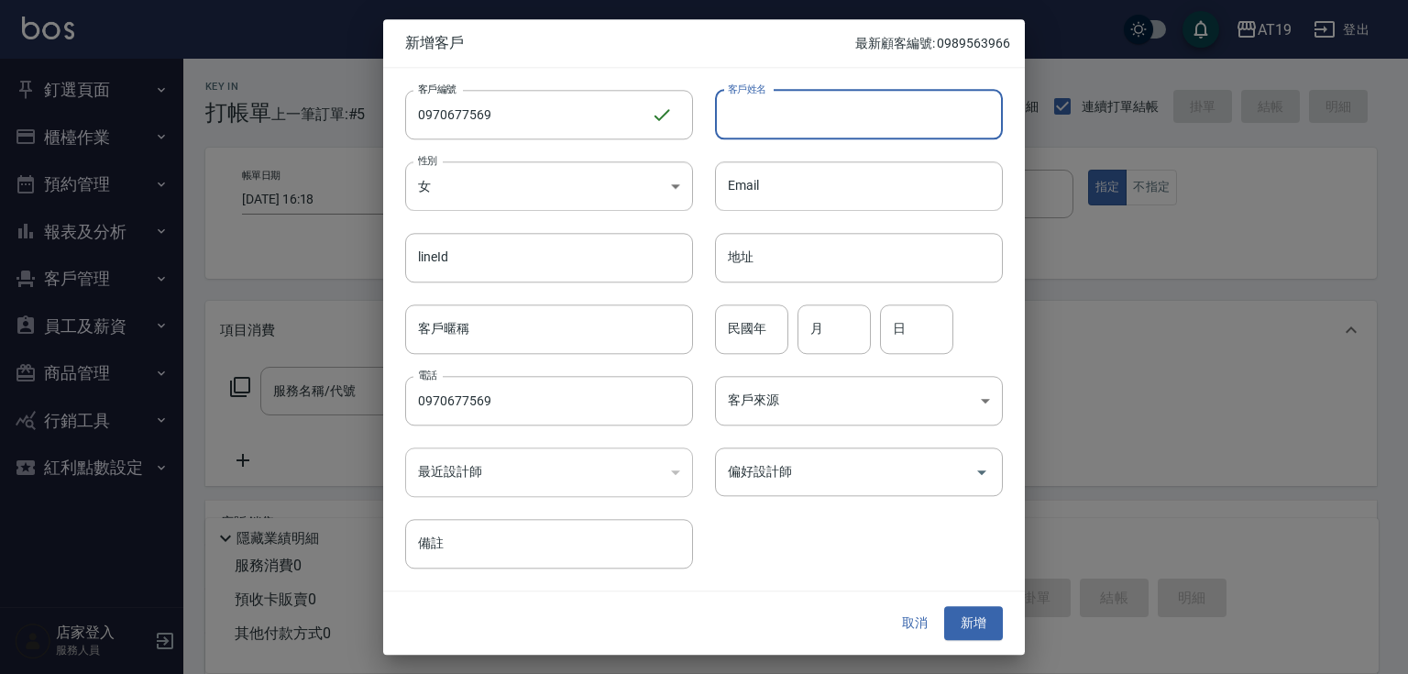
drag, startPoint x: 763, startPoint y: 113, endPoint x: 766, endPoint y: 61, distance: 51.4
click at [763, 112] on input "客戶姓名" at bounding box center [859, 114] width 288 height 49
type input "劉雅鈞"
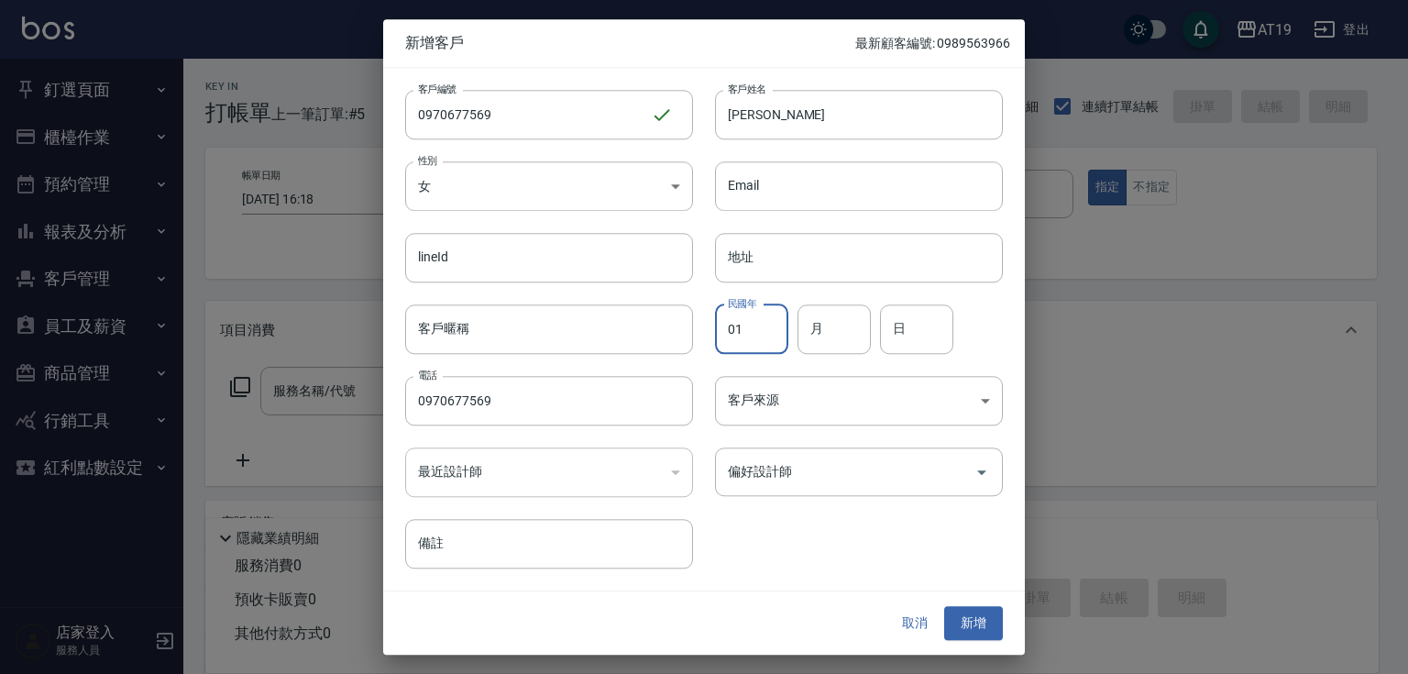
type input "01"
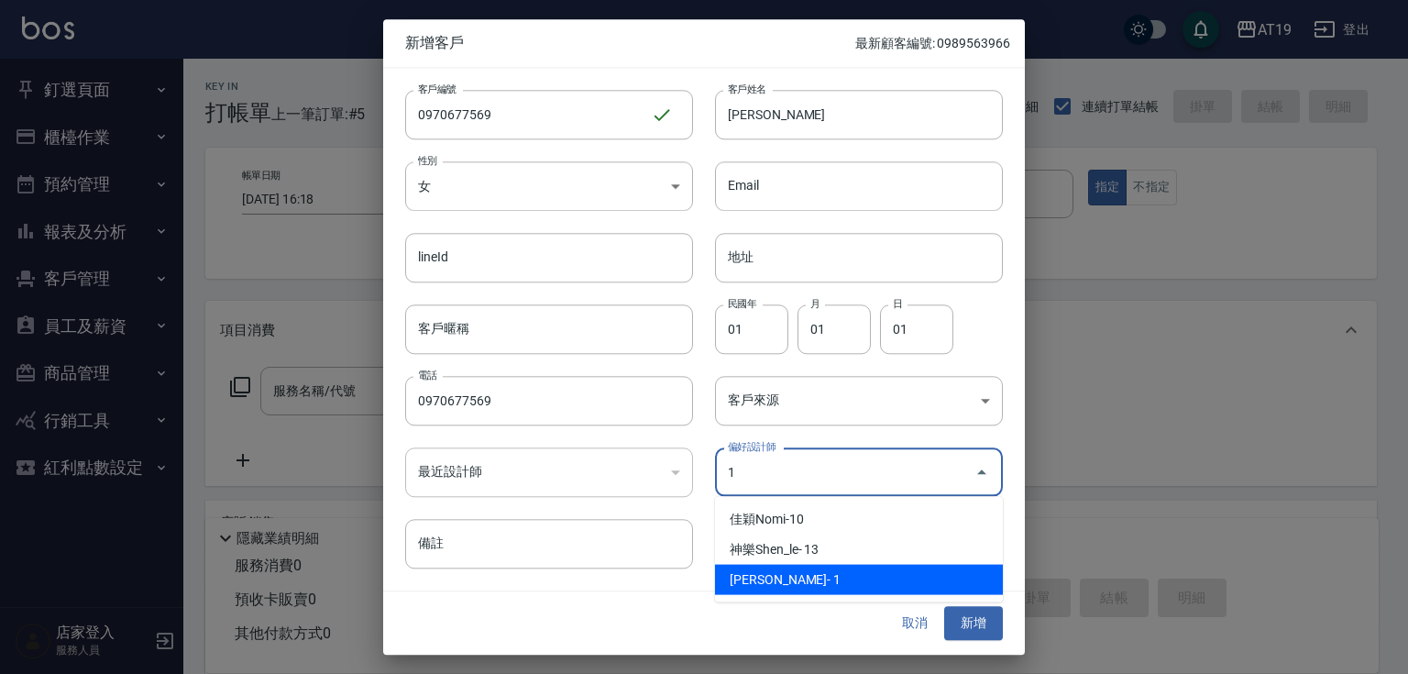
type input "[PERSON_NAME]"
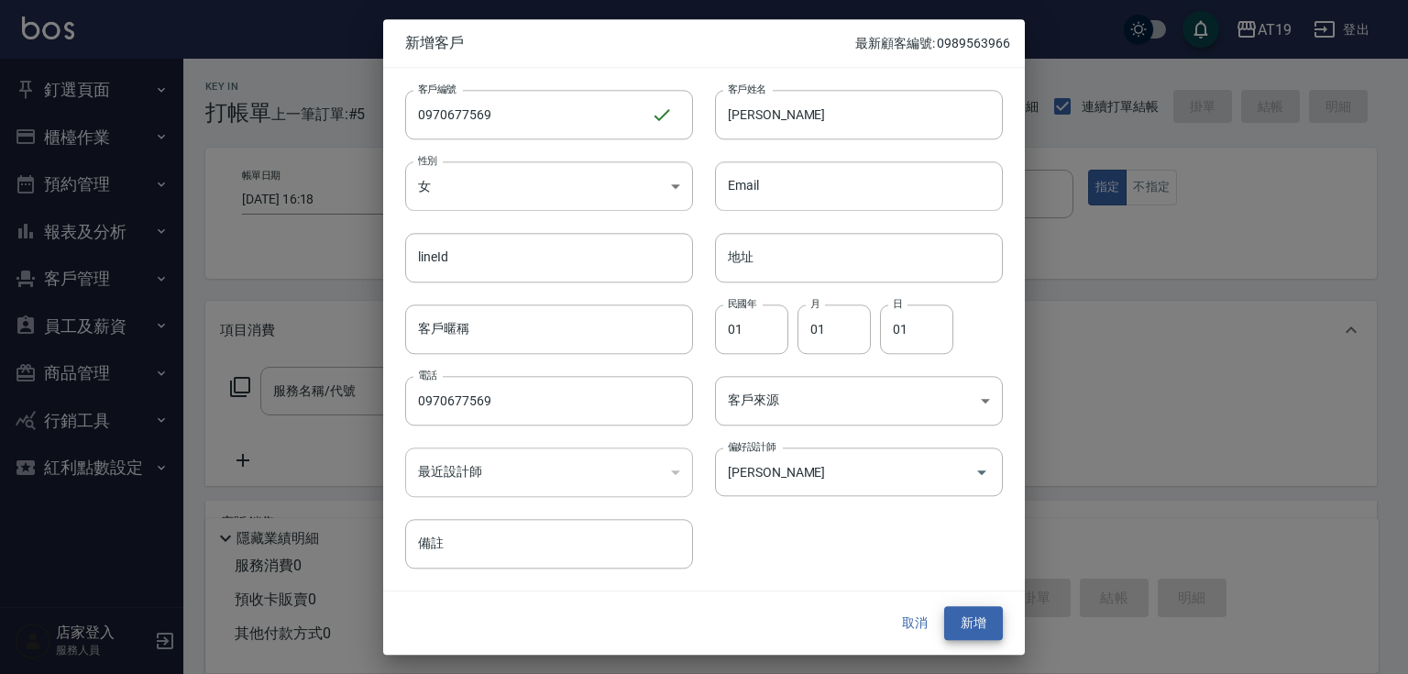
click at [944, 607] on button "新增" at bounding box center [973, 624] width 59 height 34
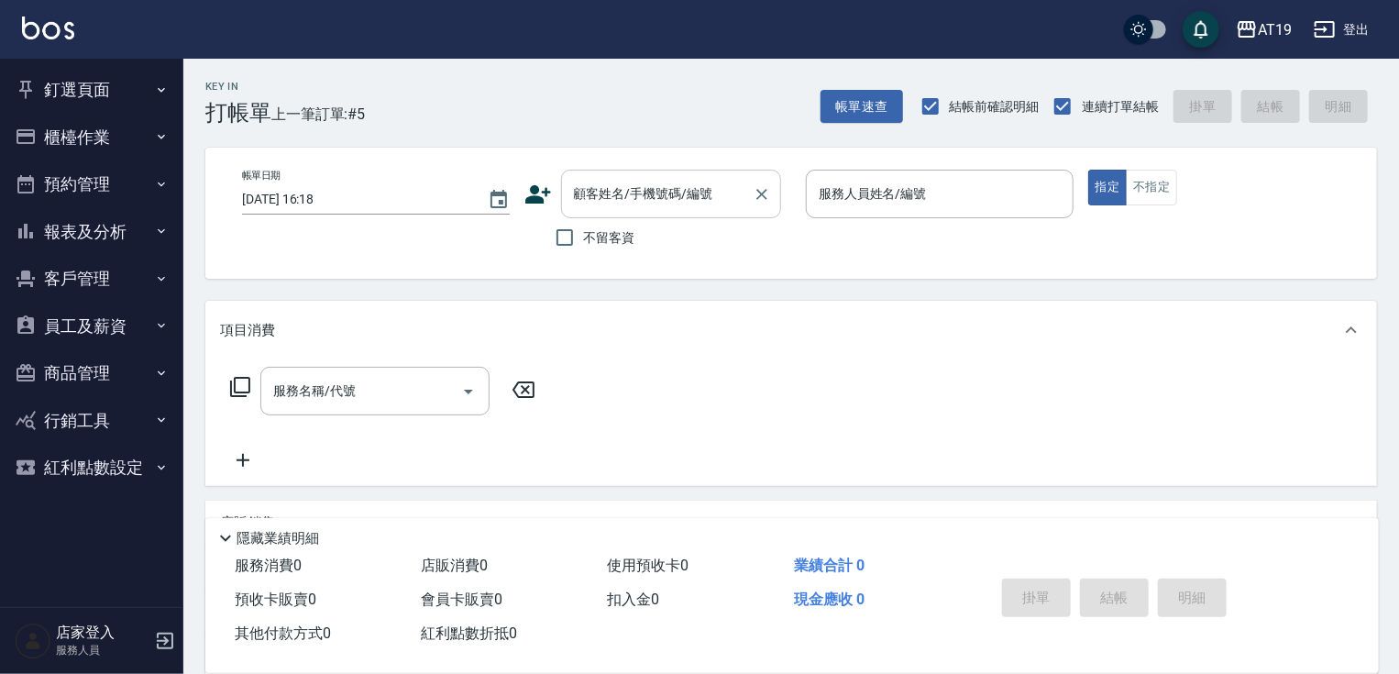
drag, startPoint x: 626, startPoint y: 213, endPoint x: 631, endPoint y: 196, distance: 17.4
click at [627, 212] on div "顧客姓名/手機號碼/編號" at bounding box center [671, 194] width 220 height 49
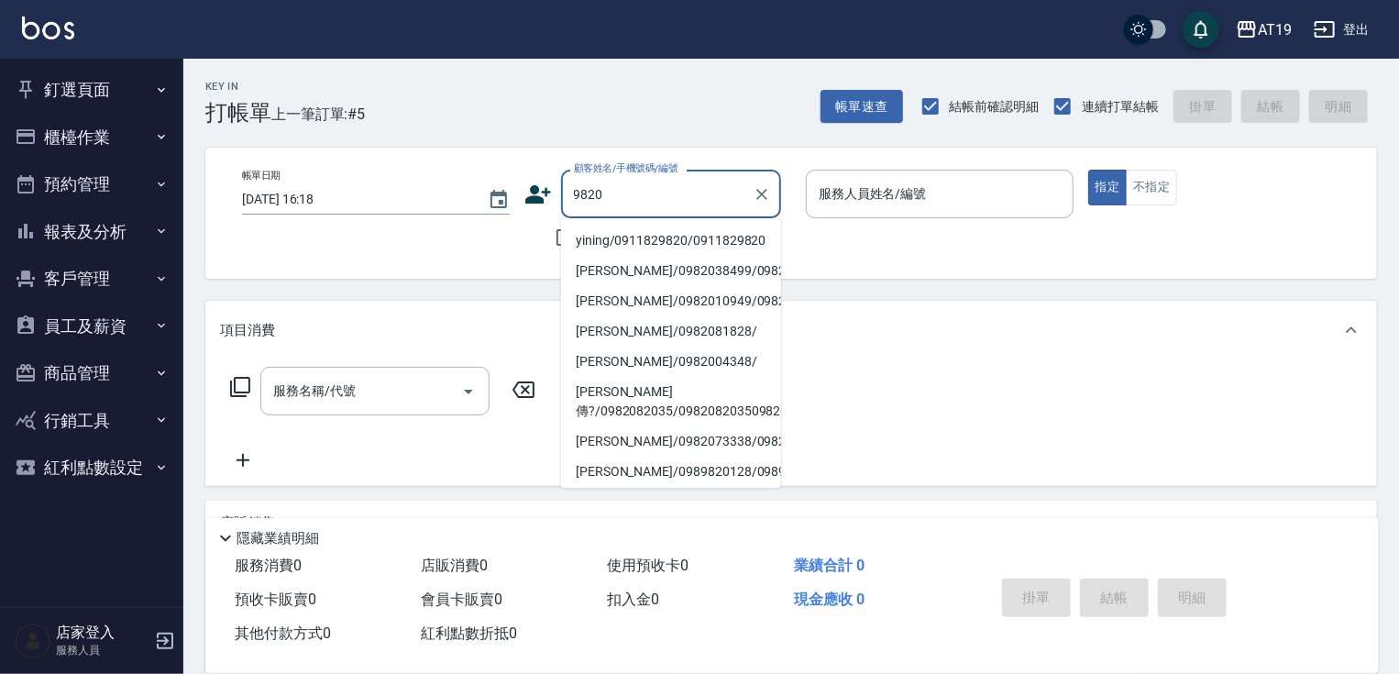
type input "yining/0911829820/0911829820"
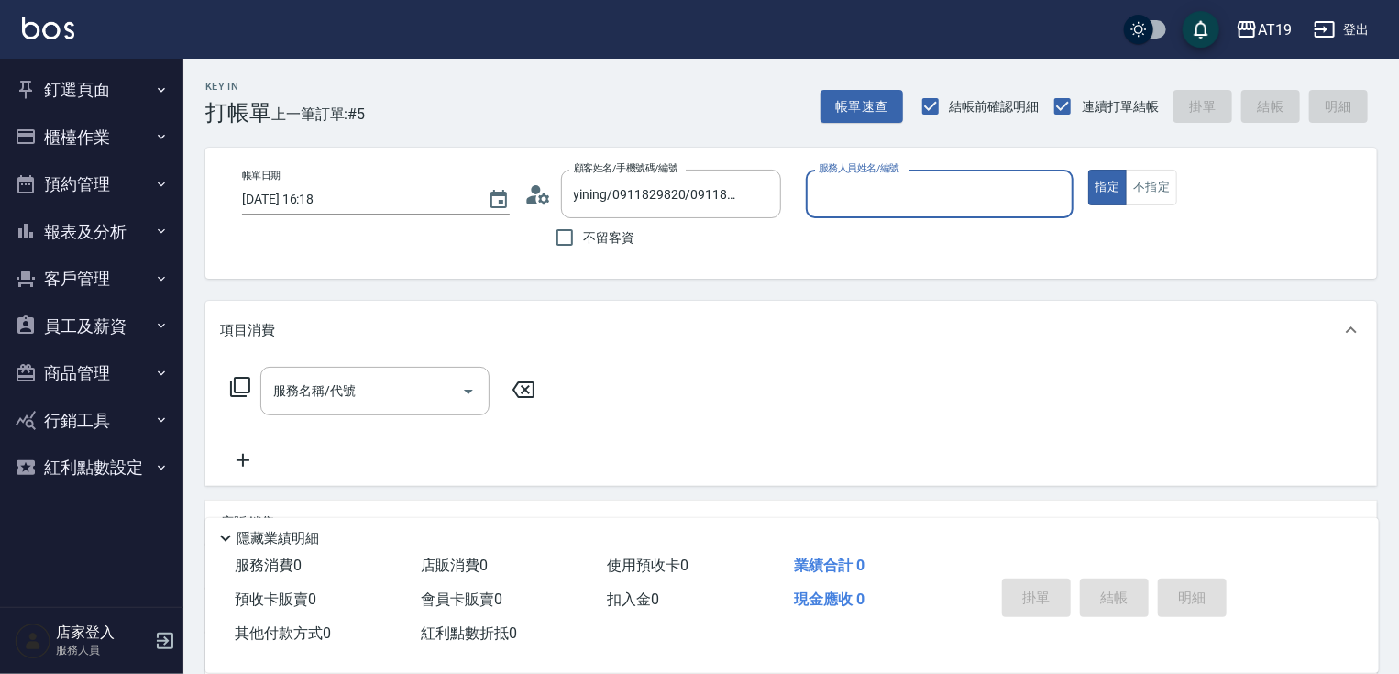
type input "Linda- 1"
click at [1088, 170] on button "指定" at bounding box center [1107, 188] width 39 height 36
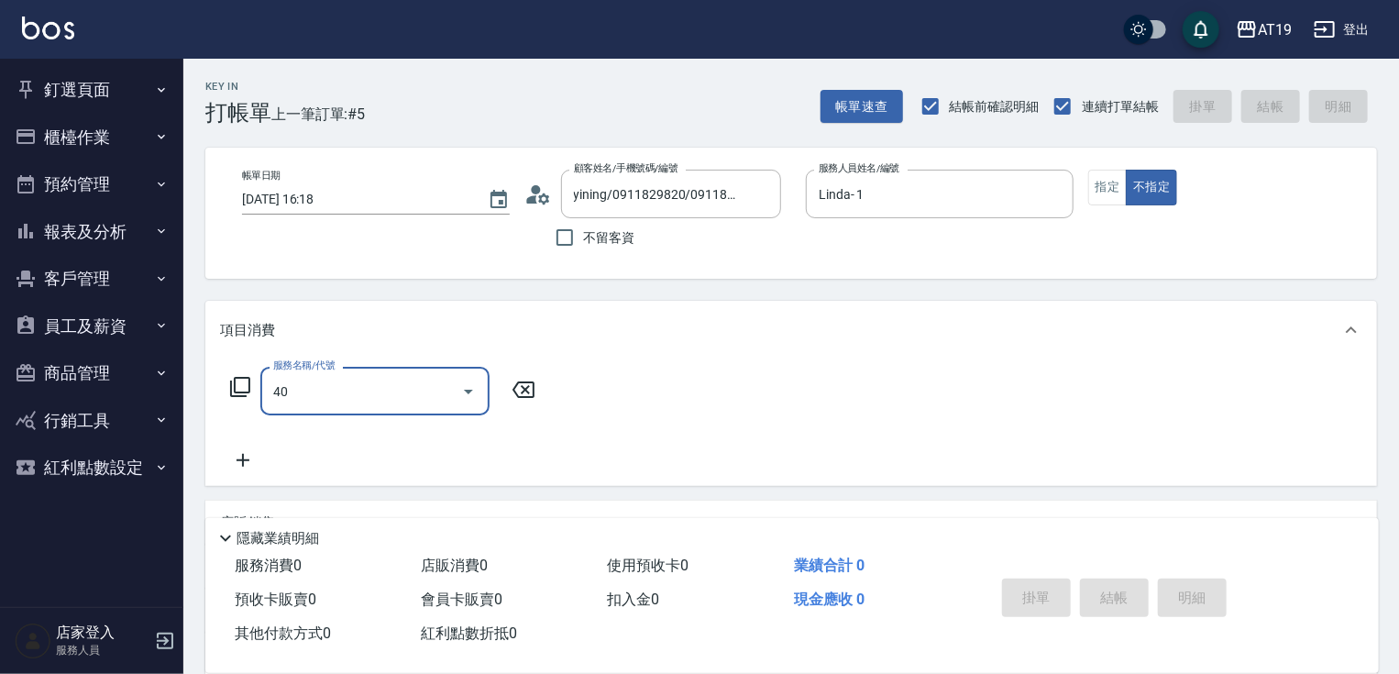
type input "401"
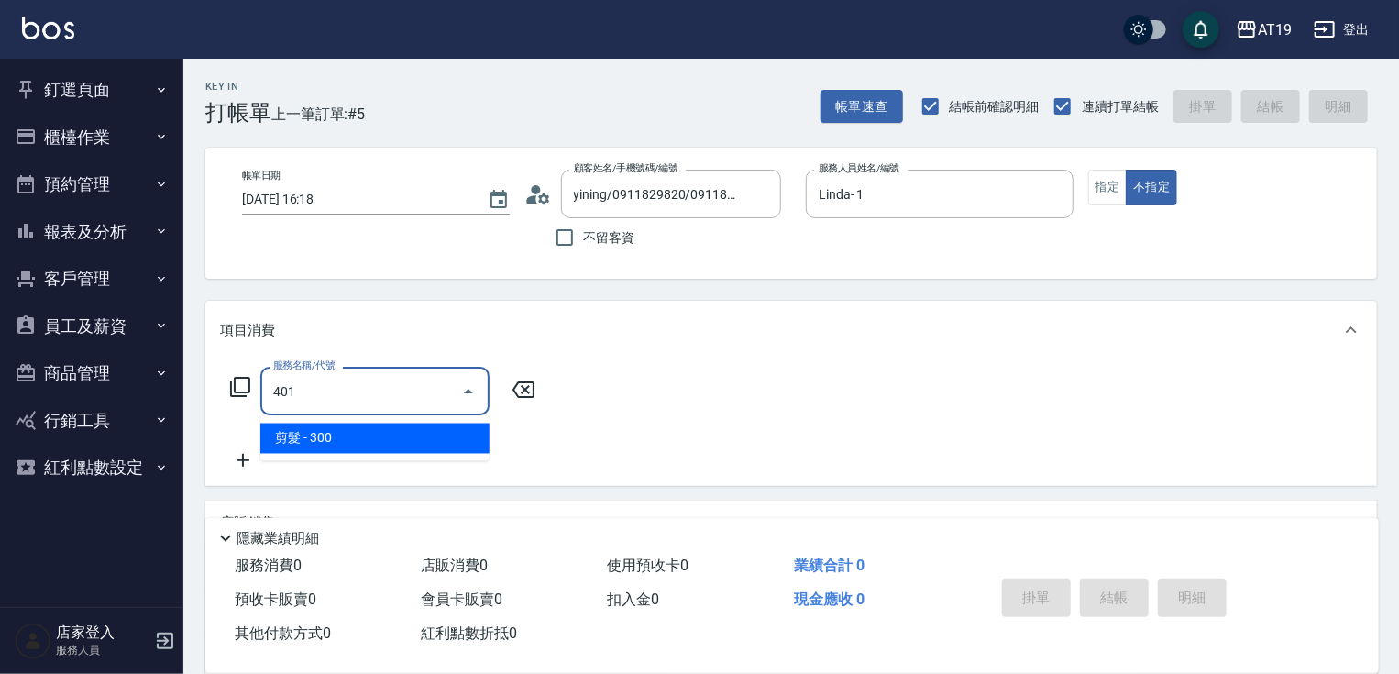
type input "30"
type input "剪髮(401)"
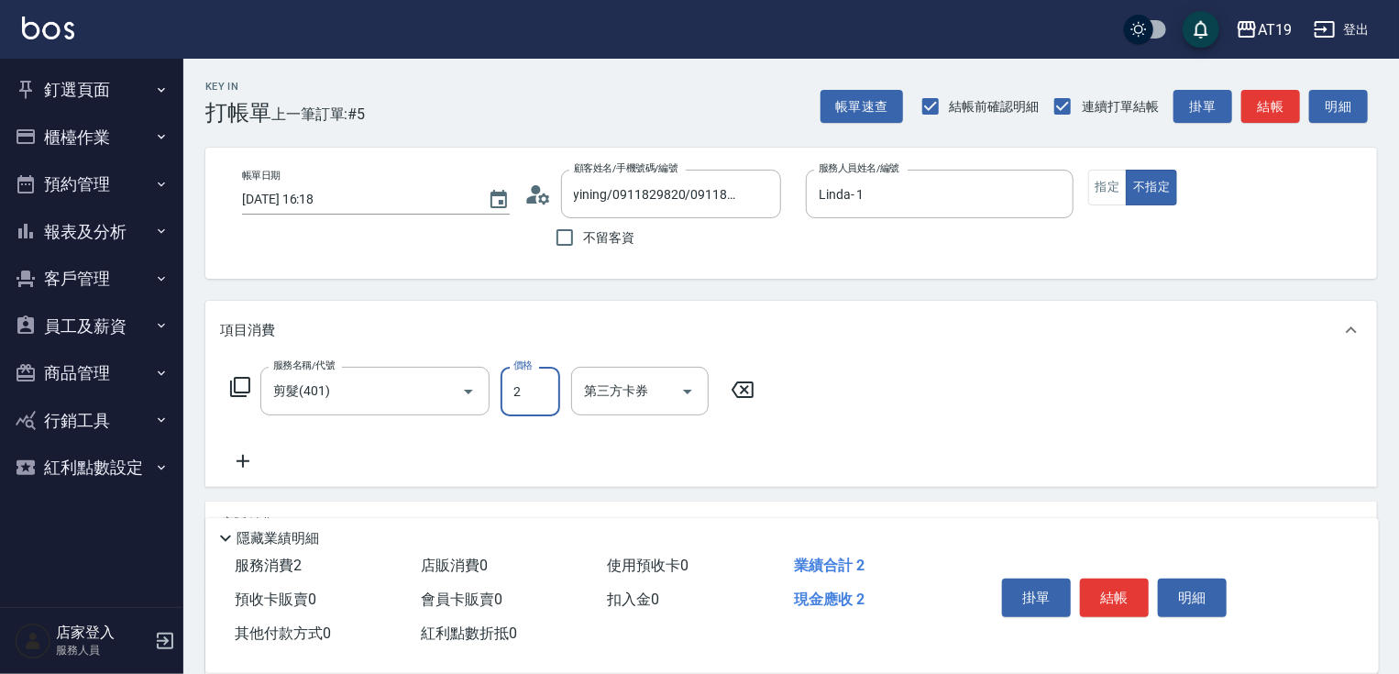
type input "0"
type input "25"
type input "20"
type input "250"
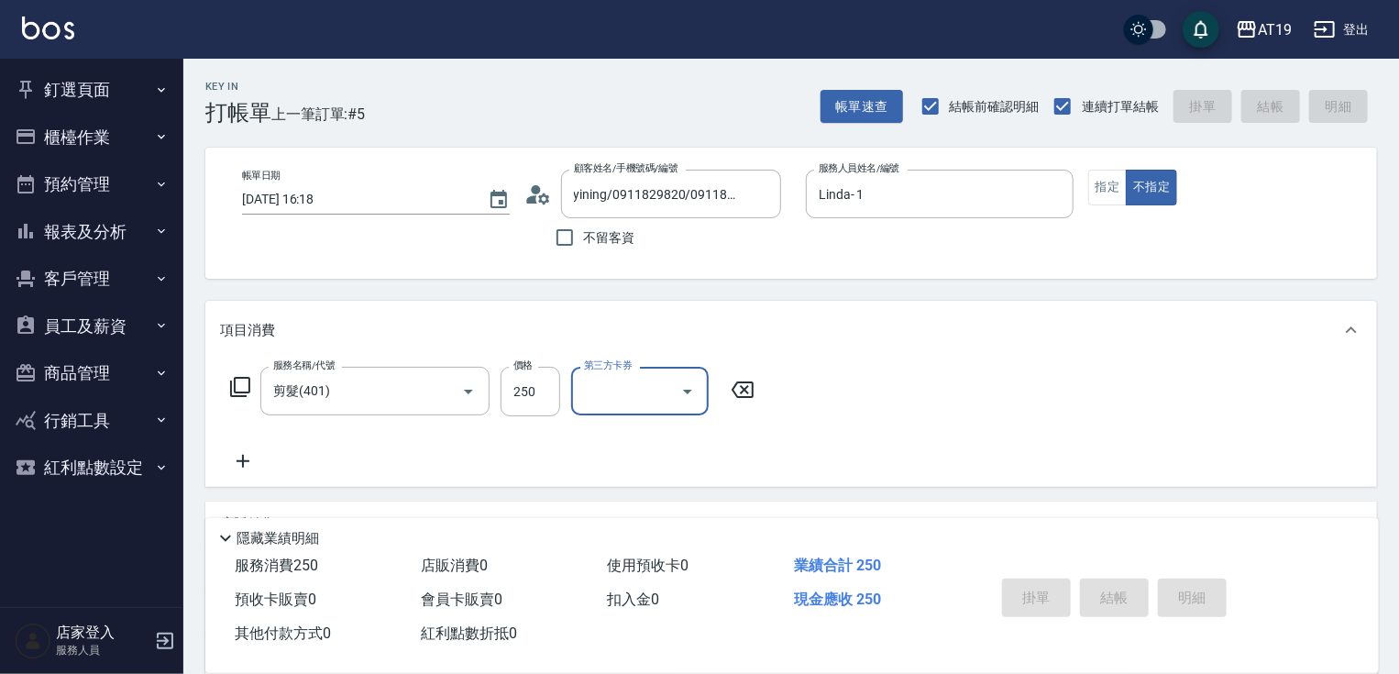
type input "2025/10/10 16:19"
type input "0"
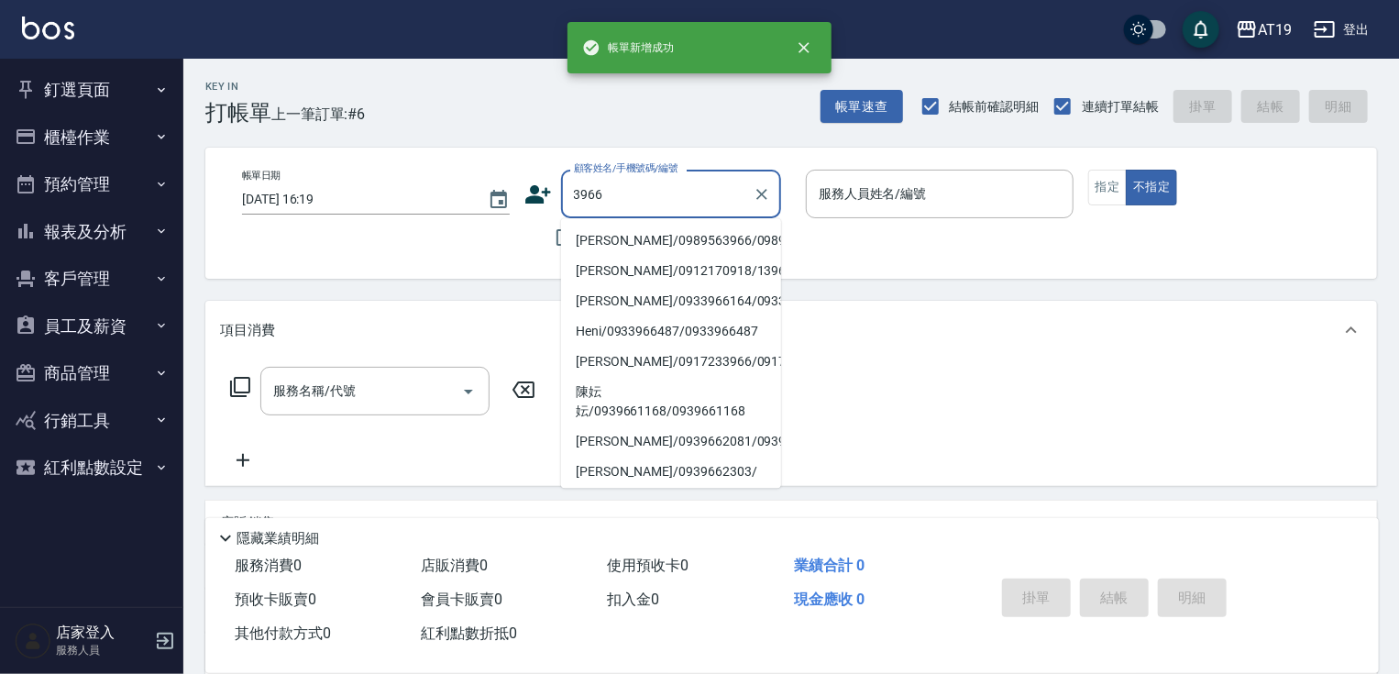
type input "藍雁姍/0989563966/0989563966"
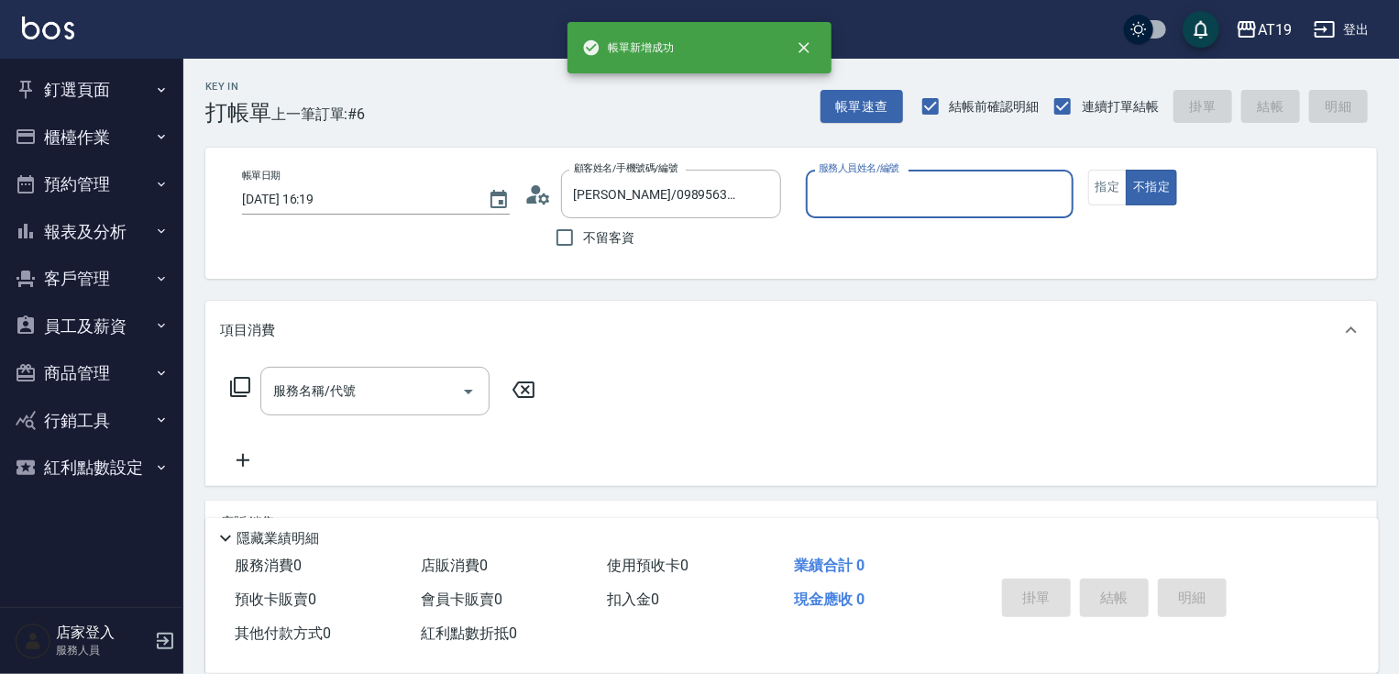
type input "Jessie- 9"
click at [1125, 170] on button "不指定" at bounding box center [1150, 188] width 51 height 36
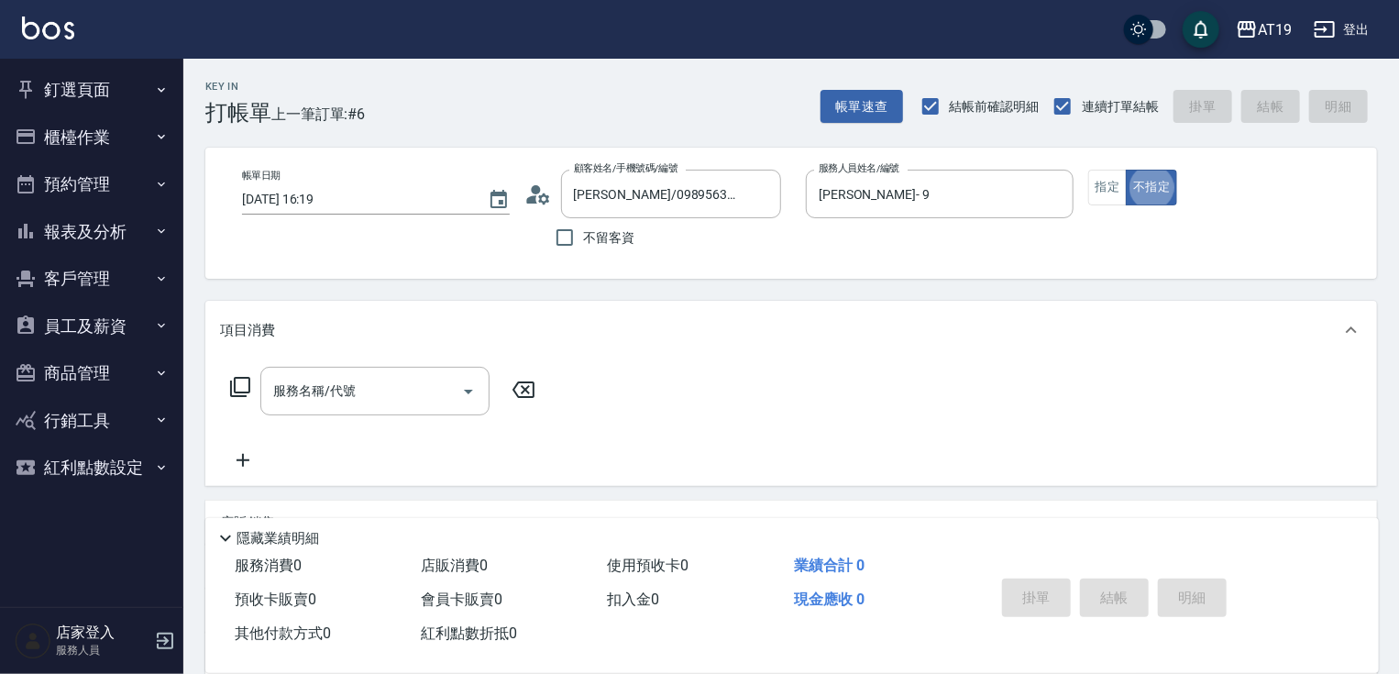
type button "false"
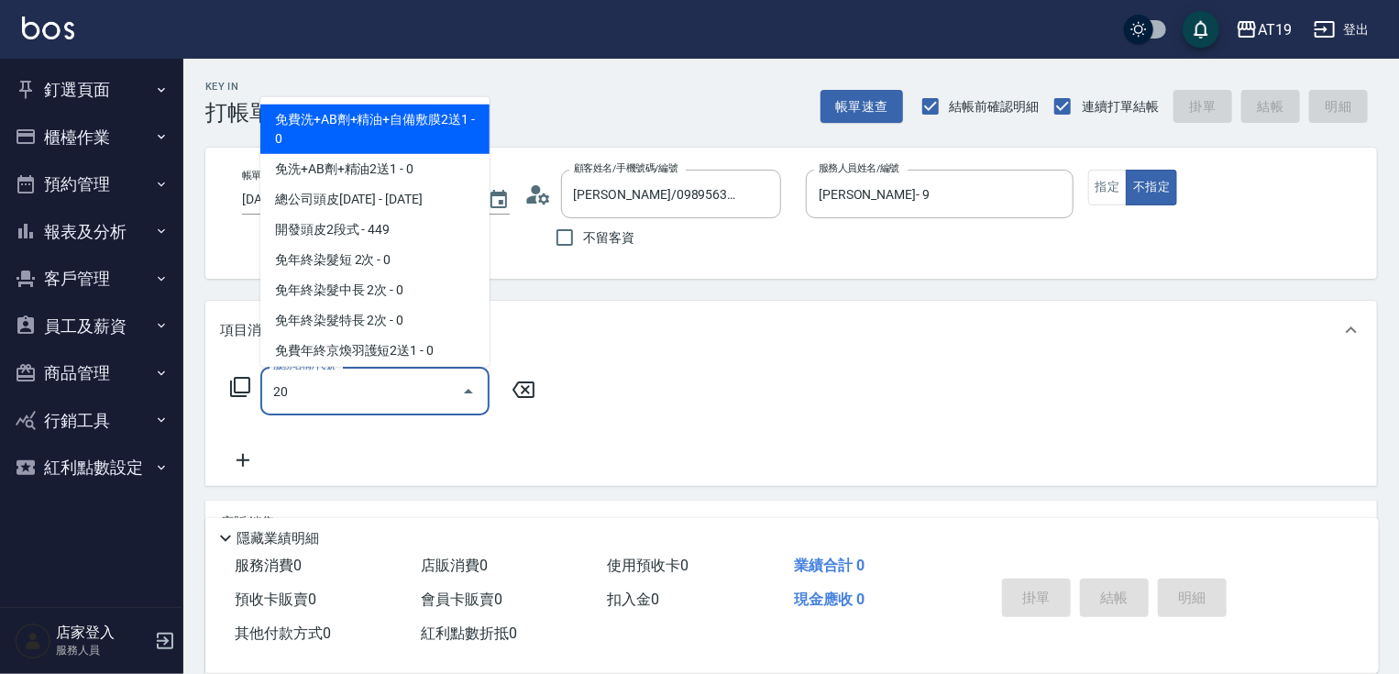
type input "201"
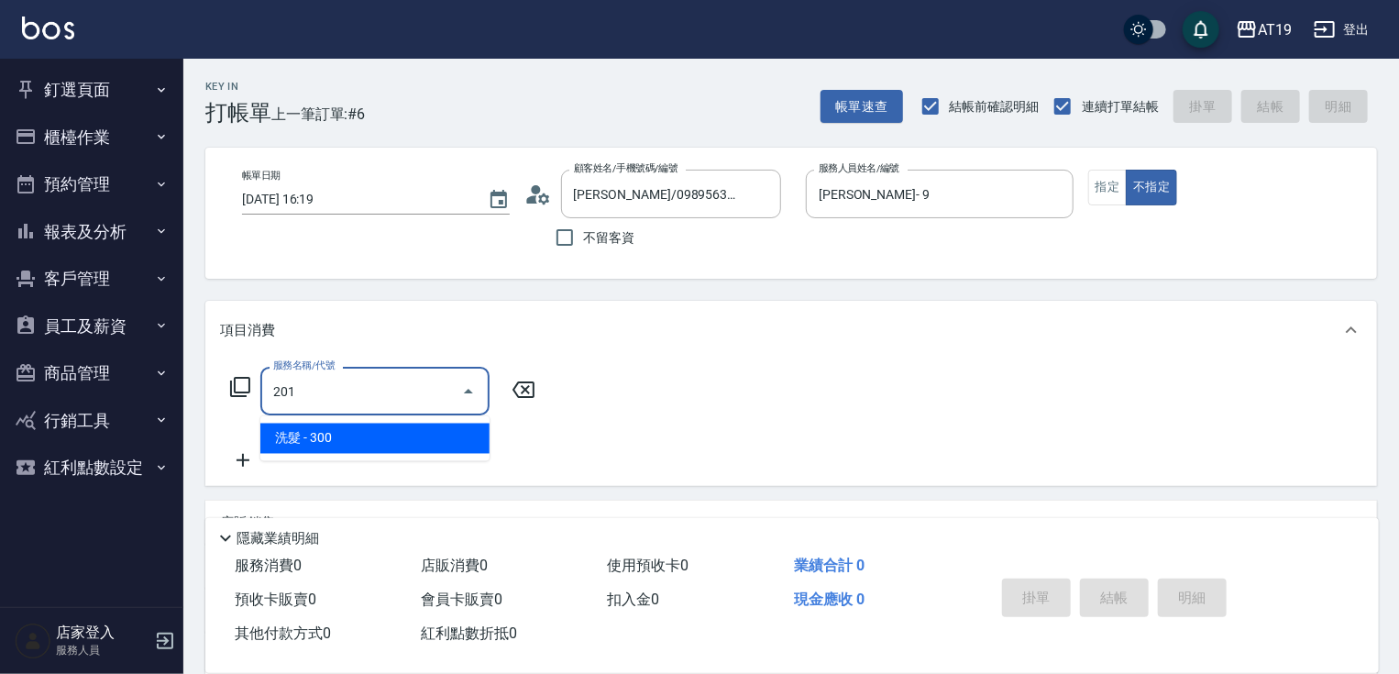
type input "30"
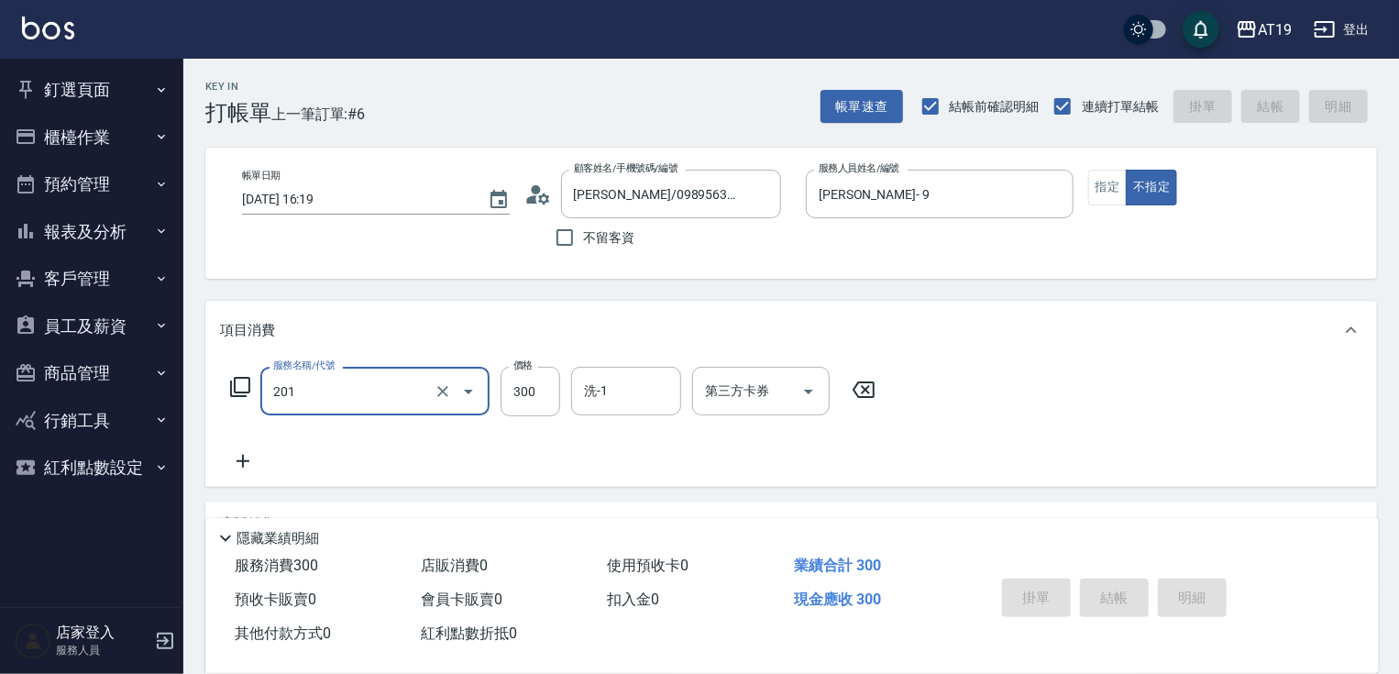
type input "201"
type input "2025/10/10 16:20"
type input "0"
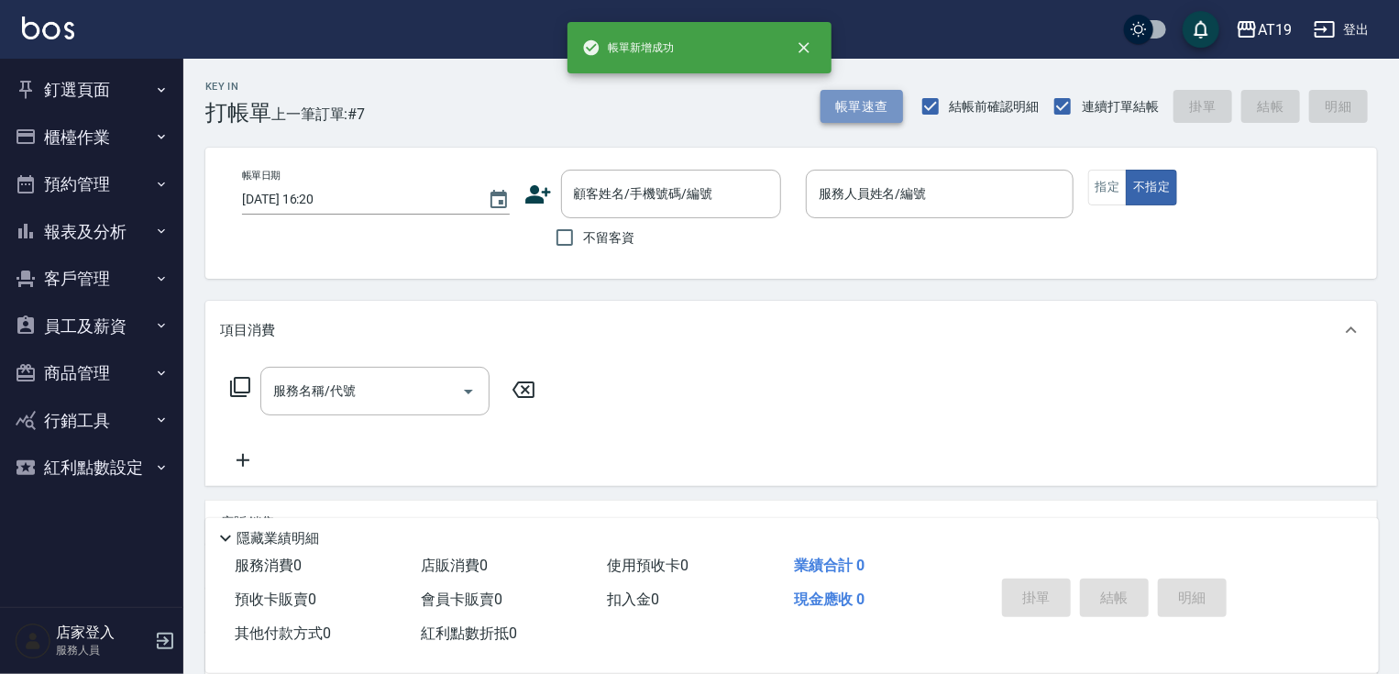
click at [834, 110] on button "帳單速查" at bounding box center [861, 107] width 82 height 34
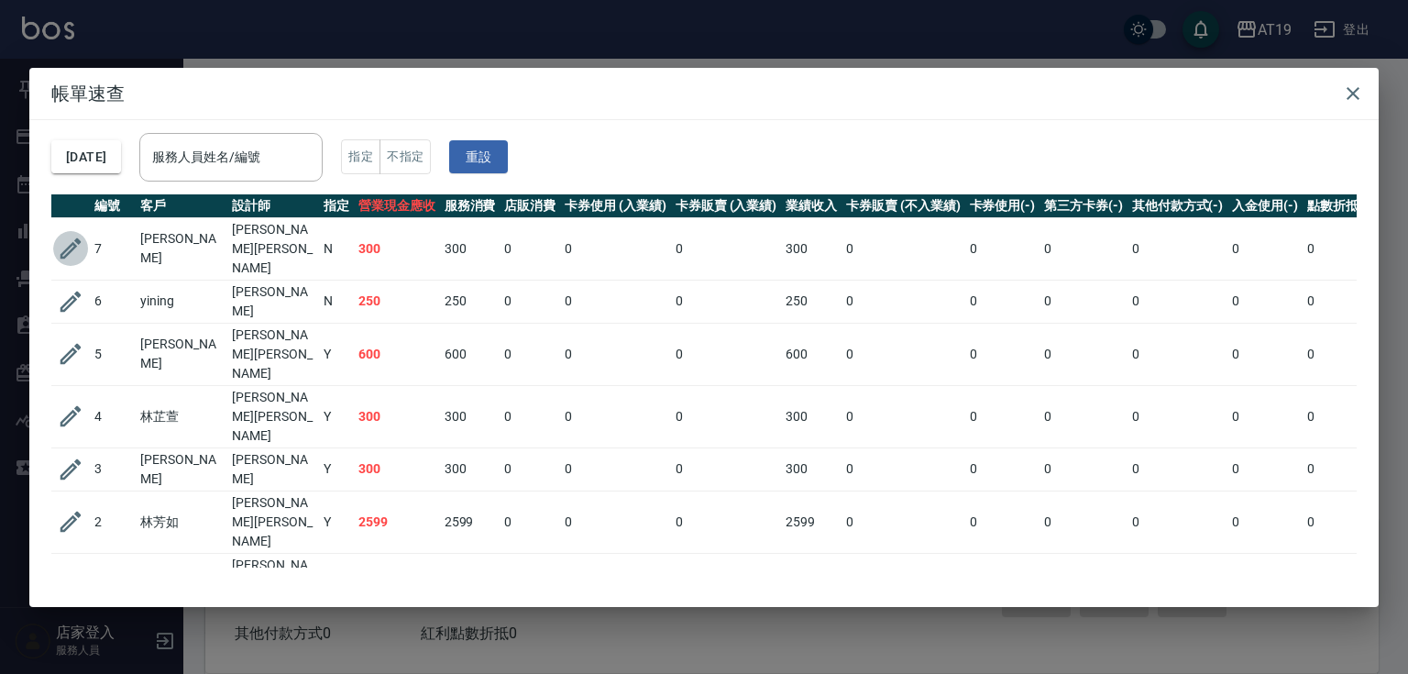
click at [62, 235] on icon "button" at bounding box center [70, 248] width 27 height 27
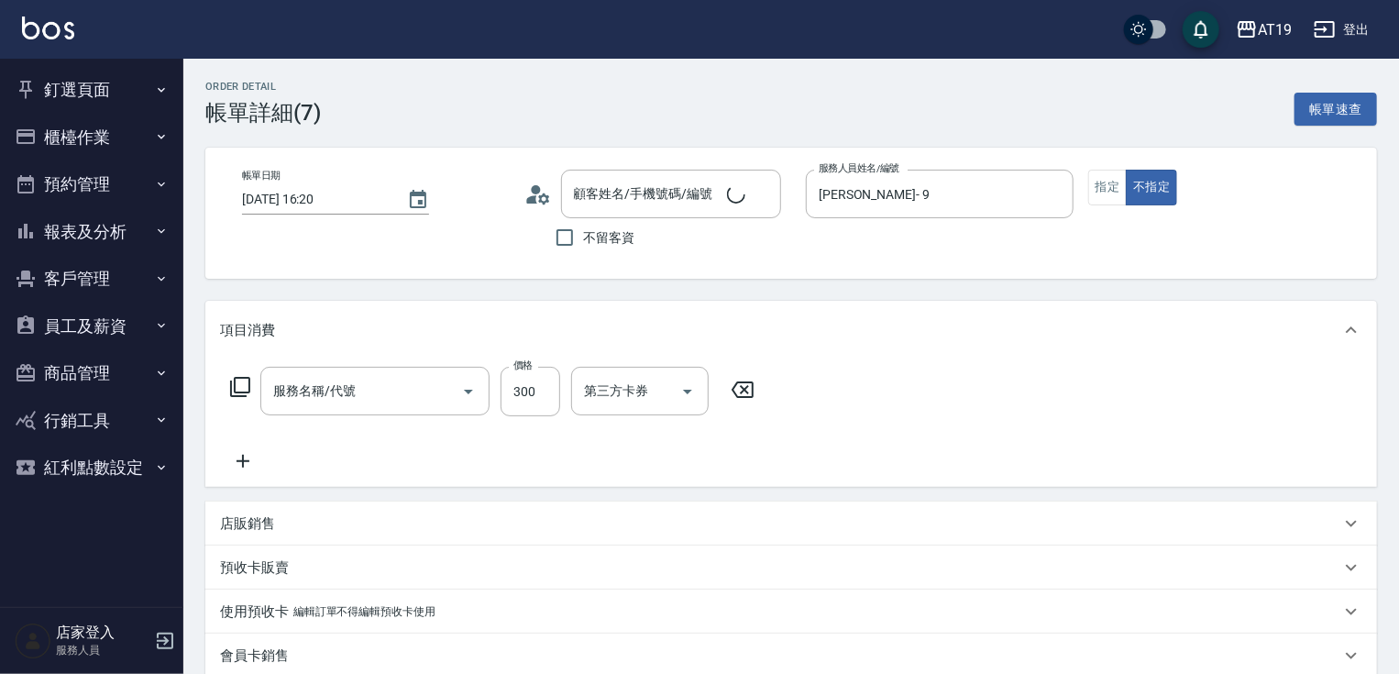
type input "Jessie- 9"
type input "30"
type input "藍雁姍/0989563966/0989563966"
type input "洗髮(201)"
click at [603, 387] on input "洗-1" at bounding box center [625, 391] width 93 height 32
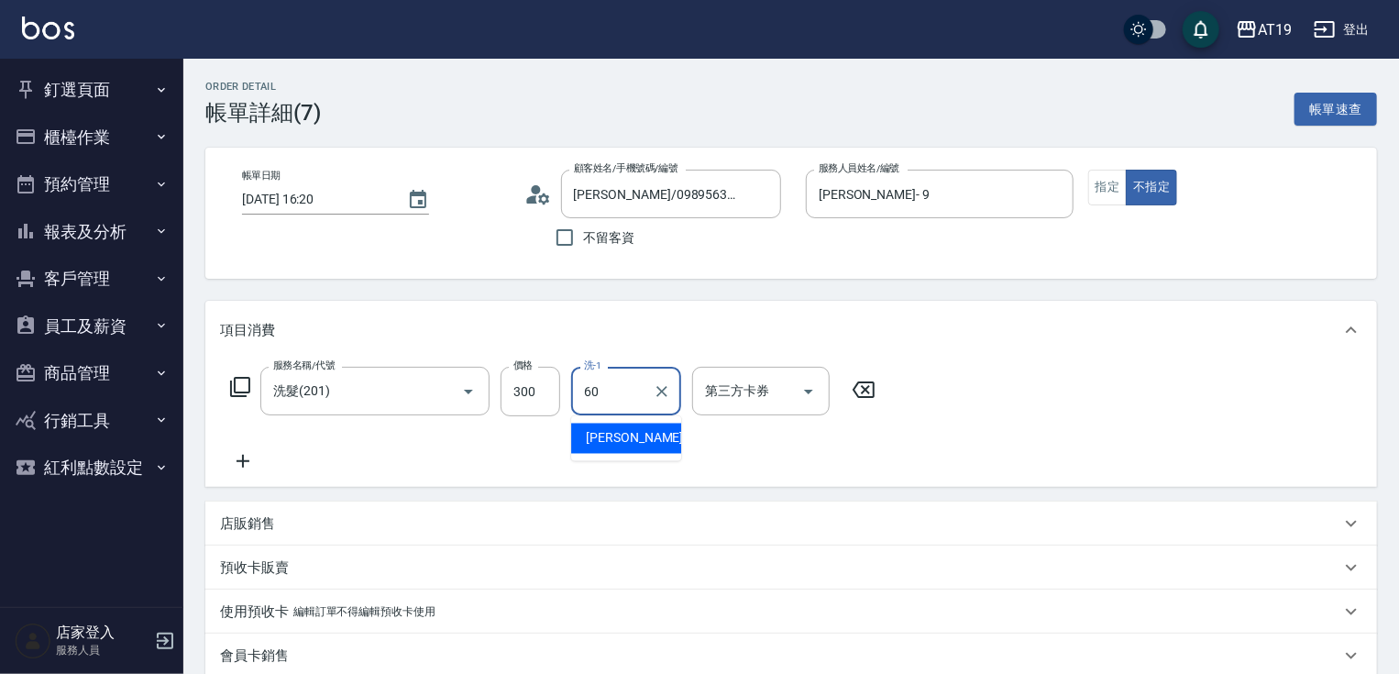
type input "Lana-60"
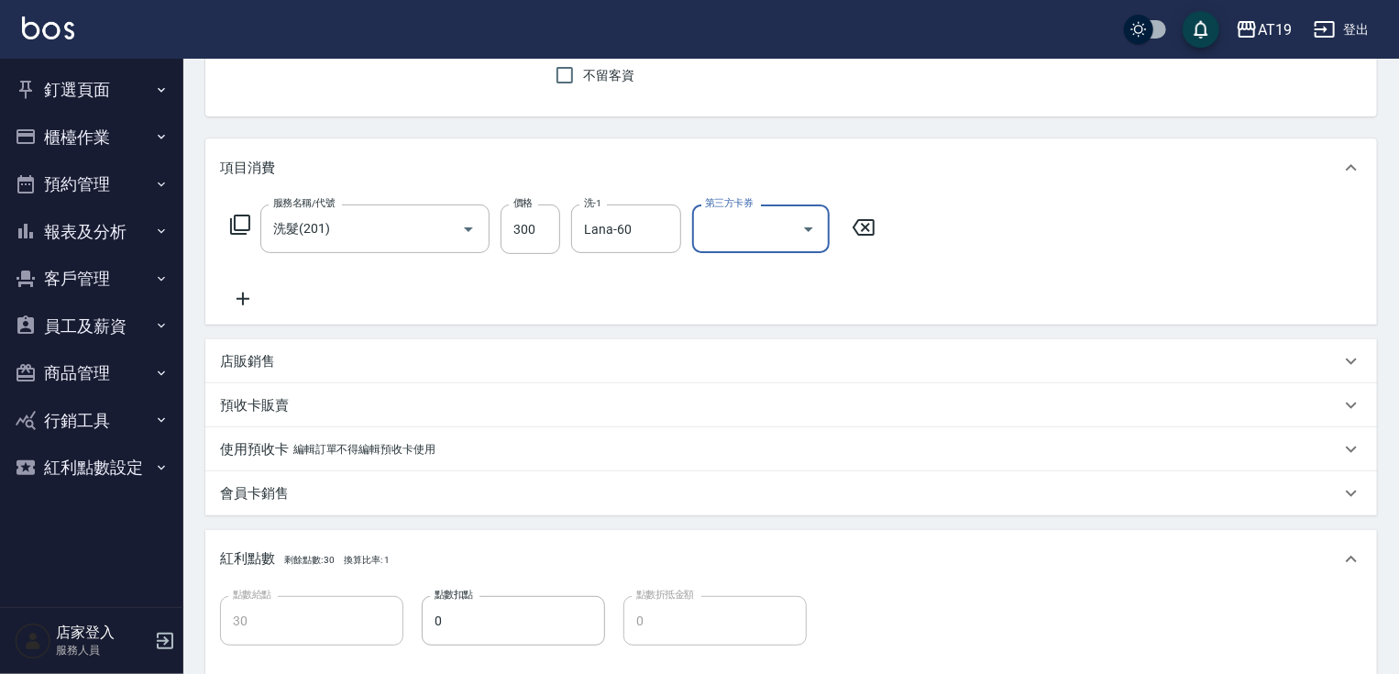
scroll to position [469, 0]
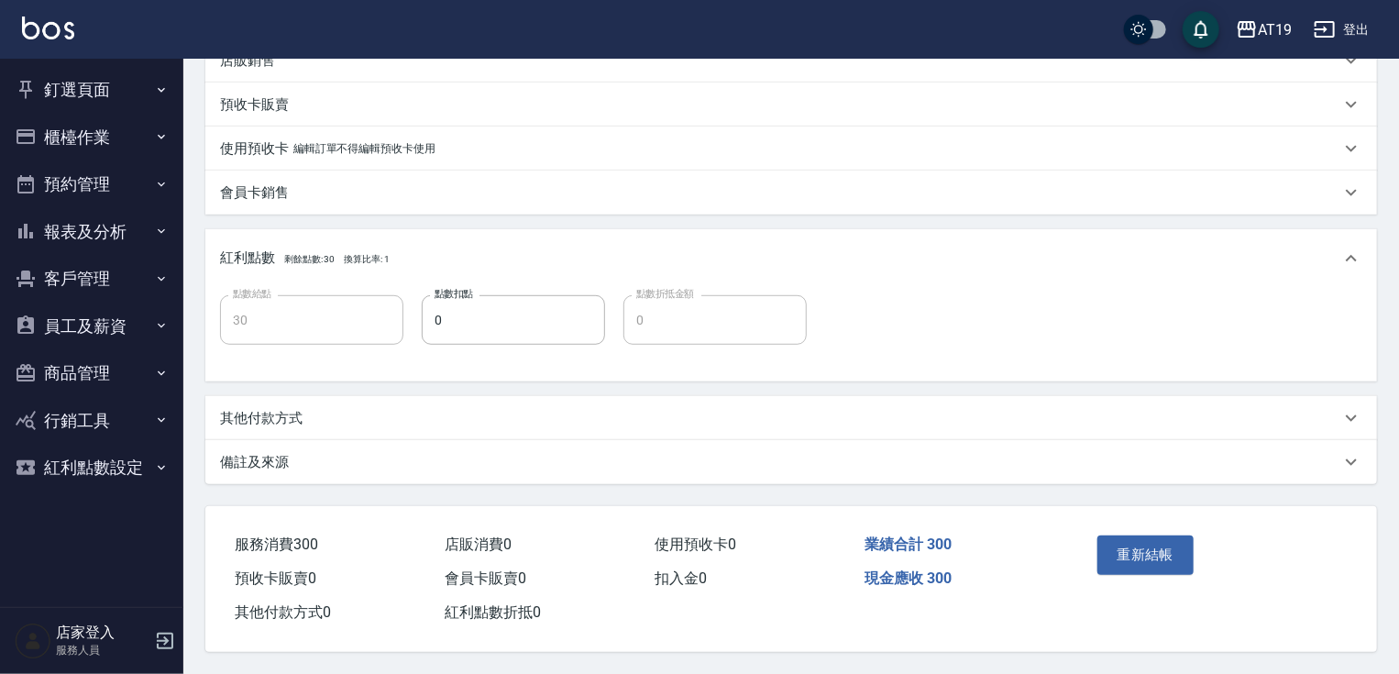
click at [1132, 548] on button "重新結帳" at bounding box center [1145, 554] width 97 height 38
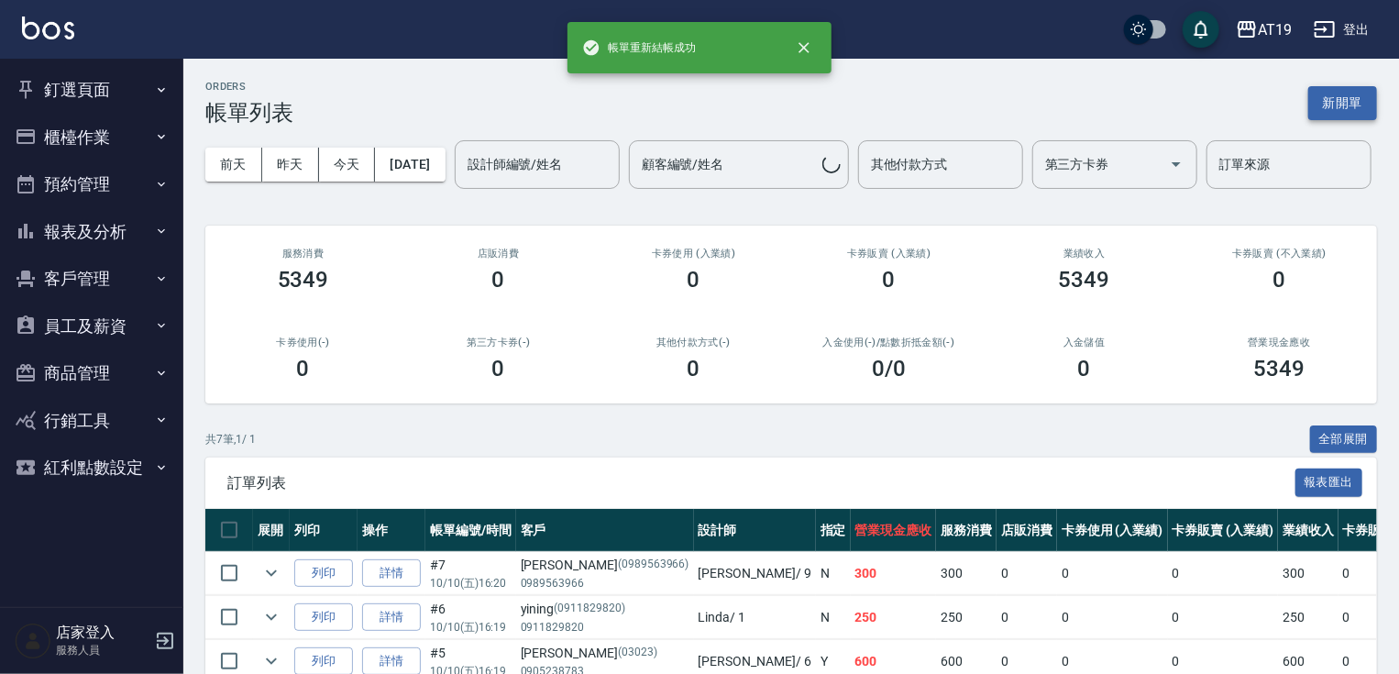
click at [1360, 113] on button "新開單" at bounding box center [1342, 103] width 69 height 34
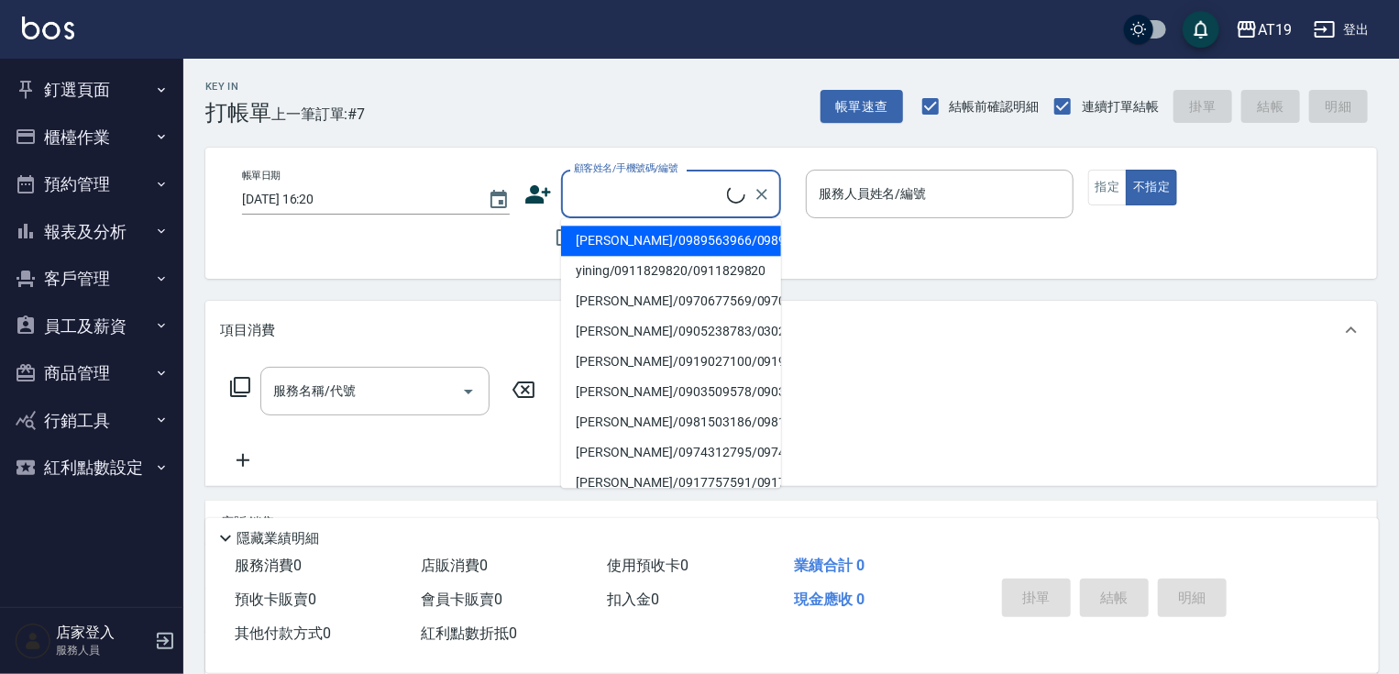
click at [596, 192] on input "顧客姓名/手機號碼/編號" at bounding box center [648, 194] width 158 height 32
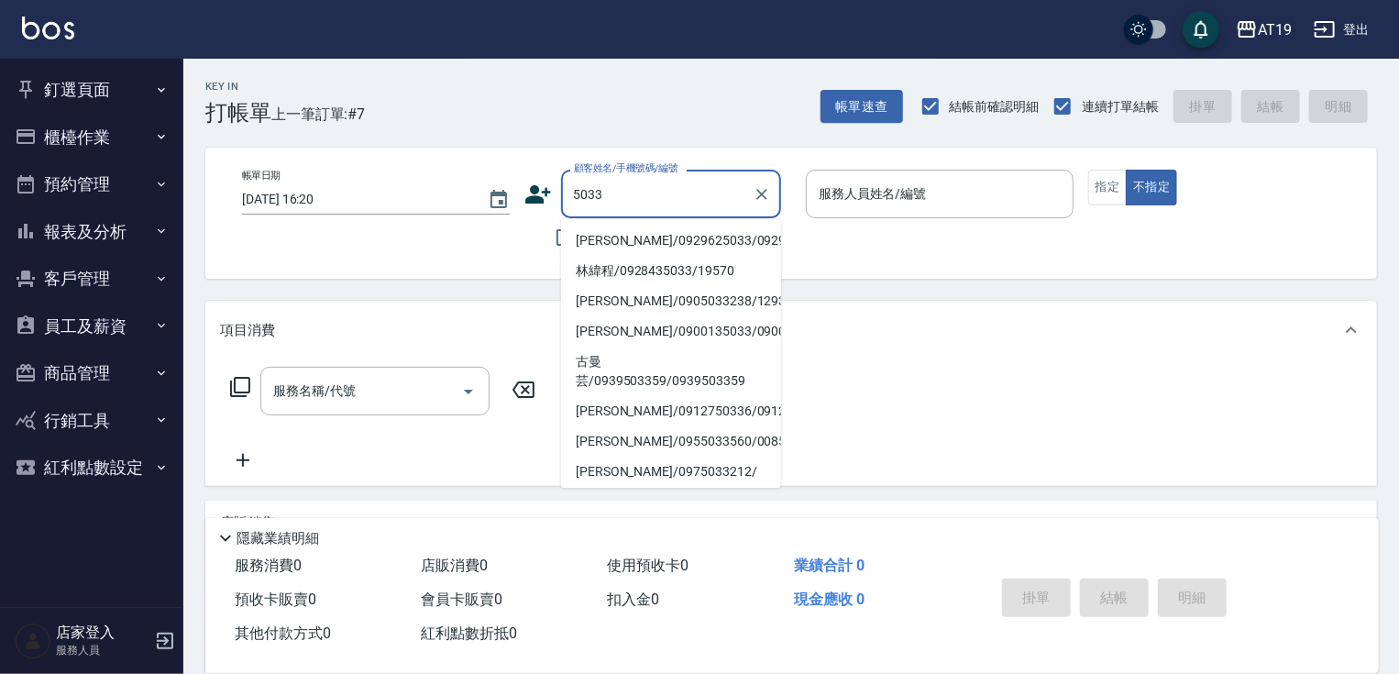
type input "鄭旭軒/0929625033/0929625033"
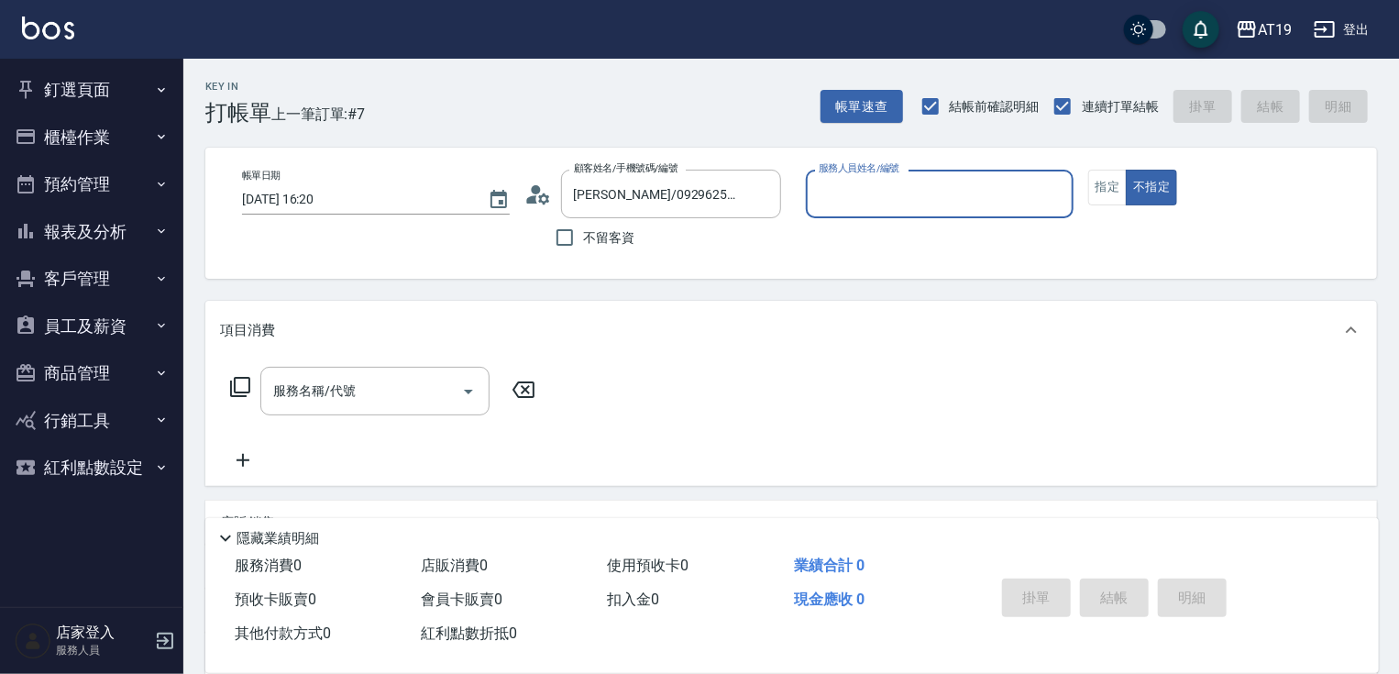
type input "Eros- 4"
click at [1125, 170] on button "不指定" at bounding box center [1150, 188] width 51 height 36
type button "false"
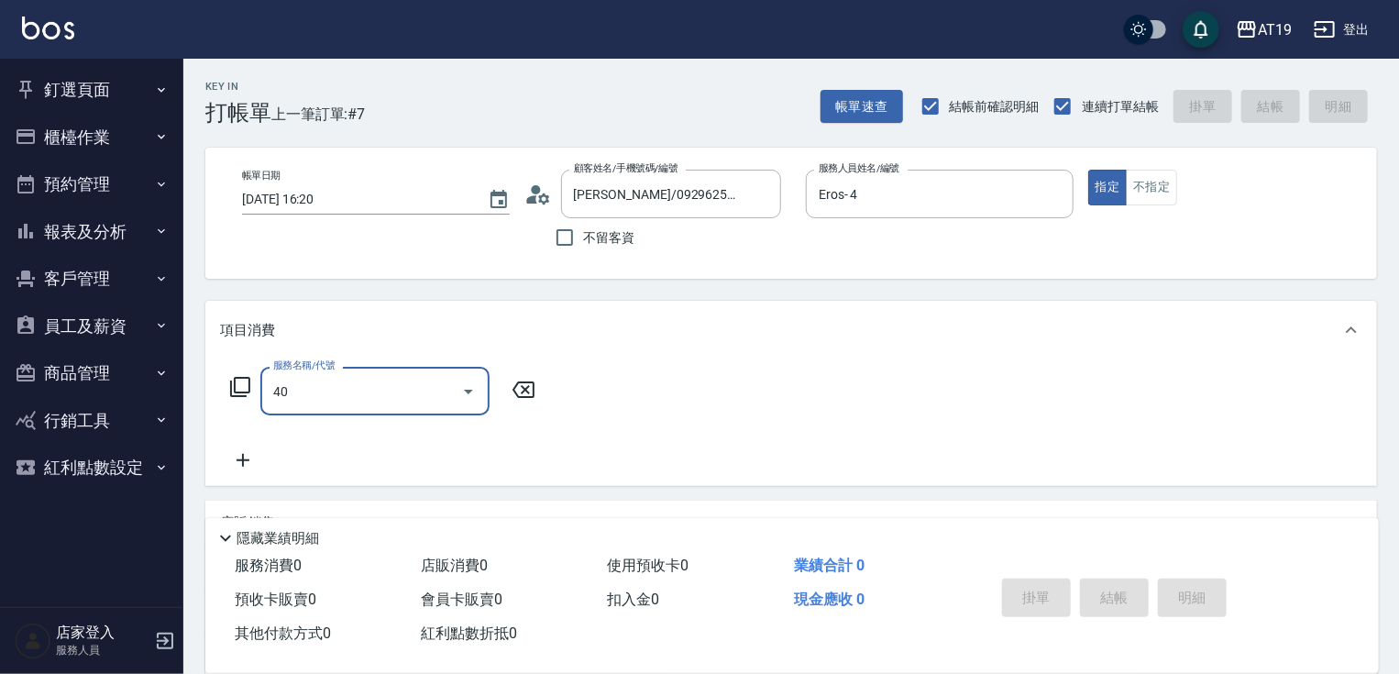
type input "401"
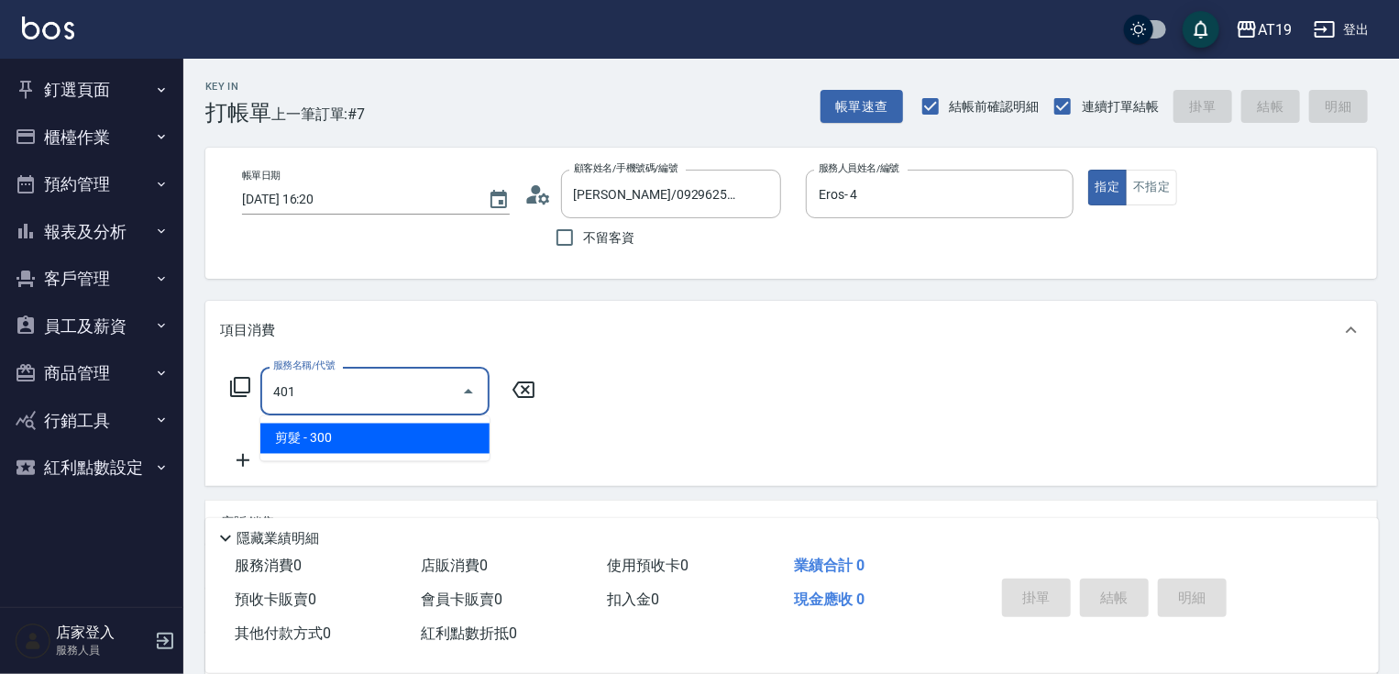
type input "30"
type input "剪髮(401)"
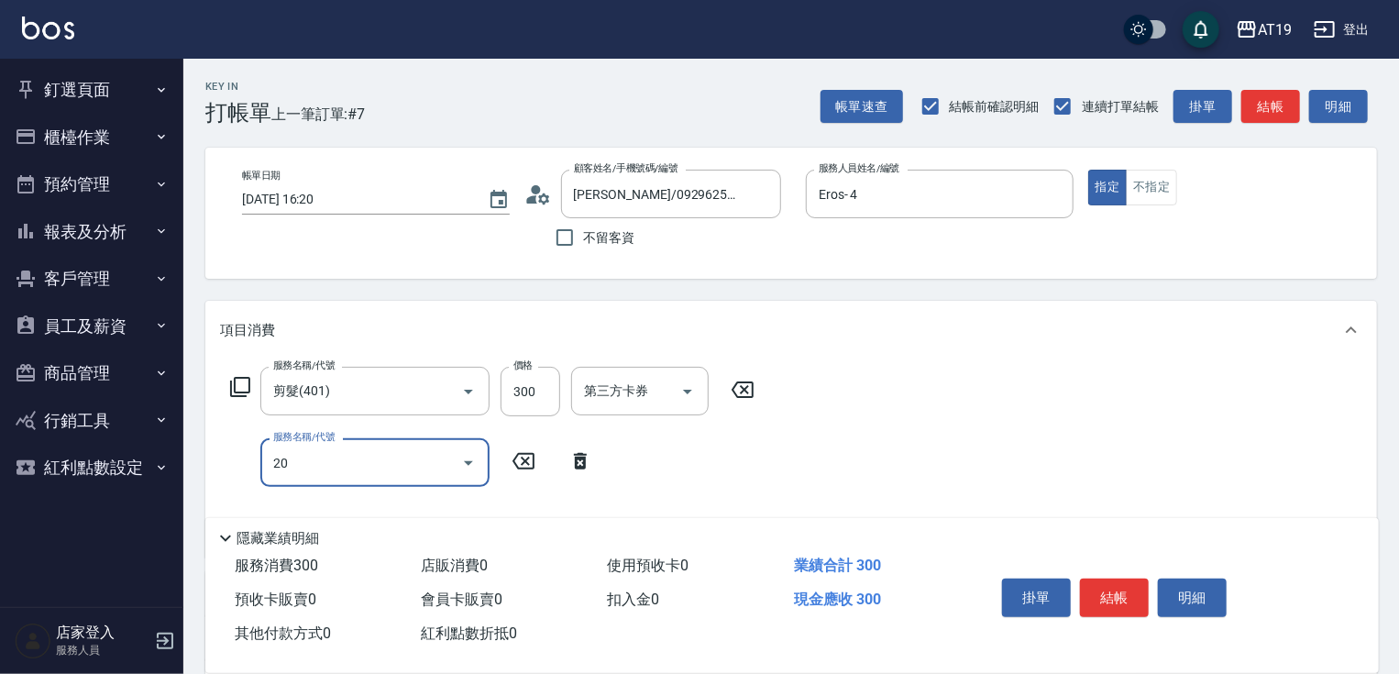
type input "201"
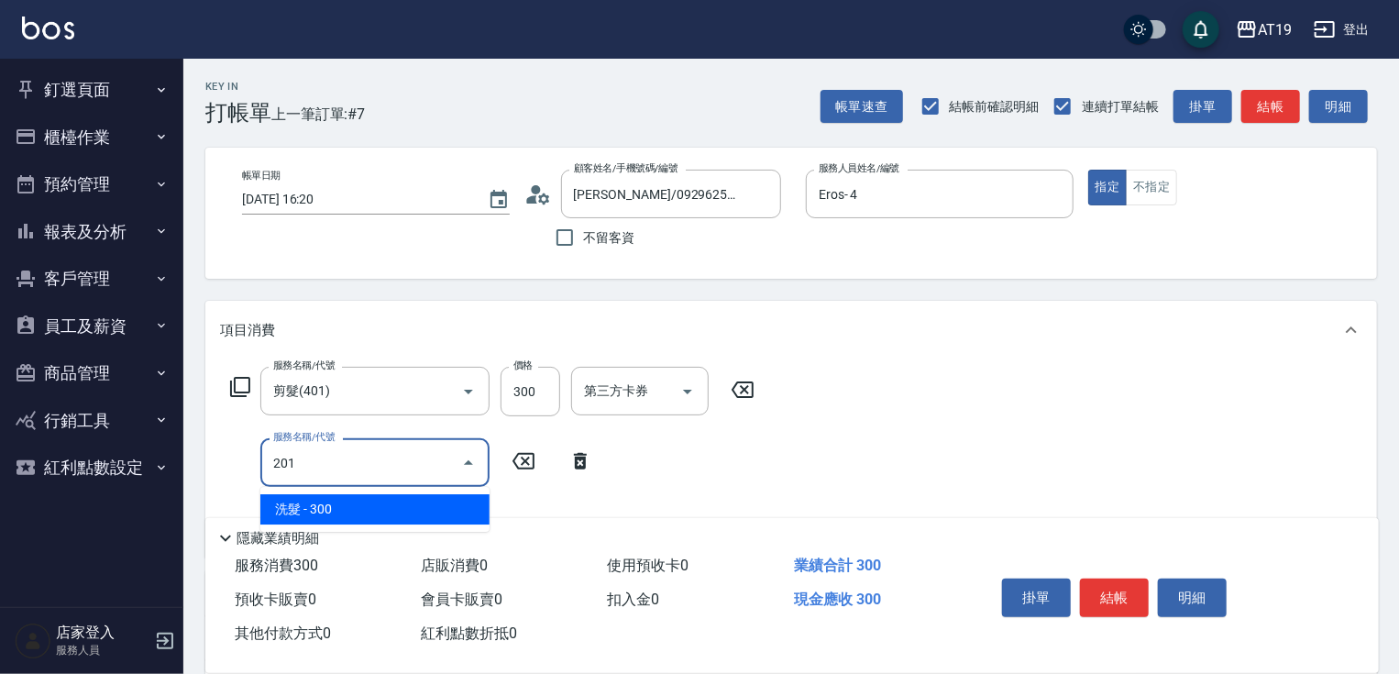
type input "60"
type input "洗髮(201)"
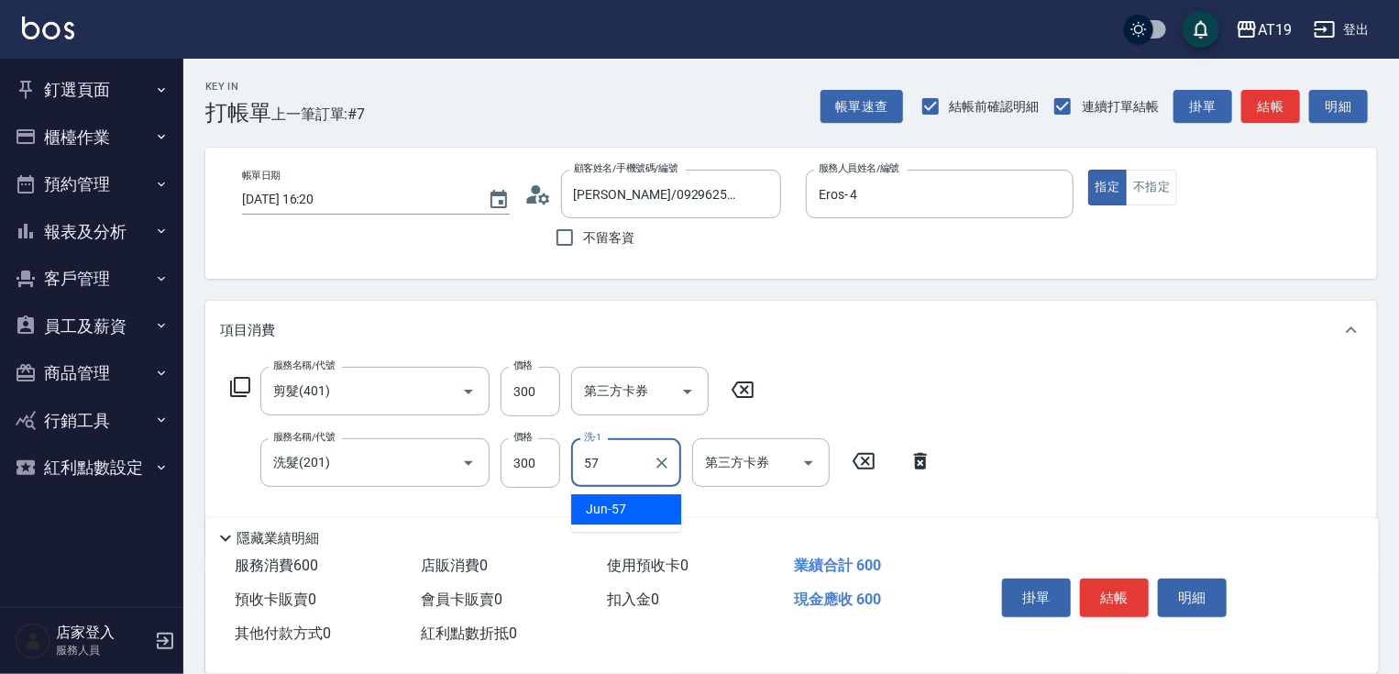
type input "Jun-57"
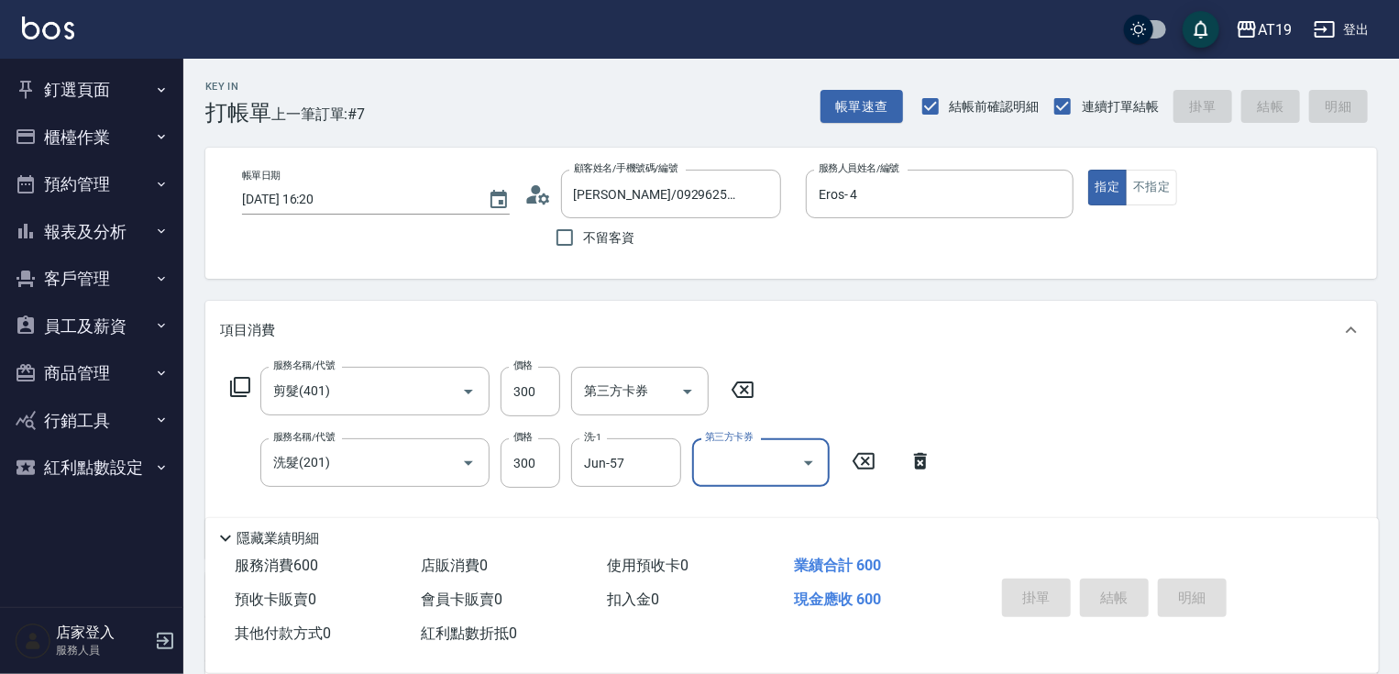
type input "0"
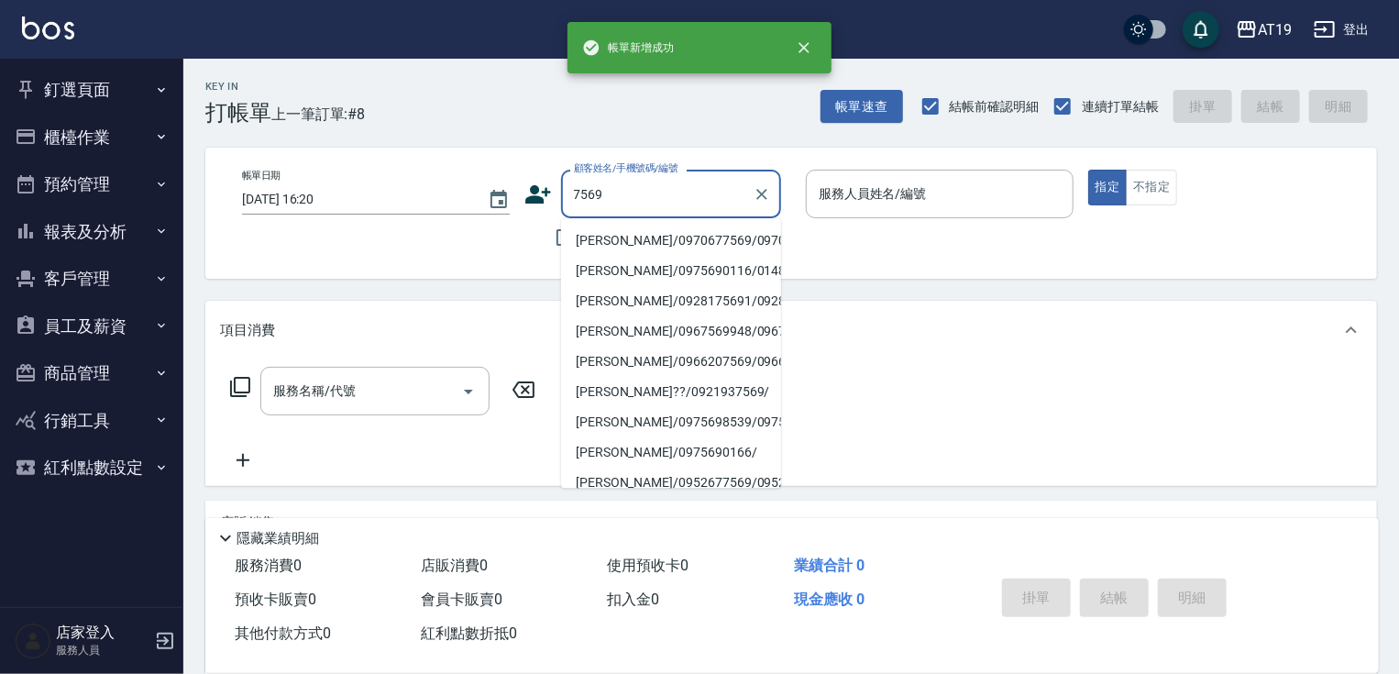
type input "劉雅鈞/0970677569/0970677569"
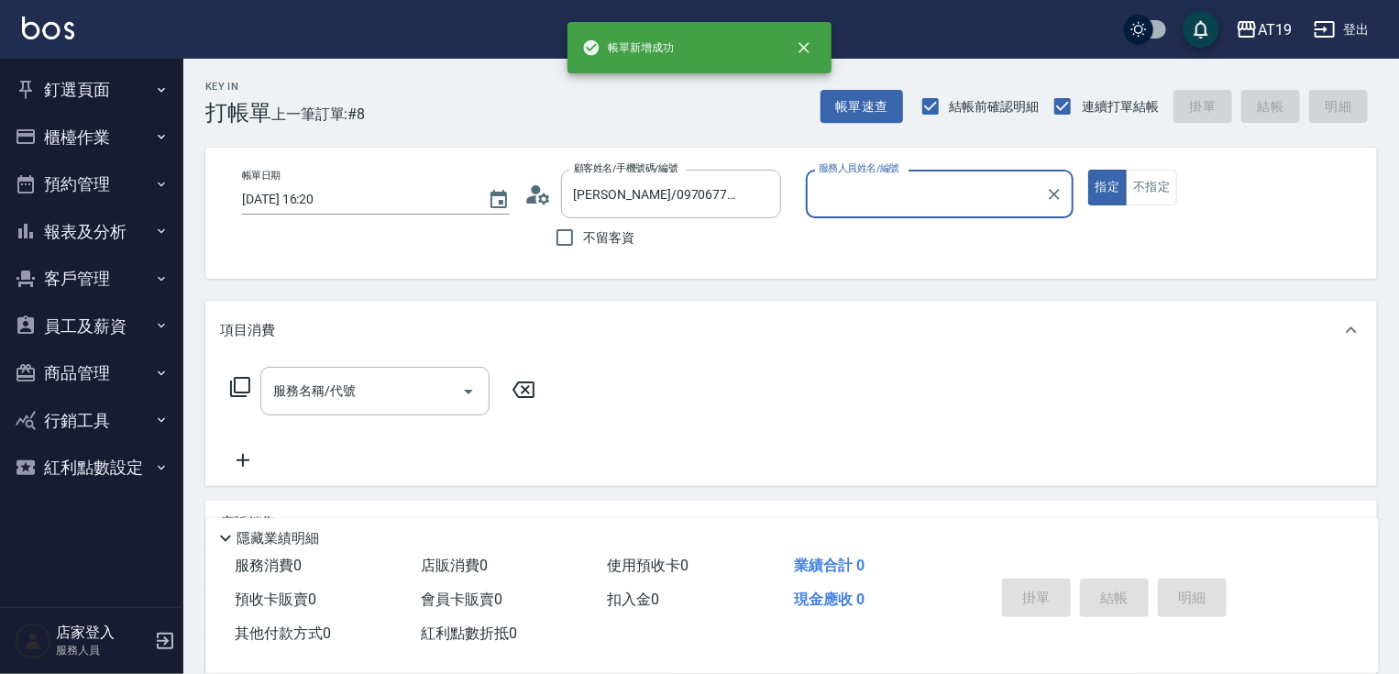
type input "Linda- 1"
click at [1088, 170] on button "指定" at bounding box center [1107, 188] width 39 height 36
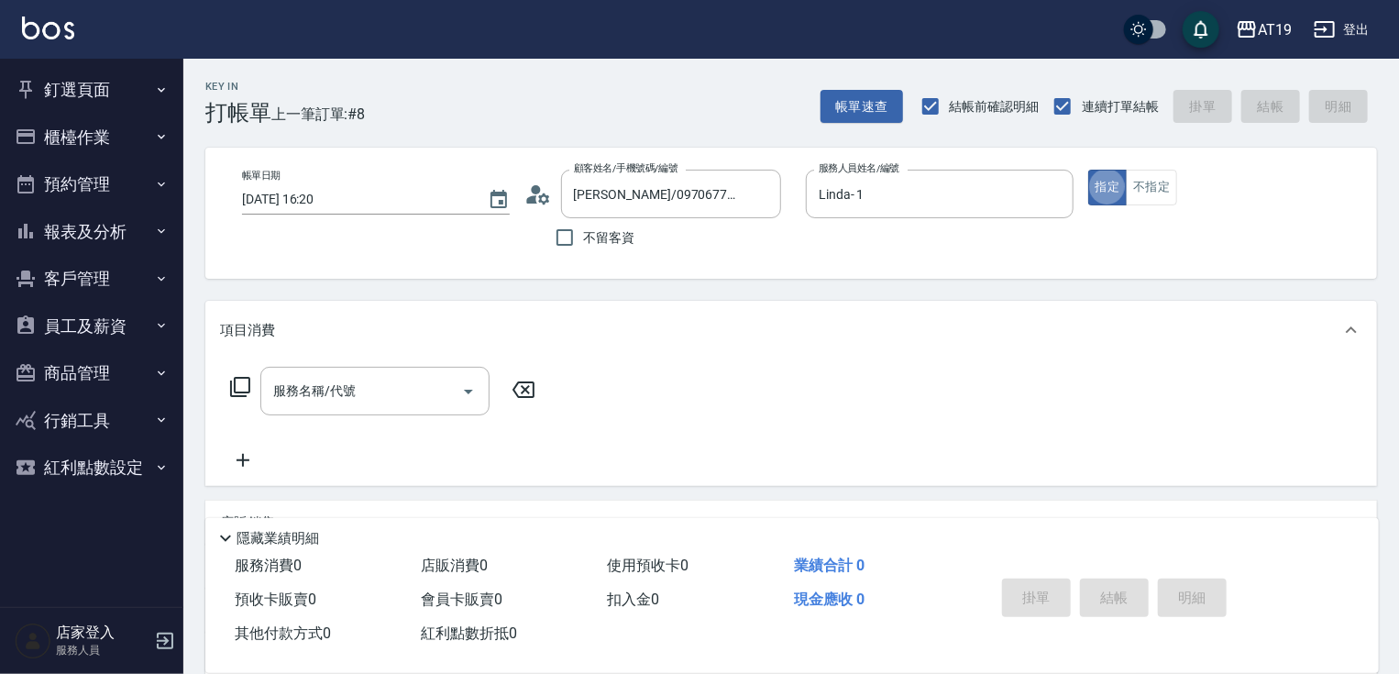
type button "true"
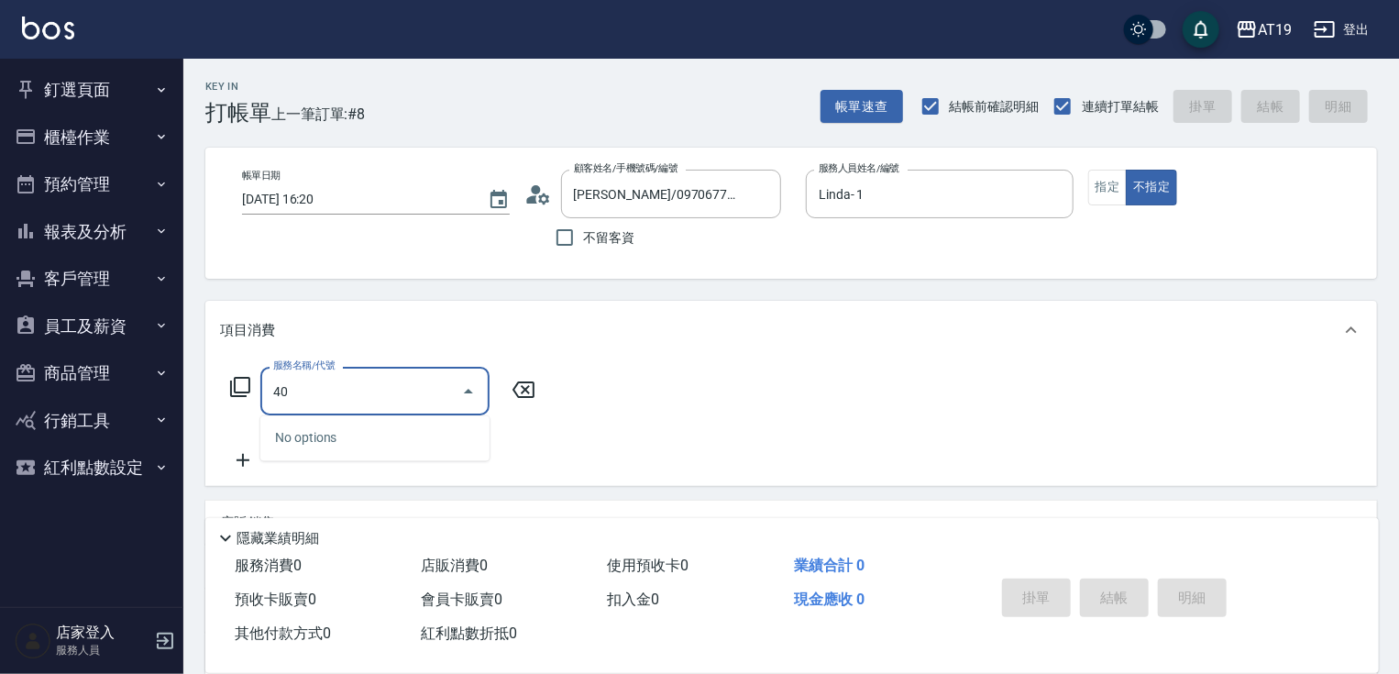
type input "401"
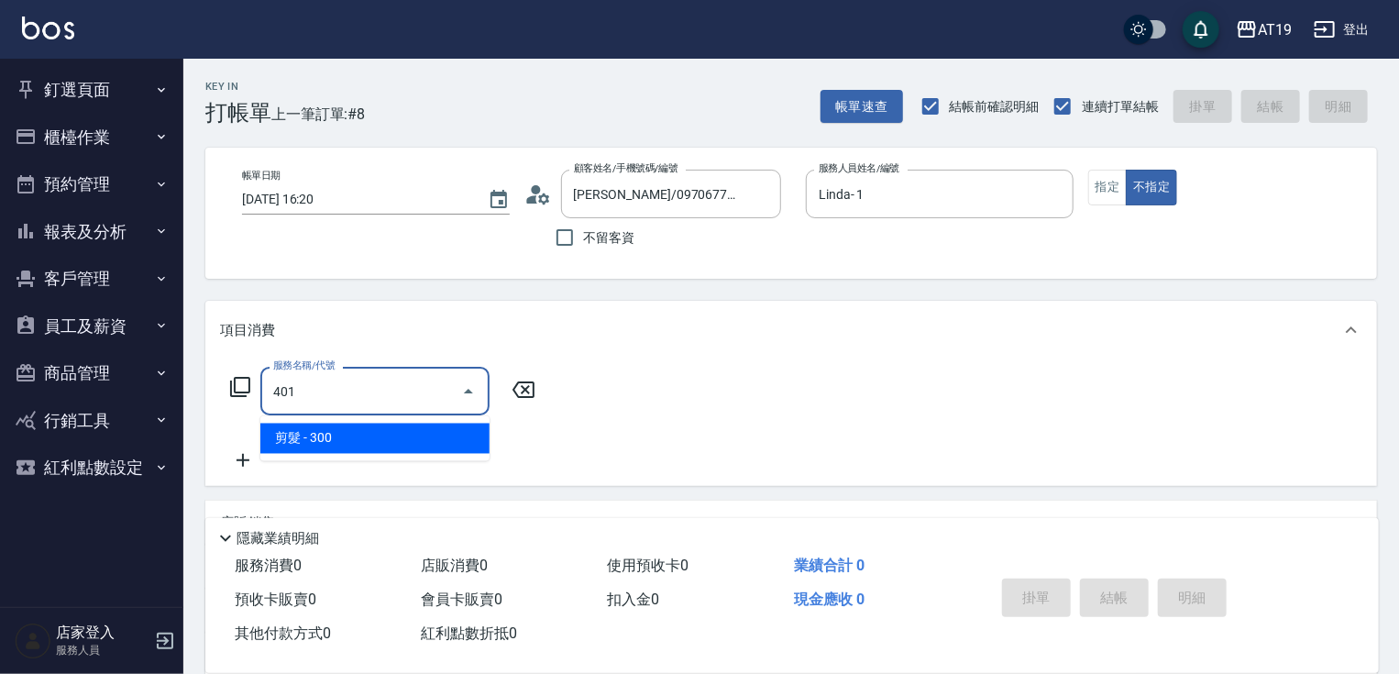
type input "30"
type input "剪髮(401)"
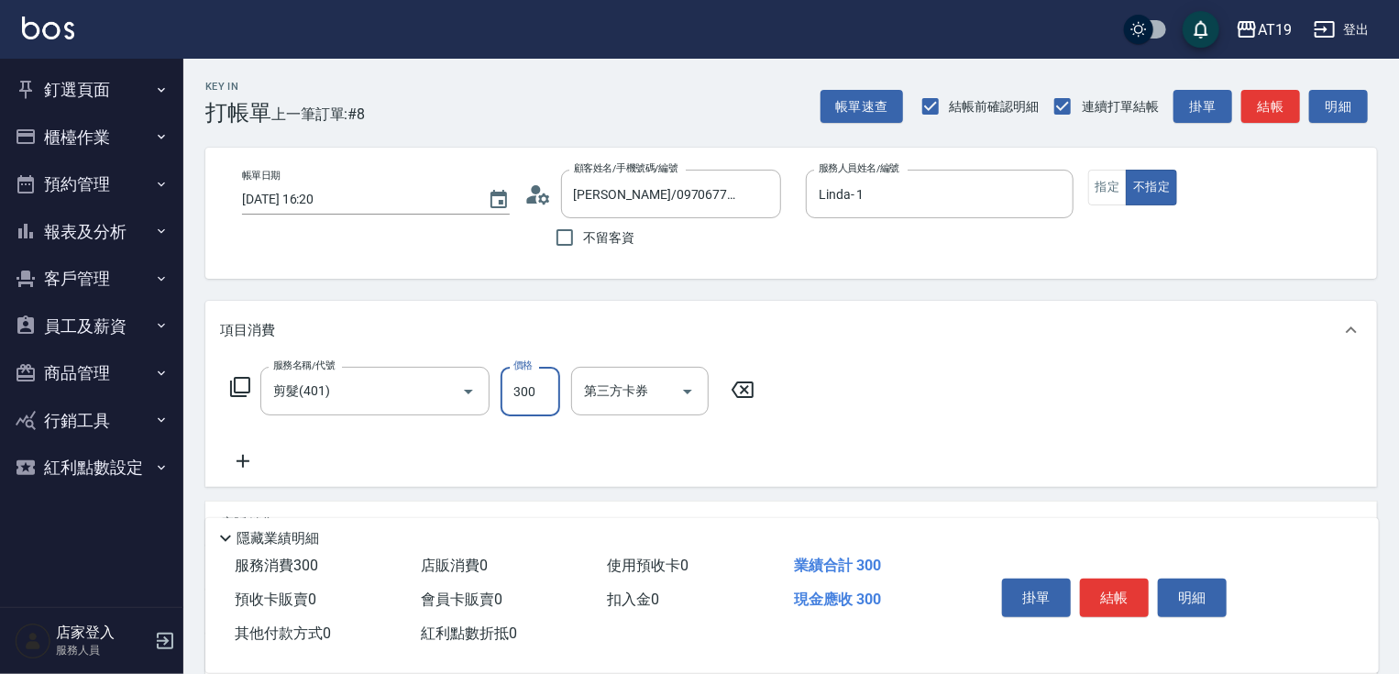
type input "2"
type input "0"
type input "25"
type input "20"
type input "250"
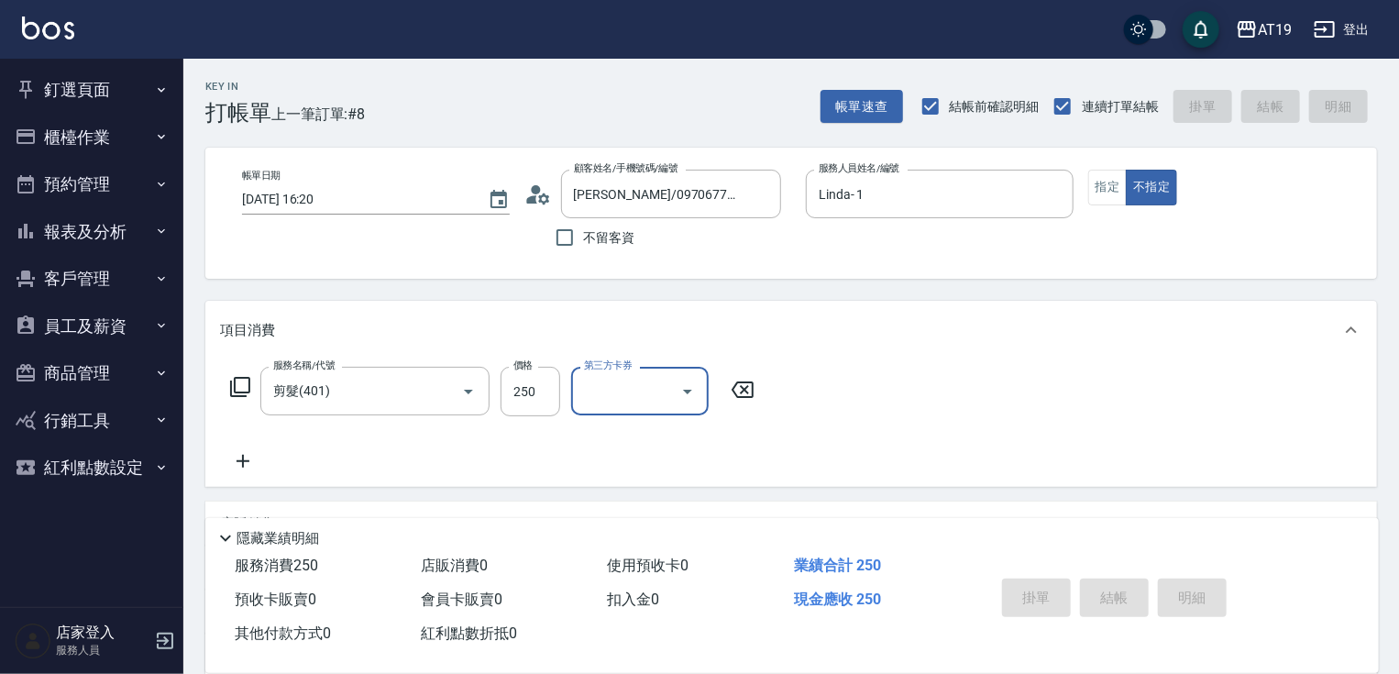
type input "0"
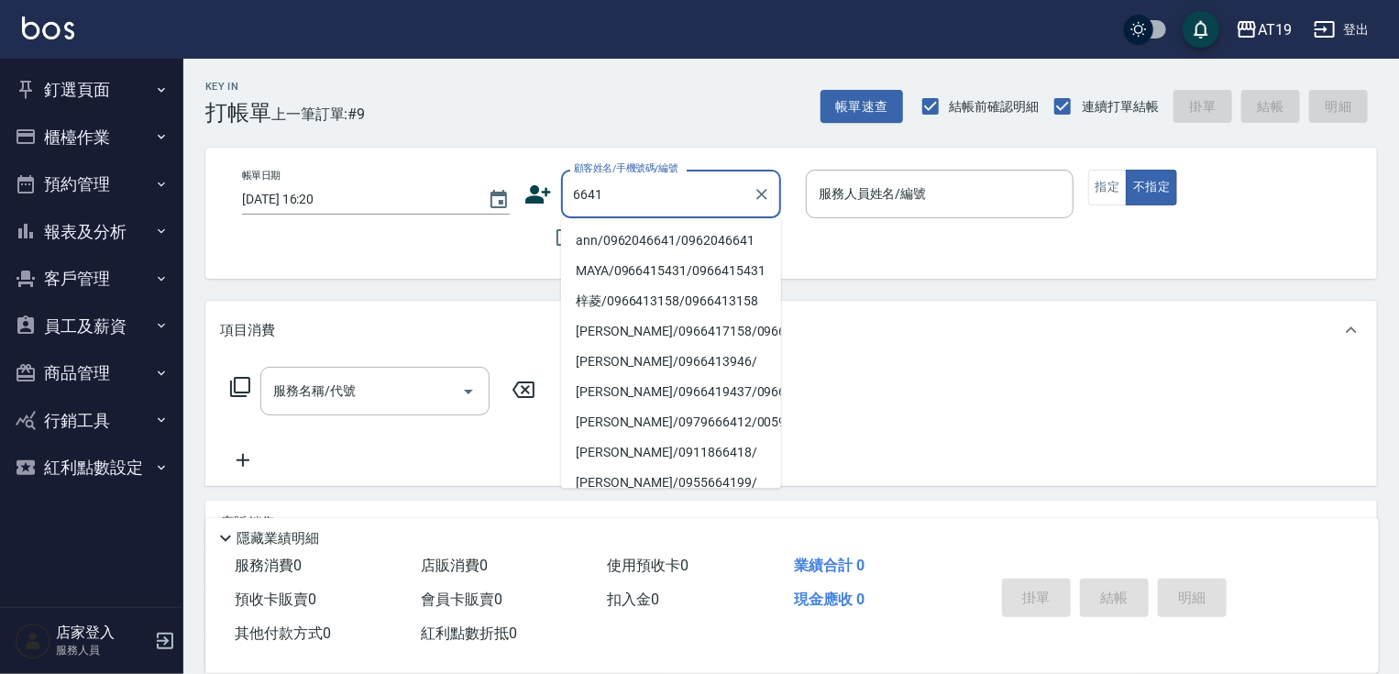
type input "ann/0962046641/0962046641"
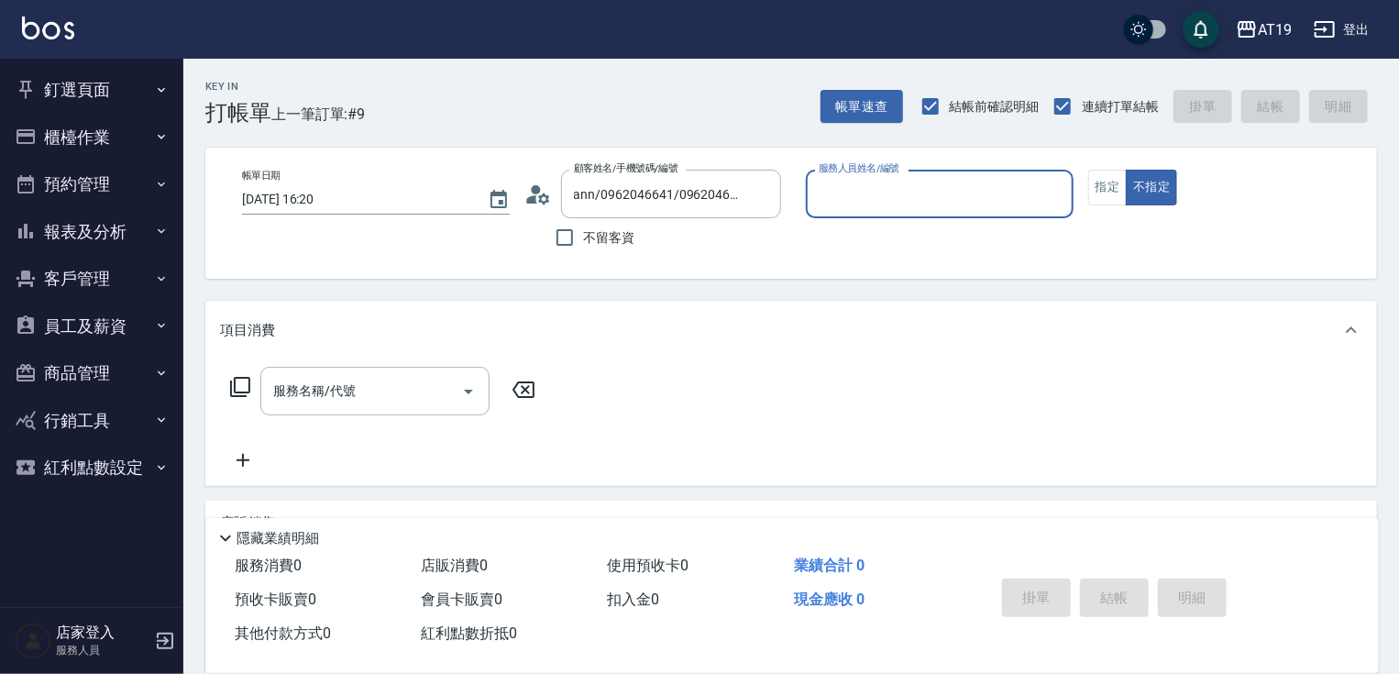
type input "Julie- 6"
click at [1125, 170] on button "不指定" at bounding box center [1150, 188] width 51 height 36
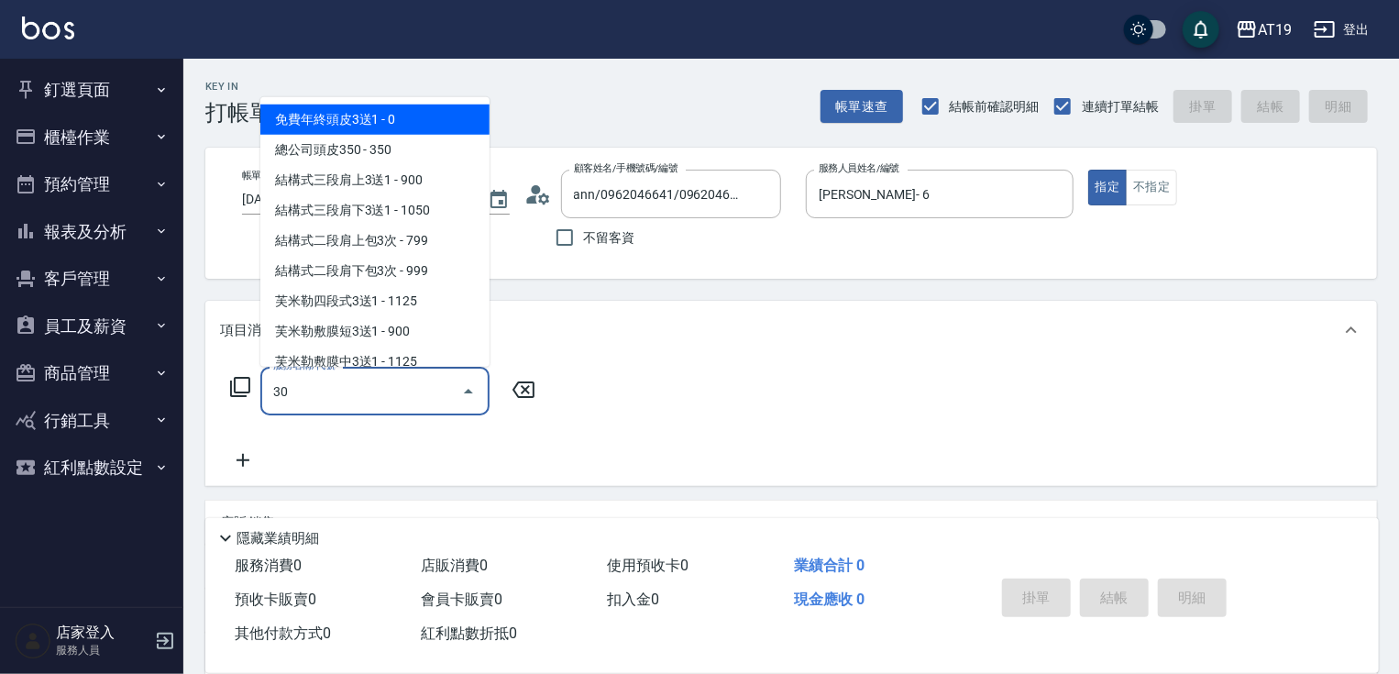
type input "301"
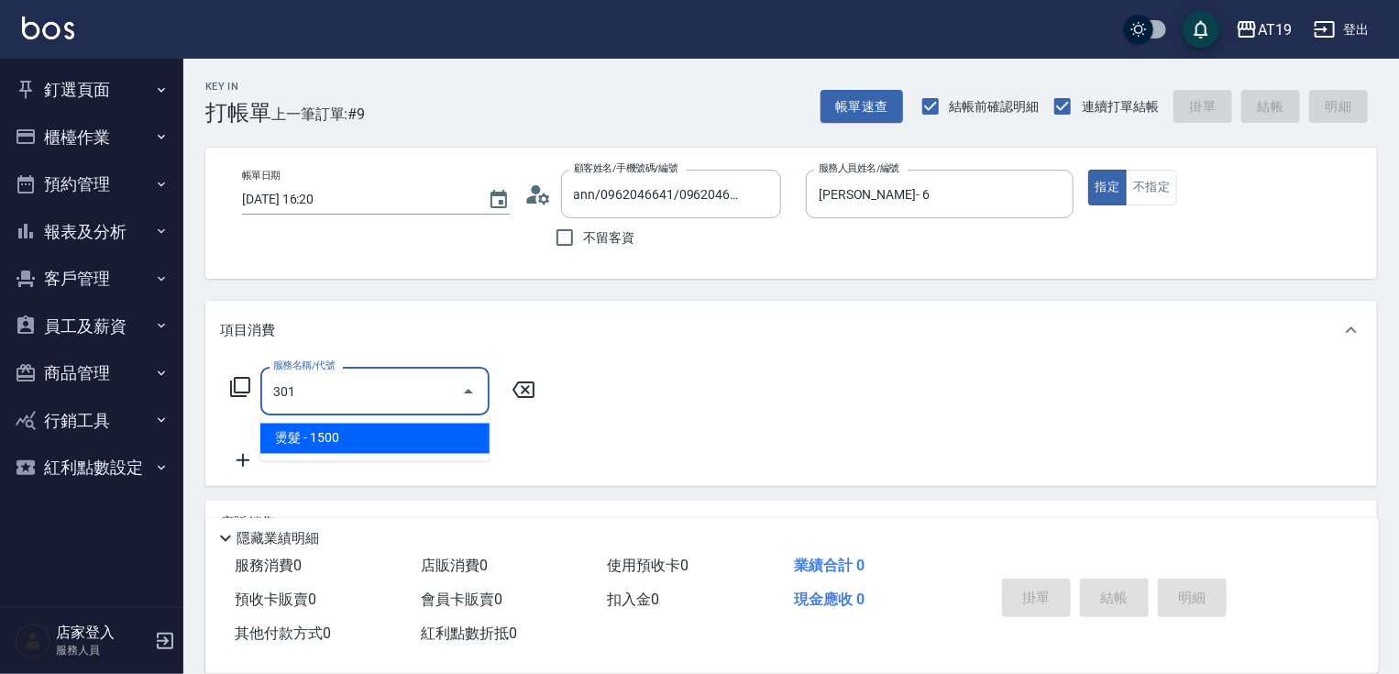
type input "150"
type input "燙髮(301)"
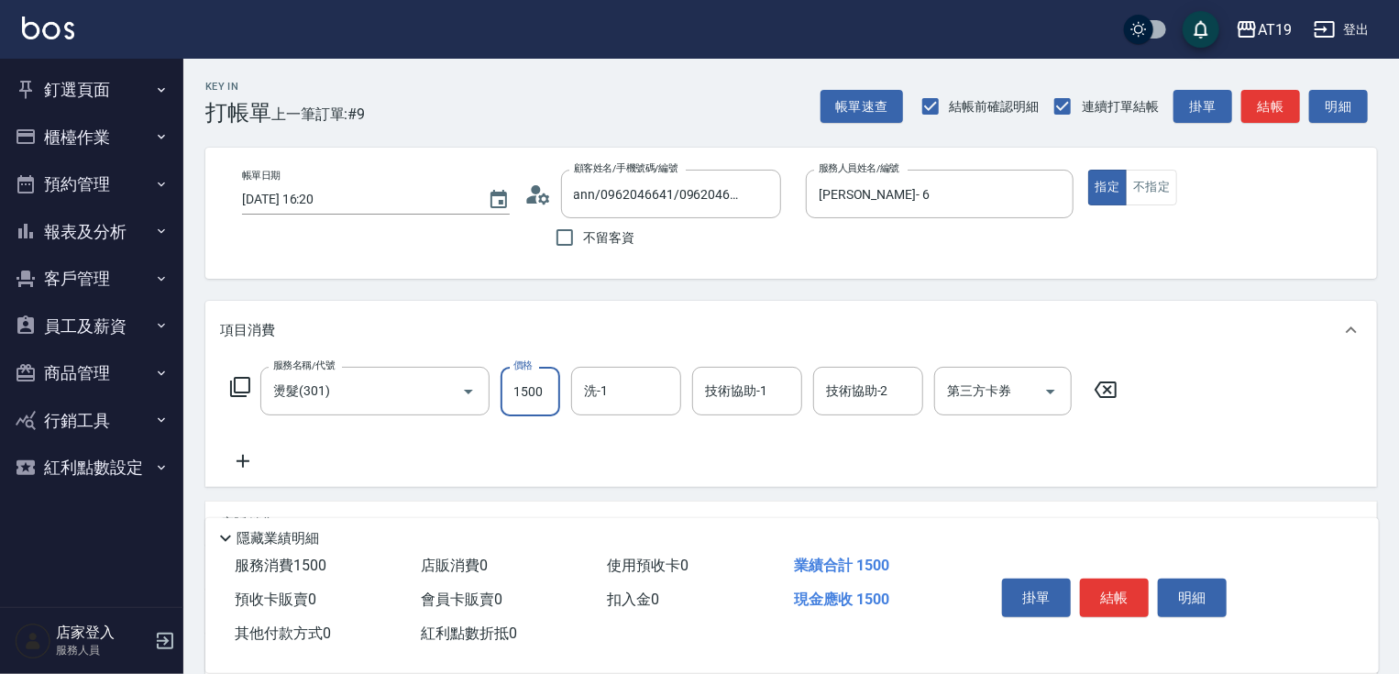
type input "0"
type input "349"
type input "30"
type input "3499"
type input "340"
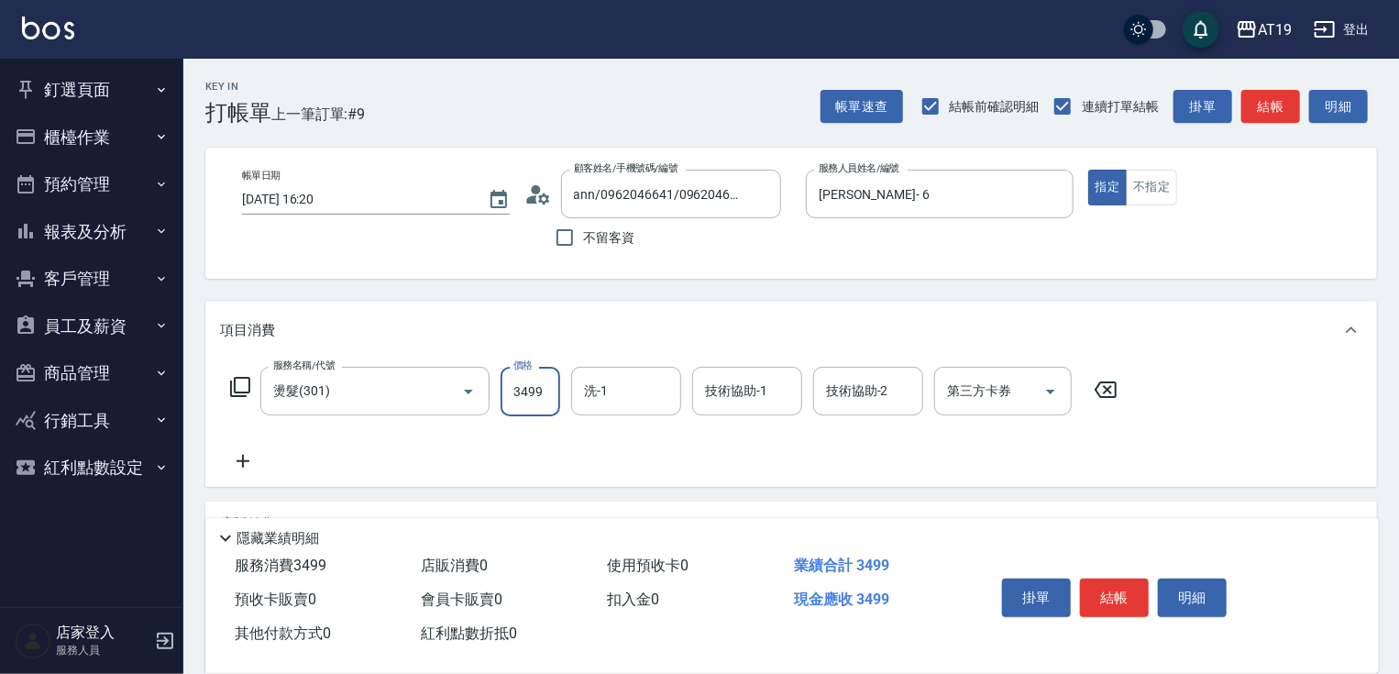
type input "3499"
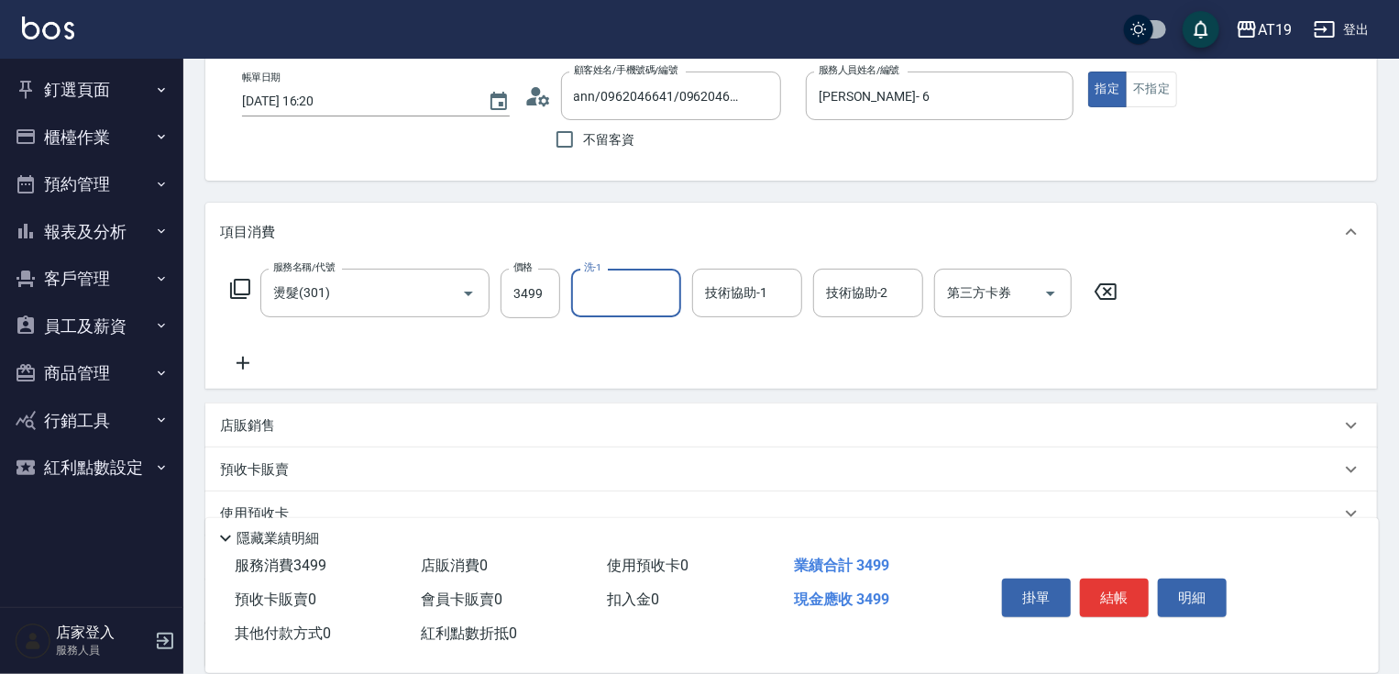
scroll to position [266, 0]
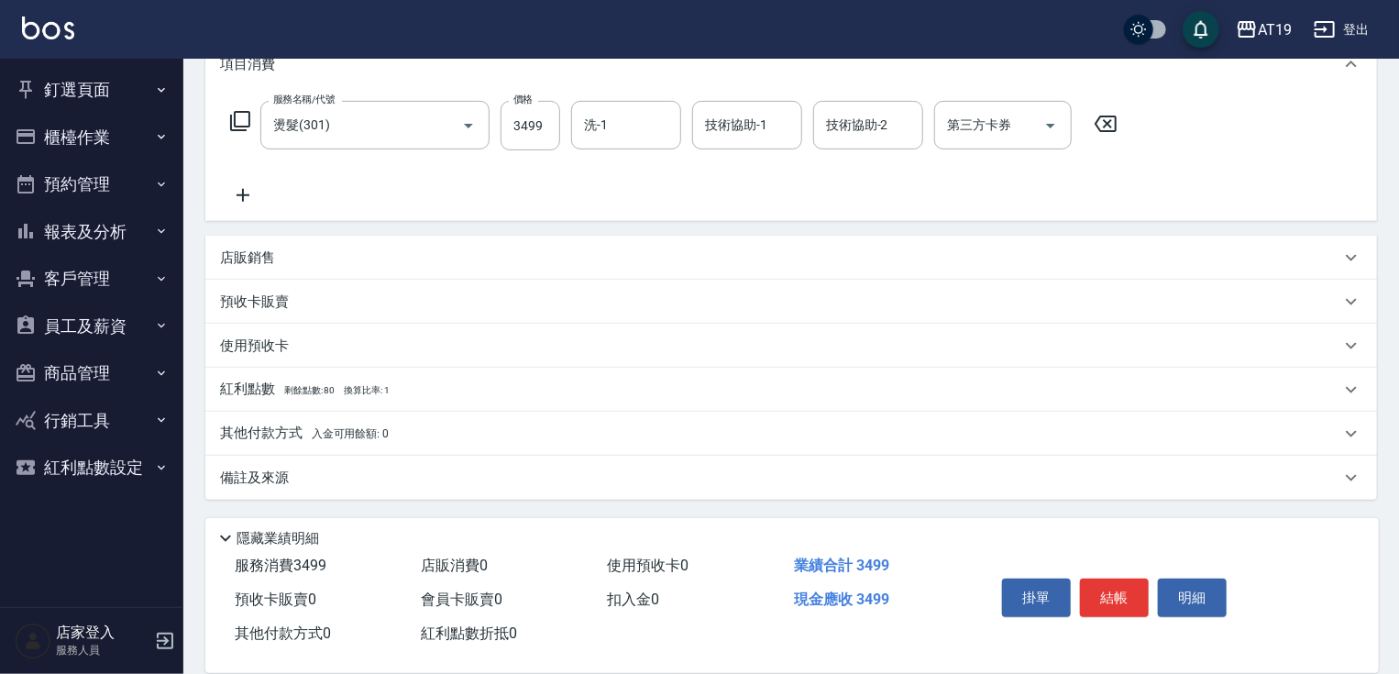
click at [277, 236] on div "店販銷售 服務人員姓名/編號 服務人員姓名/編號 商品代號/名稱 商品代號/名稱" at bounding box center [790, 258] width 1171 height 44
click at [272, 256] on p "店販銷售" at bounding box center [247, 257] width 55 height 19
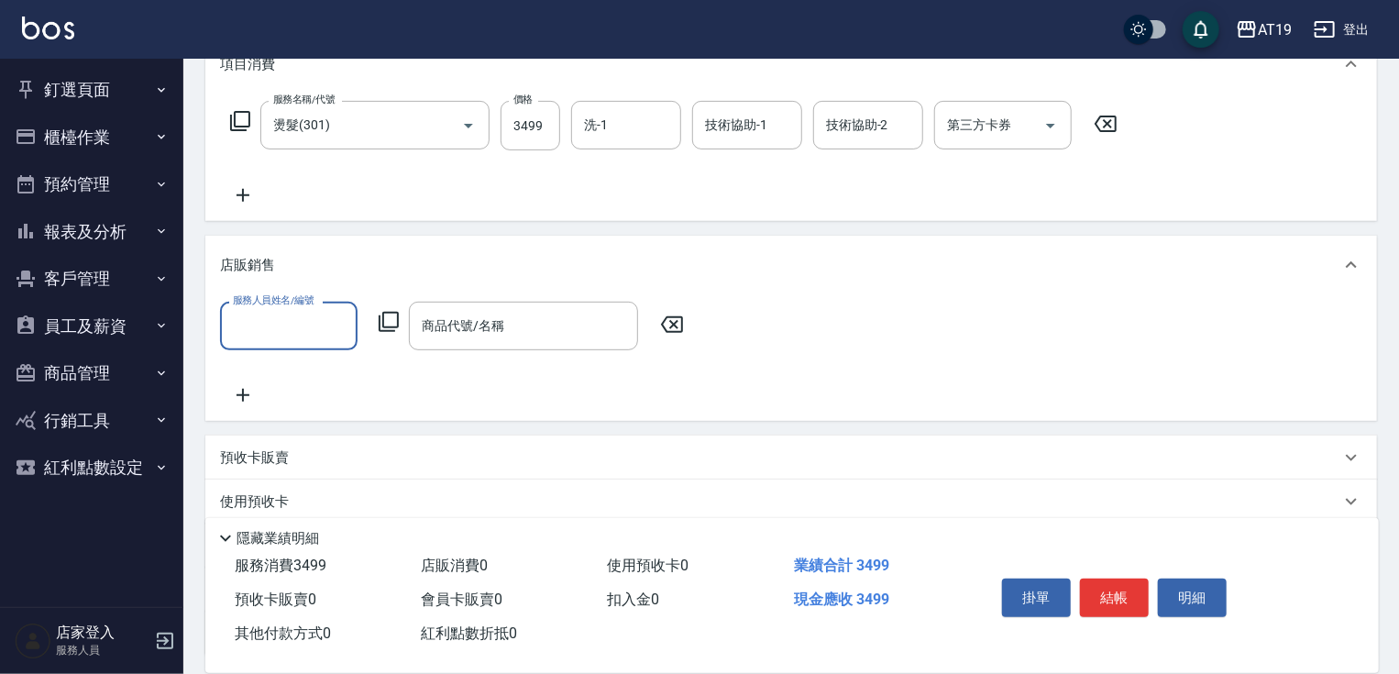
scroll to position [0, 0]
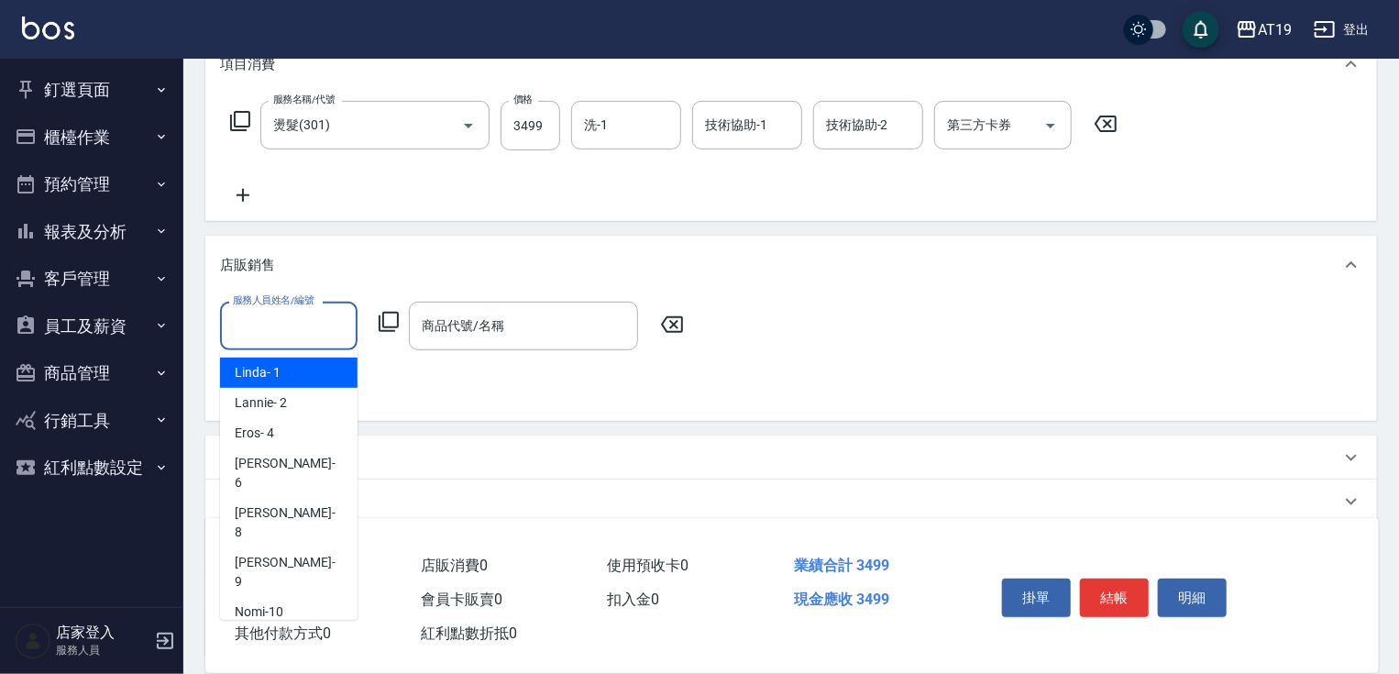
click at [242, 318] on input "服務人員姓名/編號" at bounding box center [288, 326] width 121 height 32
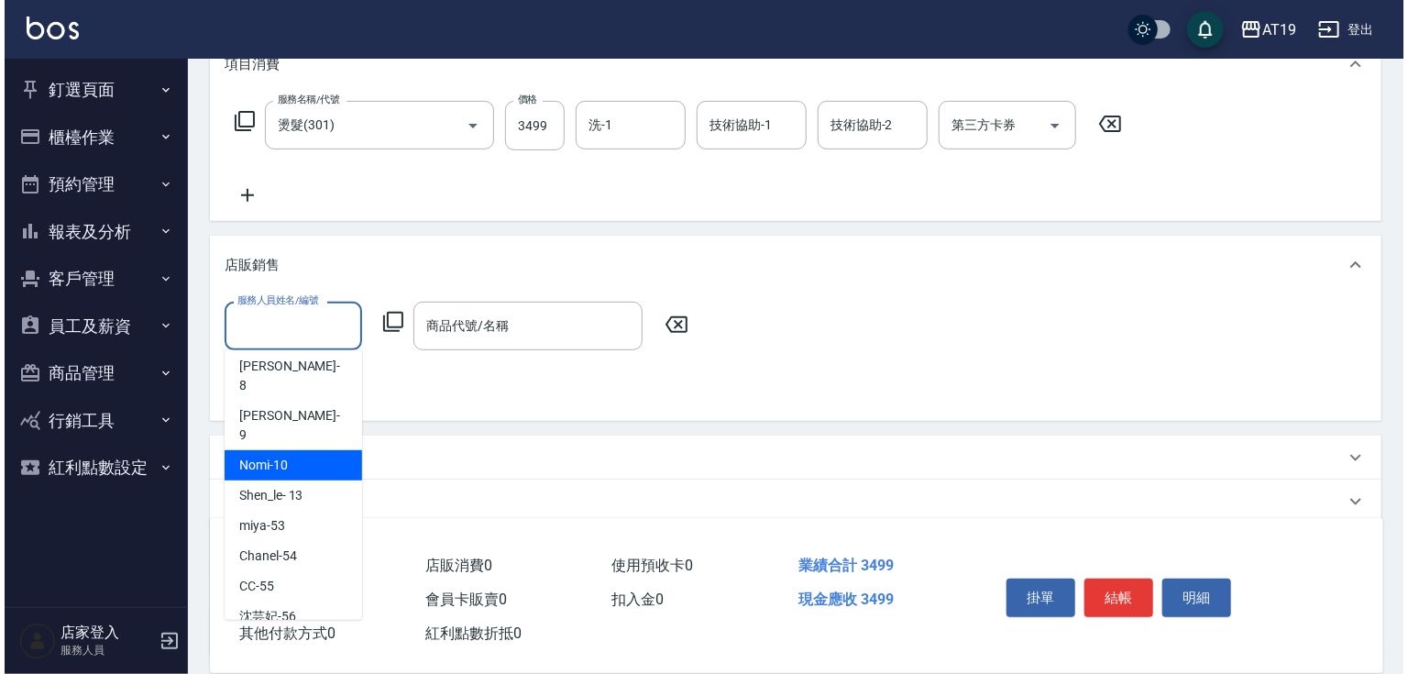
scroll to position [73, 0]
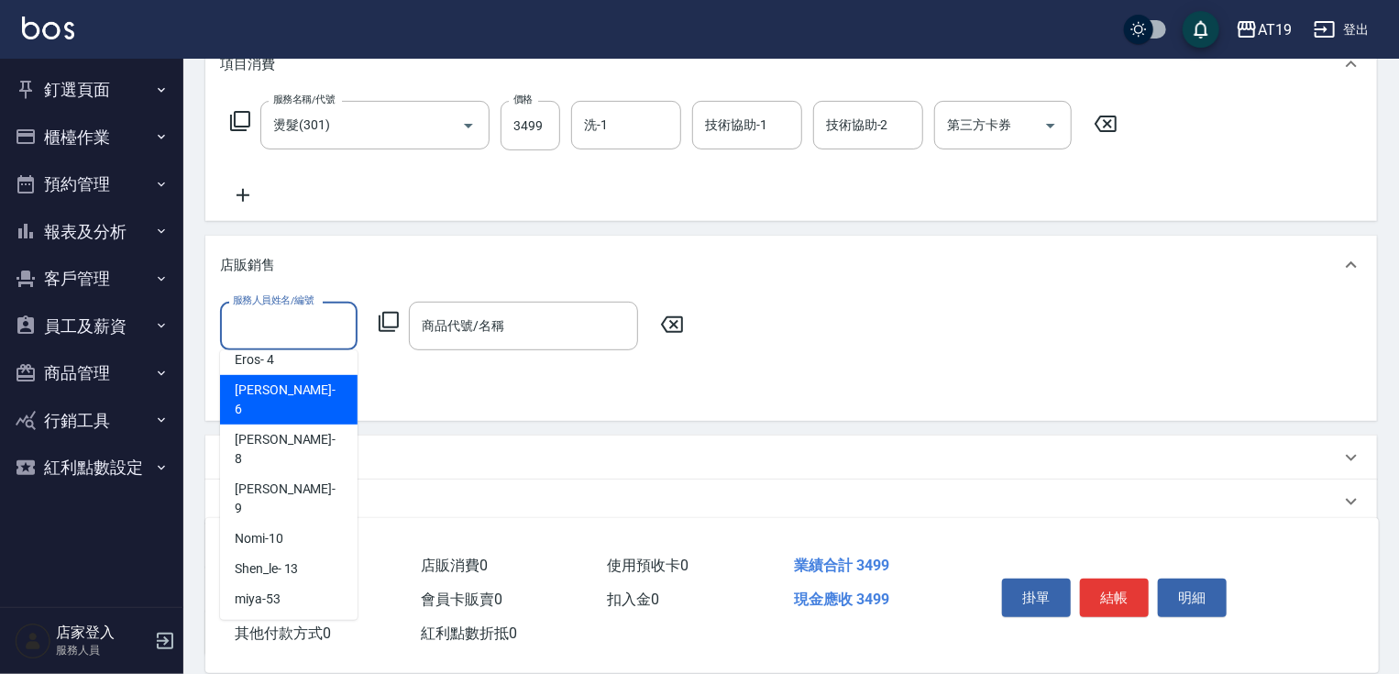
click at [271, 395] on span "Julie - 6" at bounding box center [289, 399] width 108 height 38
type input "Julie- 6"
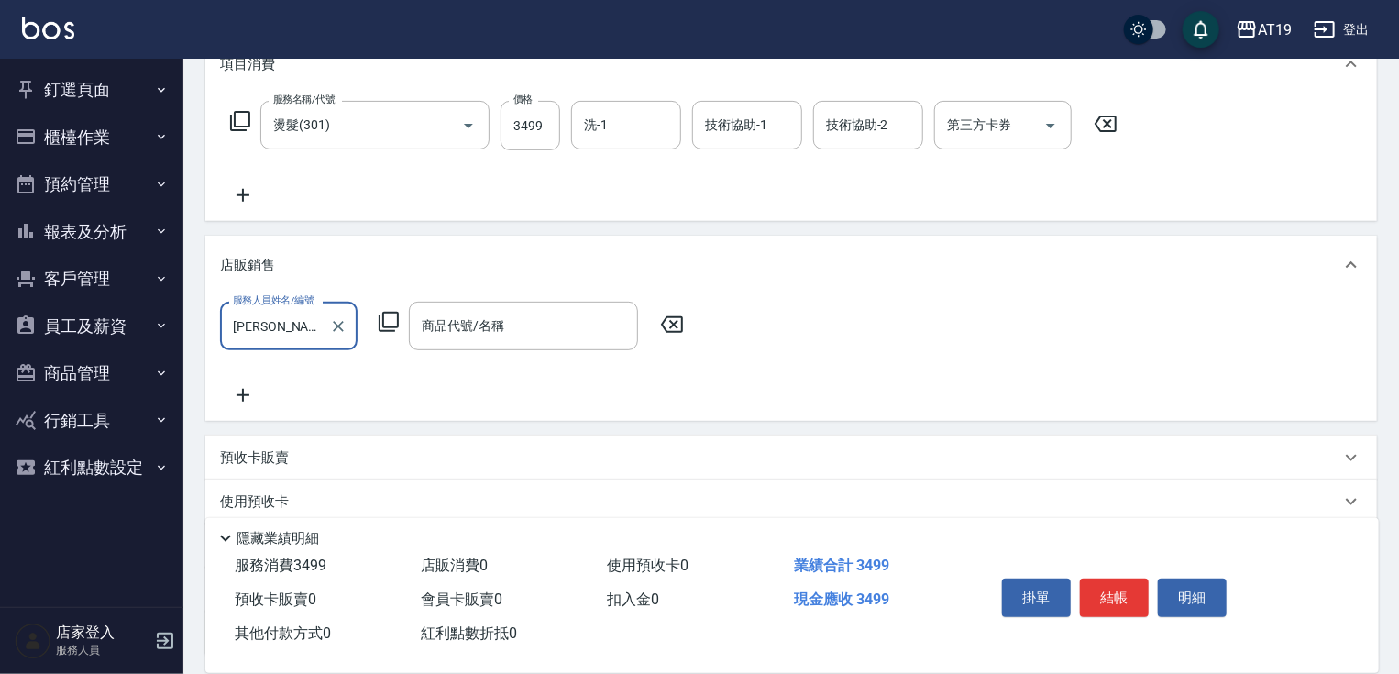
click at [401, 320] on div "服務人員姓名/編號 Julie- 6 服務人員姓名/編號 商品代號/名稱 商品代號/名稱" at bounding box center [457, 326] width 475 height 49
click at [390, 322] on icon at bounding box center [389, 322] width 22 height 22
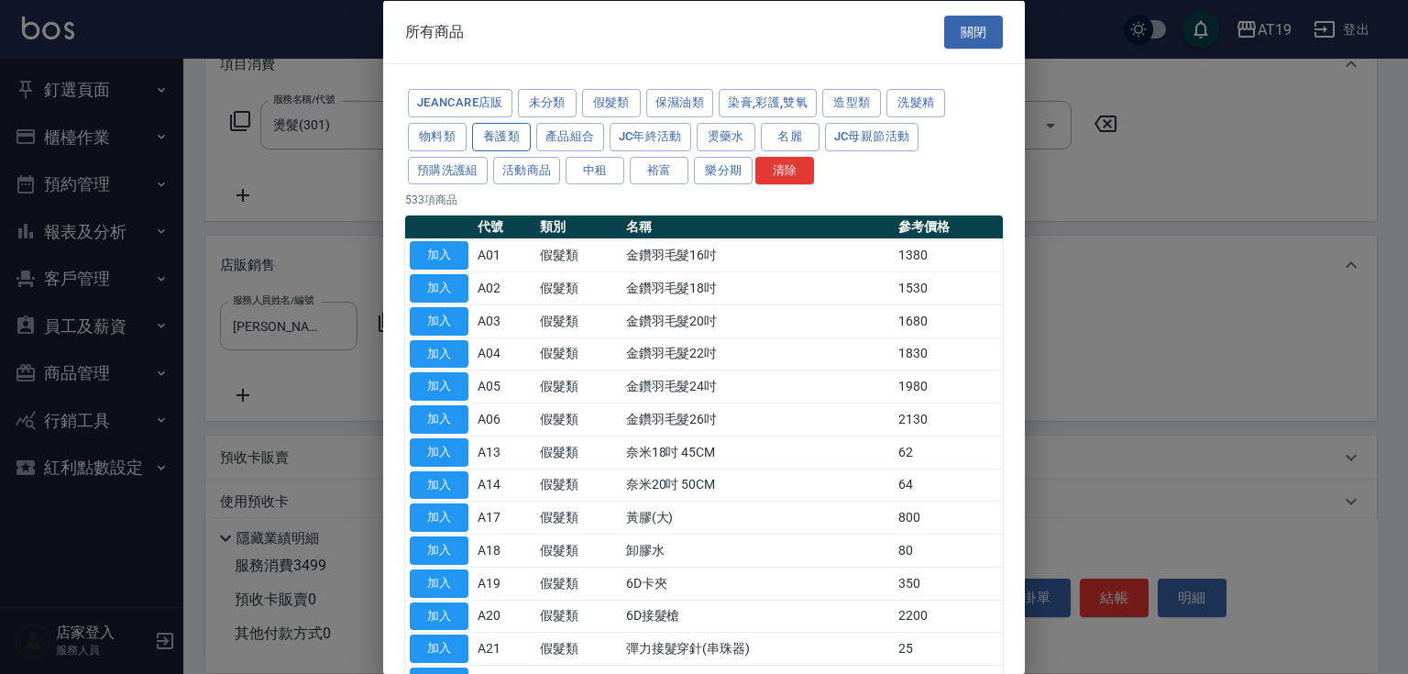
drag, startPoint x: 511, startPoint y: 137, endPoint x: 505, endPoint y: 146, distance: 11.2
click at [510, 136] on button "養護類" at bounding box center [501, 136] width 59 height 28
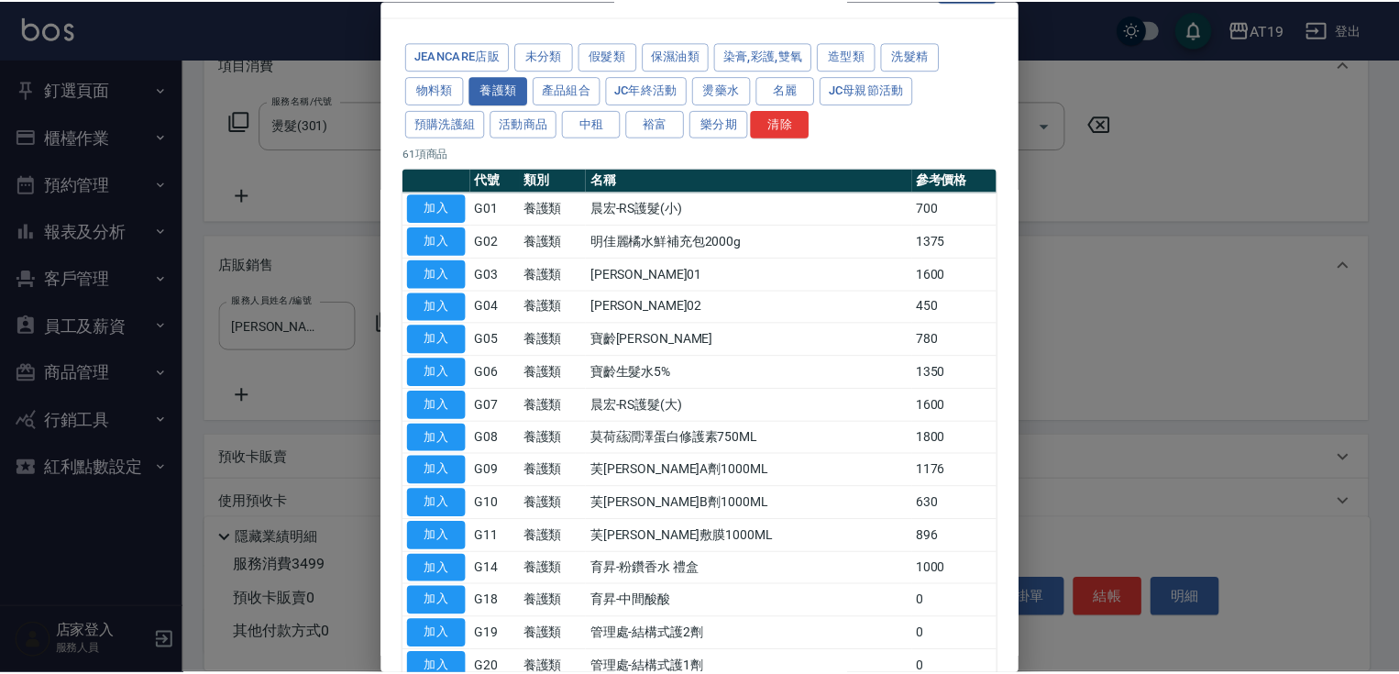
scroll to position [220, 0]
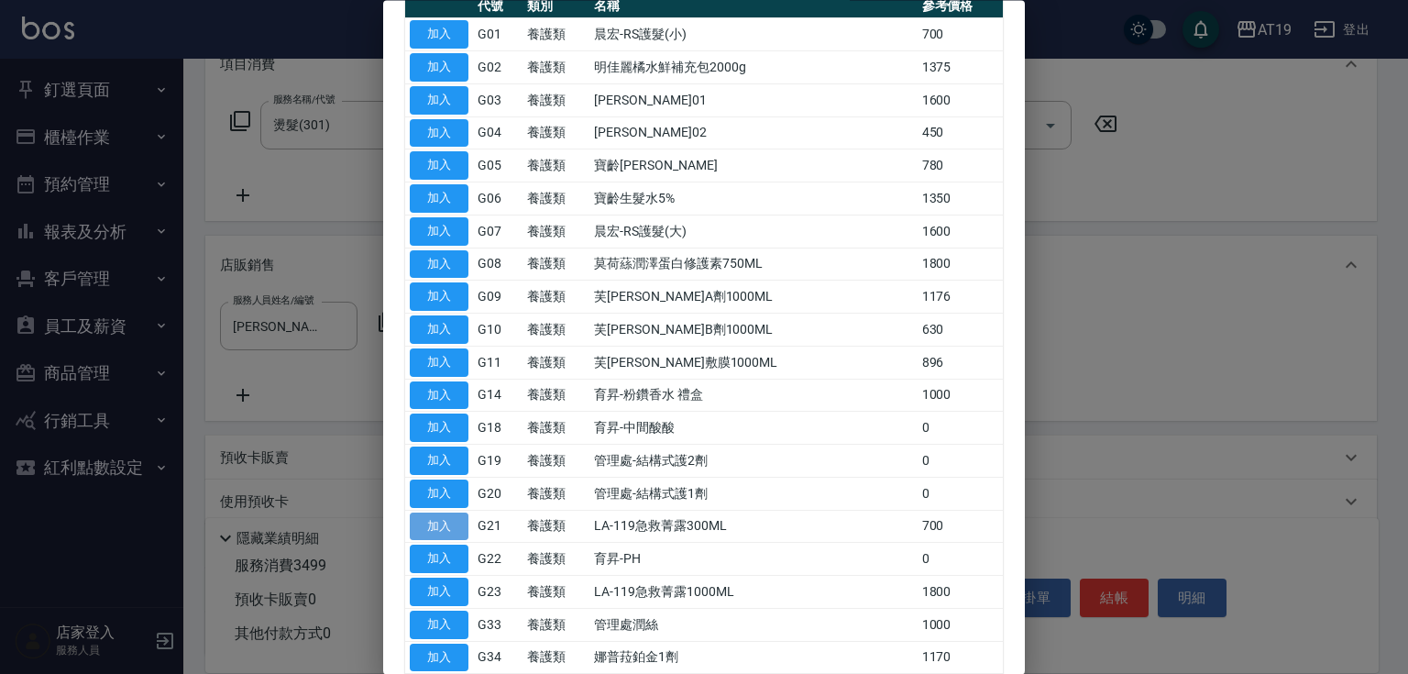
click at [423, 514] on button "加入" at bounding box center [439, 526] width 59 height 28
type input "LA-119急救菁露300ML"
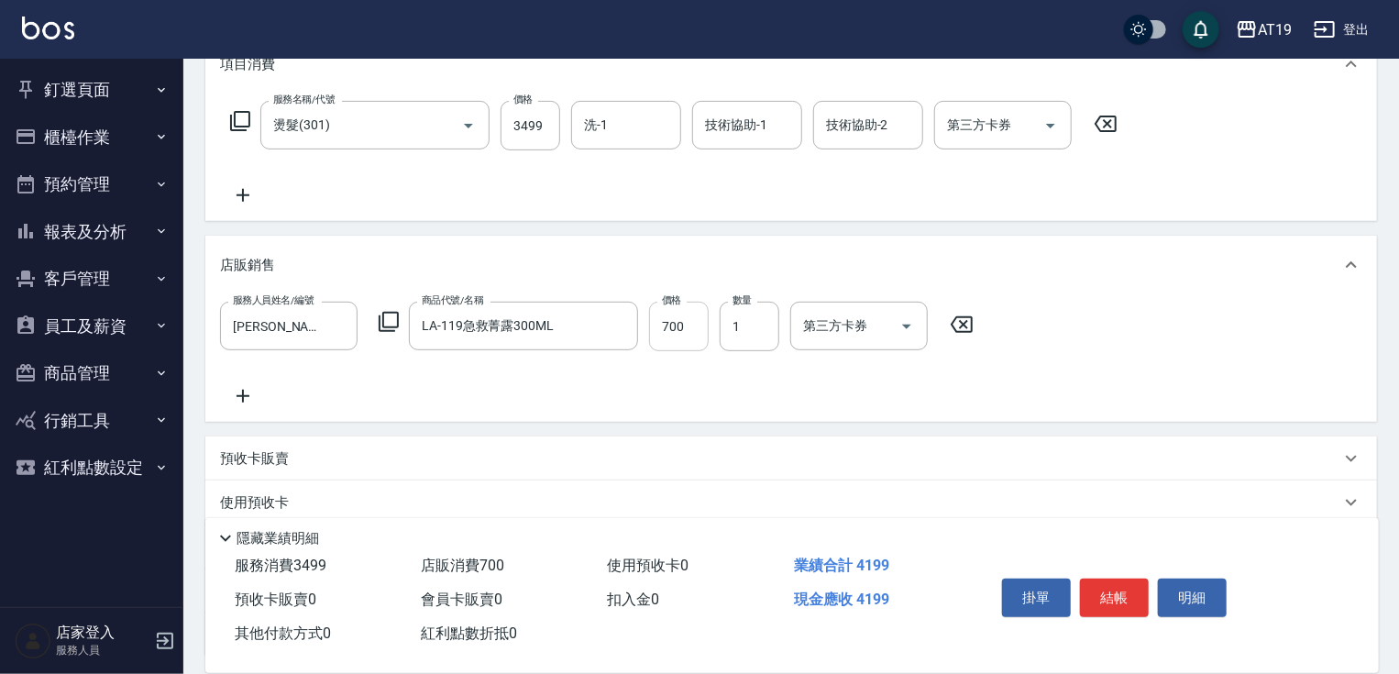
click at [664, 323] on input "700" at bounding box center [679, 326] width 60 height 49
type input "350"
type input "399"
type input "380"
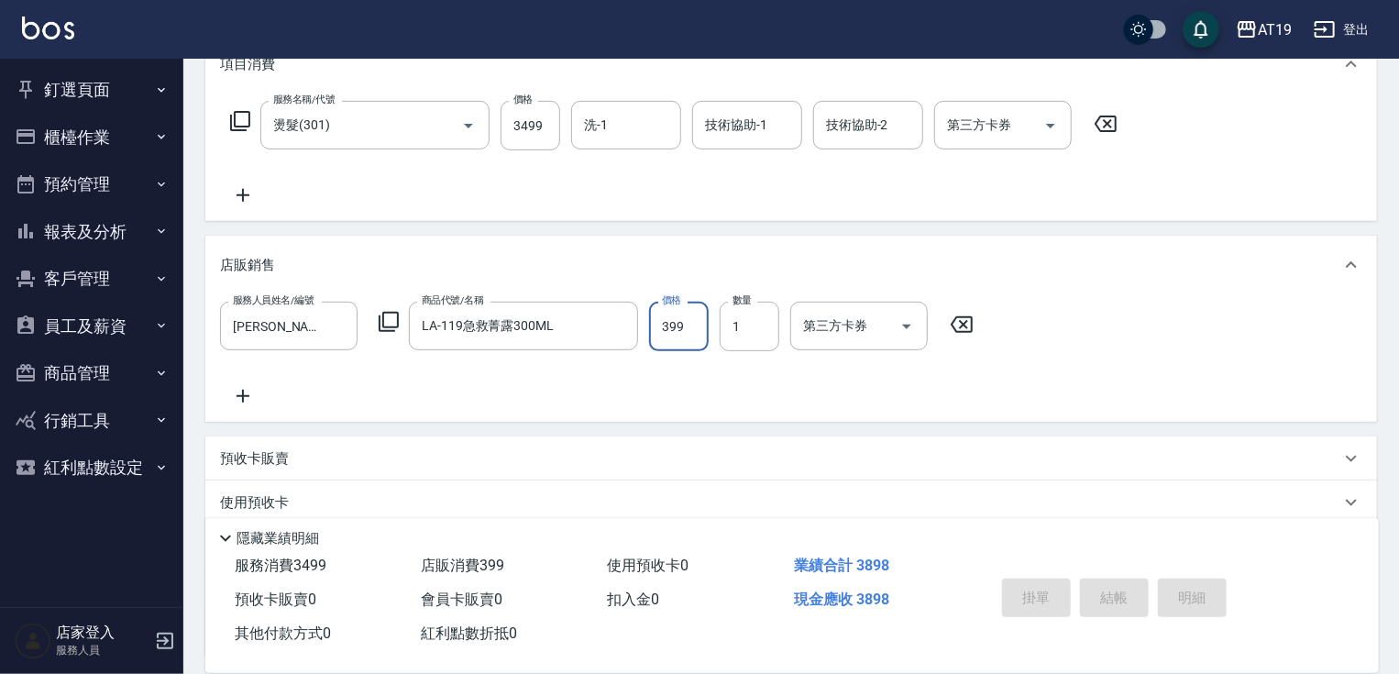
type input "2025/10/10 16:22"
type input "0"
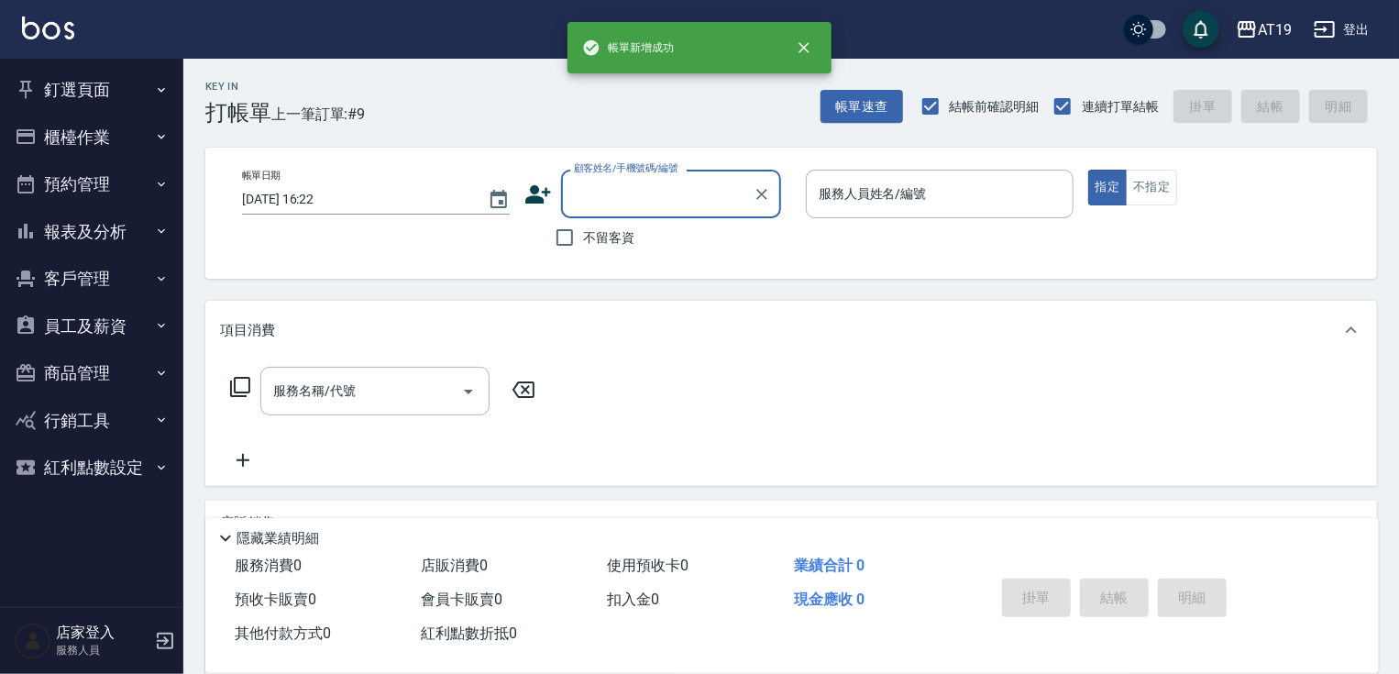
scroll to position [0, 0]
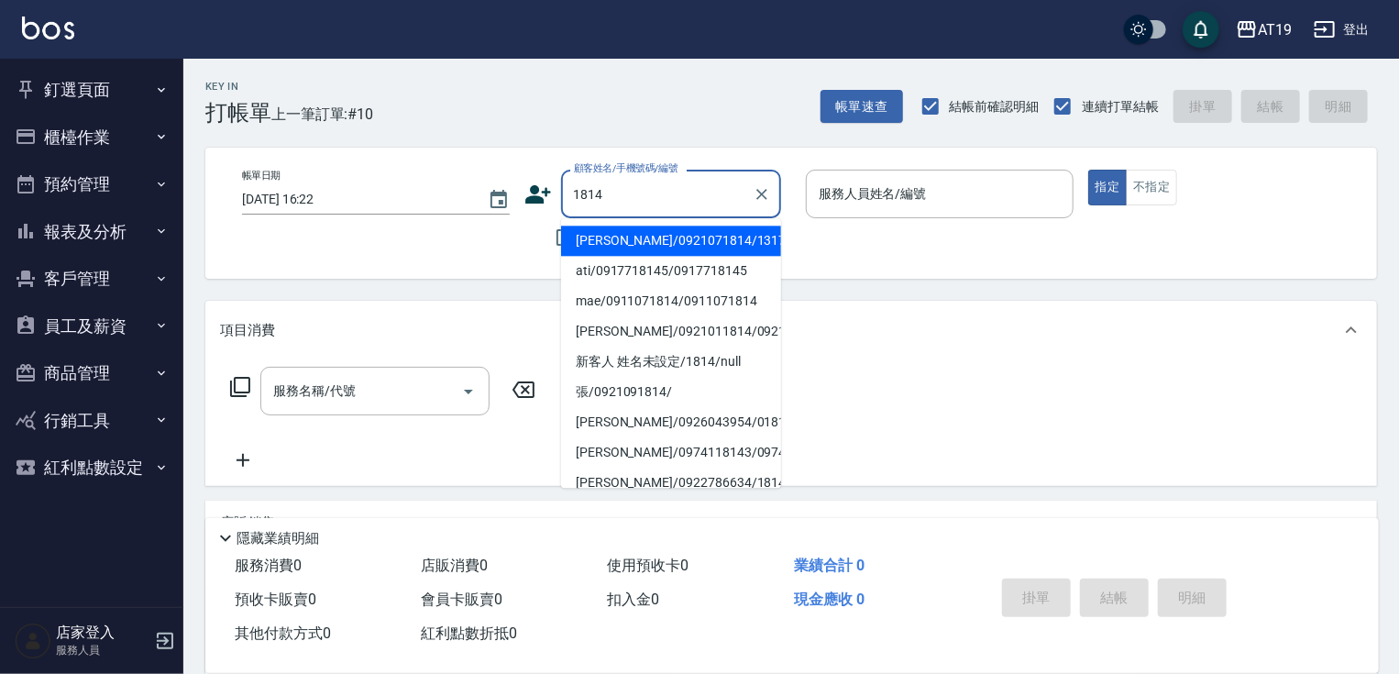
type input "張晉瑜/0921071814/13170"
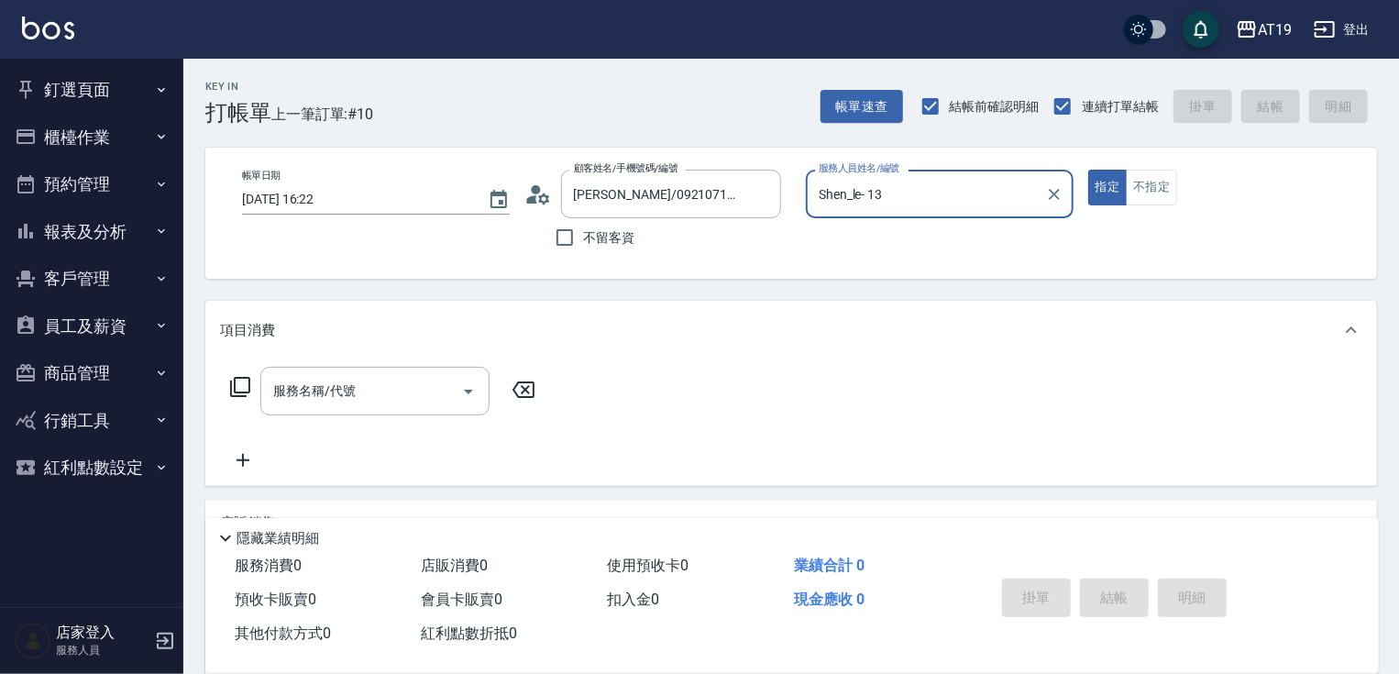
click at [1088, 170] on button "指定" at bounding box center [1107, 188] width 39 height 36
